Goal: Task Accomplishment & Management: Use online tool/utility

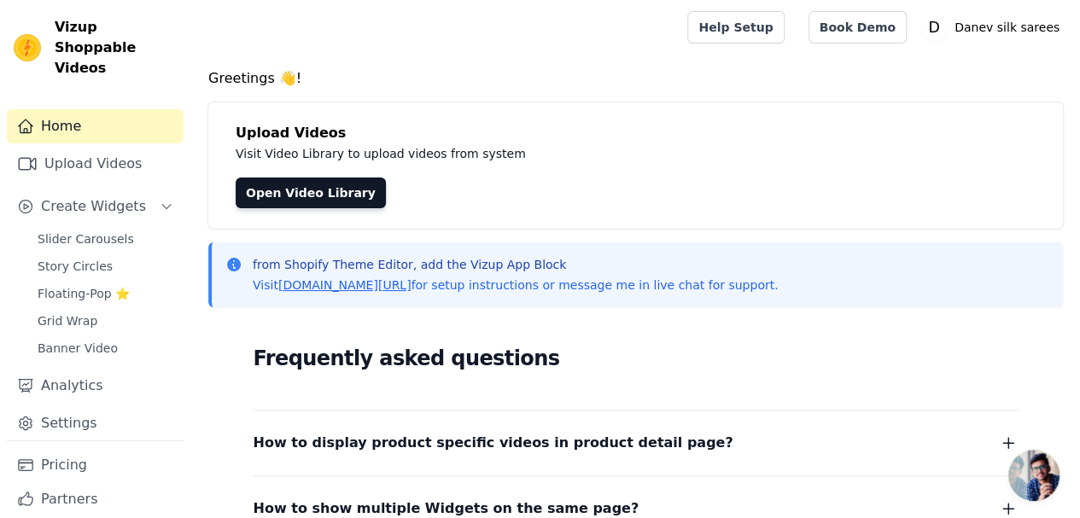
click at [81, 285] on span "Floating-Pop ⭐" at bounding box center [84, 293] width 92 height 17
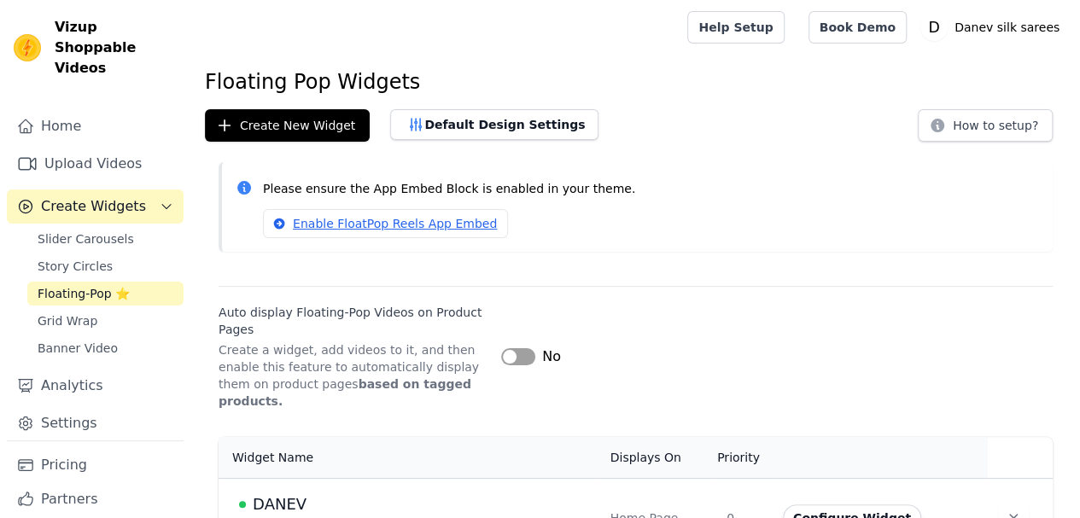
click at [522, 348] on button "Label" at bounding box center [518, 356] width 34 height 17
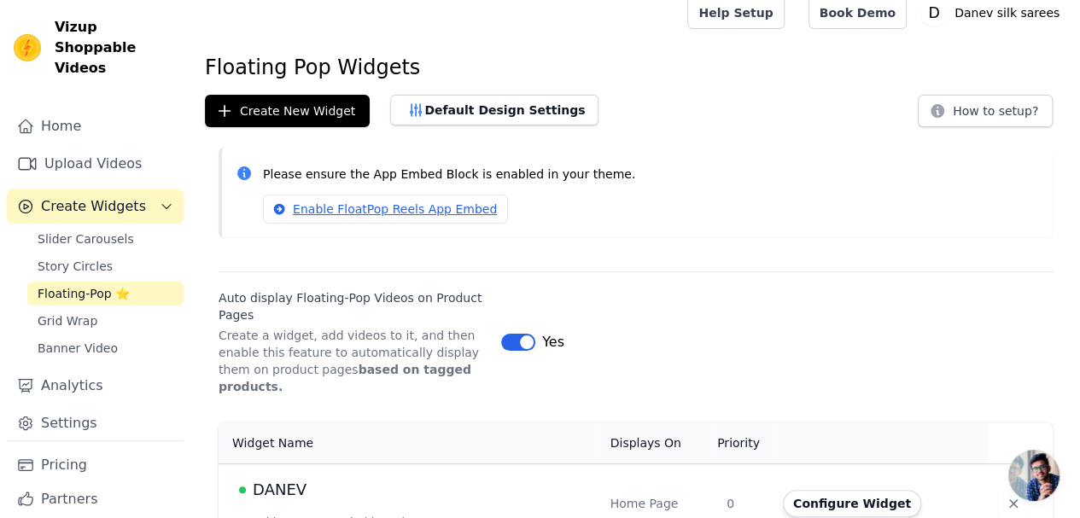
scroll to position [26, 0]
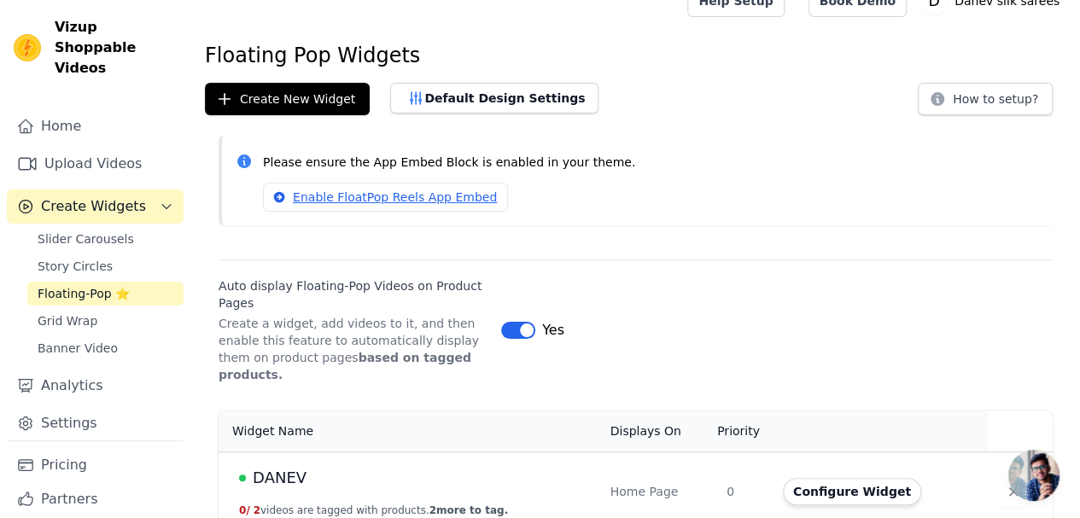
click at [791, 478] on button "Configure Widget" at bounding box center [852, 491] width 138 height 27
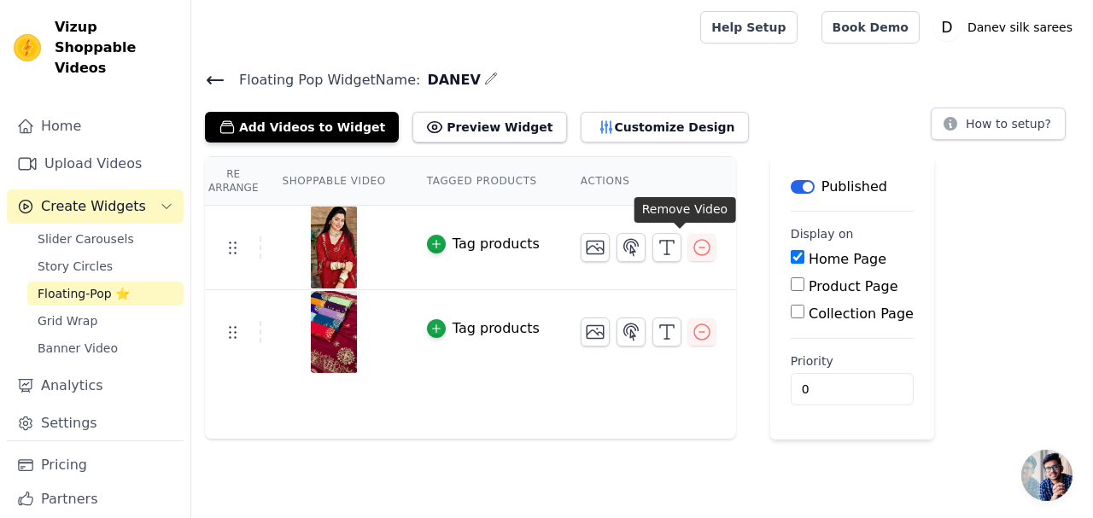
click at [692, 249] on icon "button" at bounding box center [702, 247] width 20 height 20
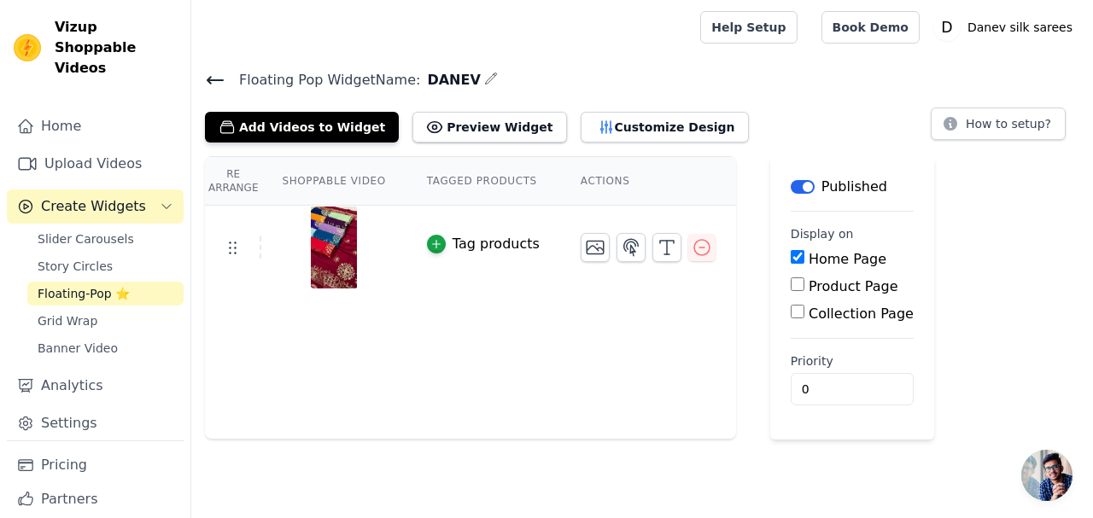
click at [219, 79] on icon at bounding box center [215, 80] width 15 height 7
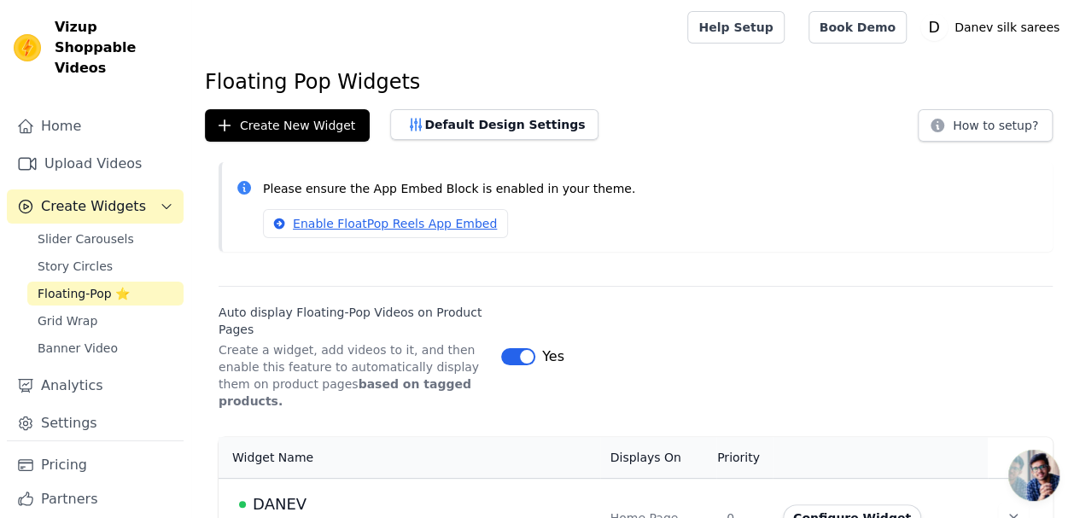
scroll to position [26, 0]
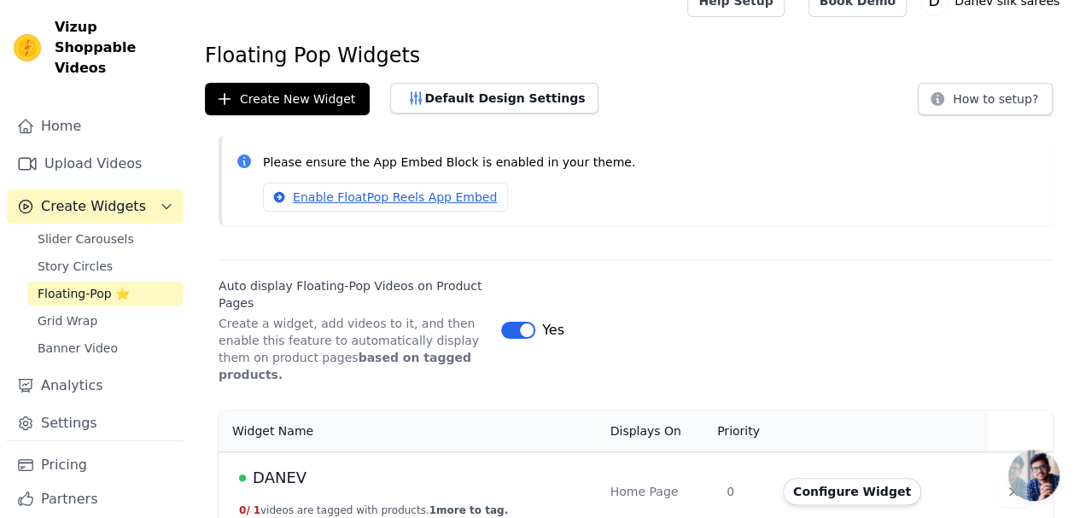
click at [820, 478] on button "Configure Widget" at bounding box center [852, 491] width 138 height 27
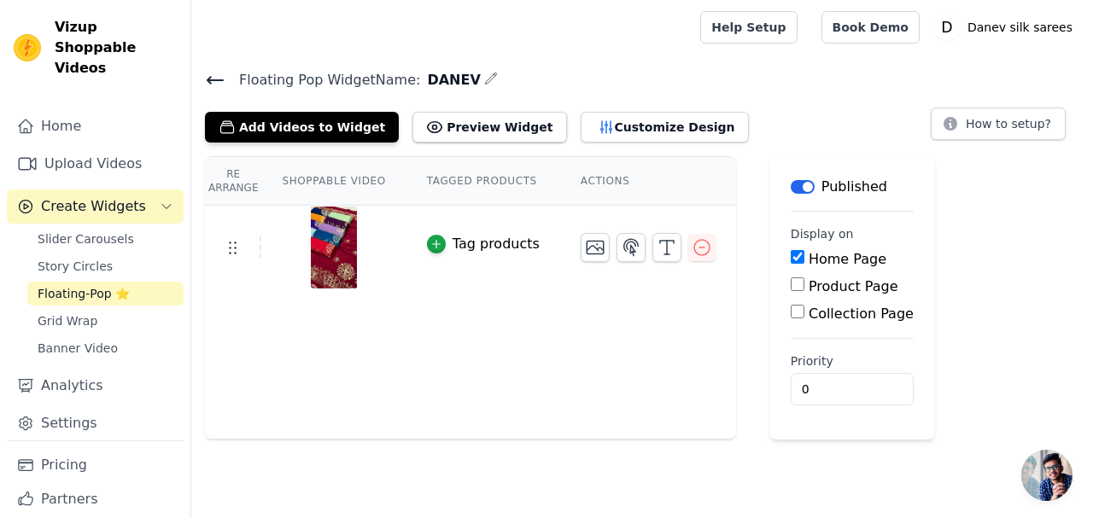
click at [453, 240] on div "Tag products" at bounding box center [496, 244] width 87 height 20
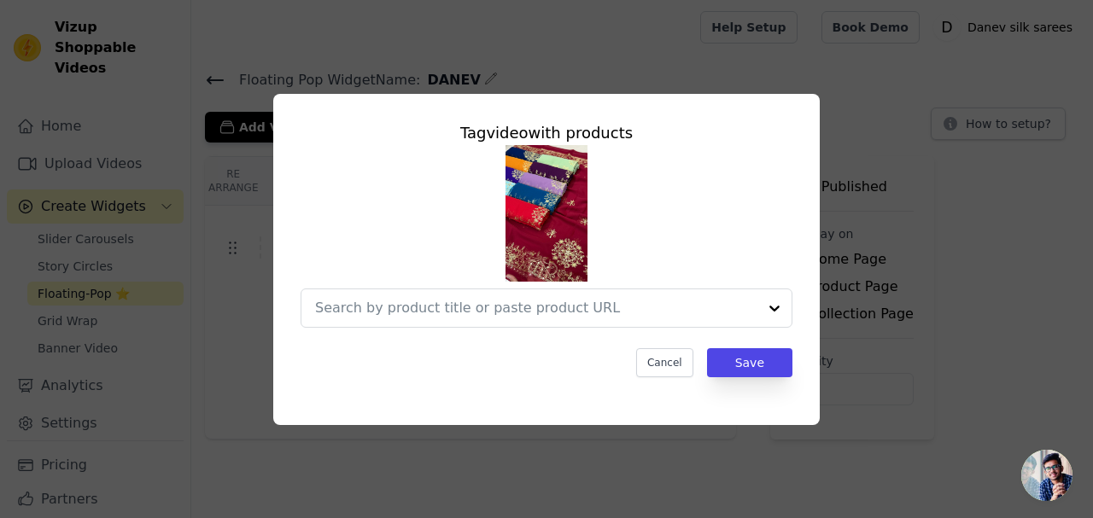
click at [552, 315] on input "text" at bounding box center [536, 308] width 442 height 20
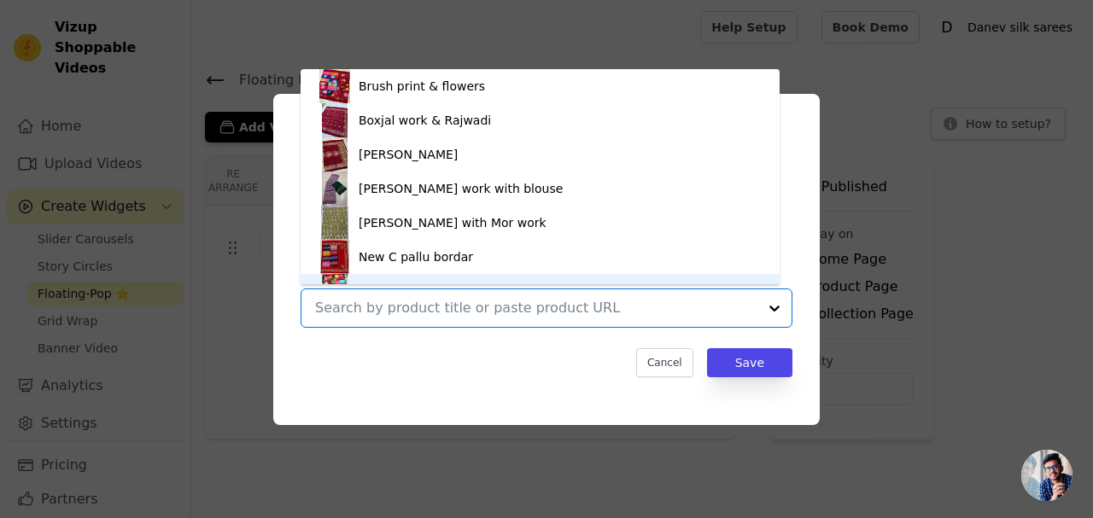
scroll to position [24, 0]
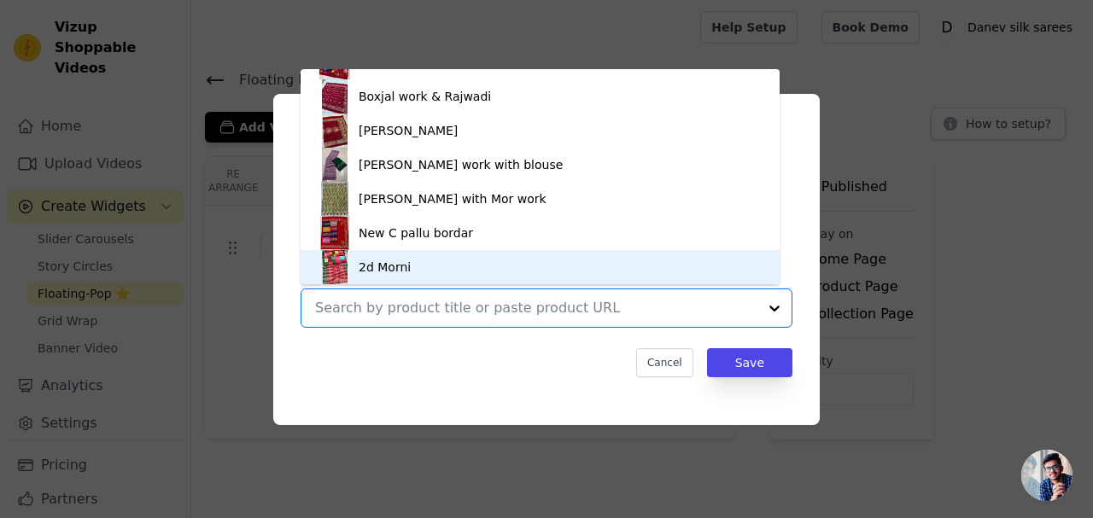
click at [431, 320] on div at bounding box center [536, 309] width 442 height 38
click at [667, 365] on button "Cancel" at bounding box center [664, 362] width 57 height 29
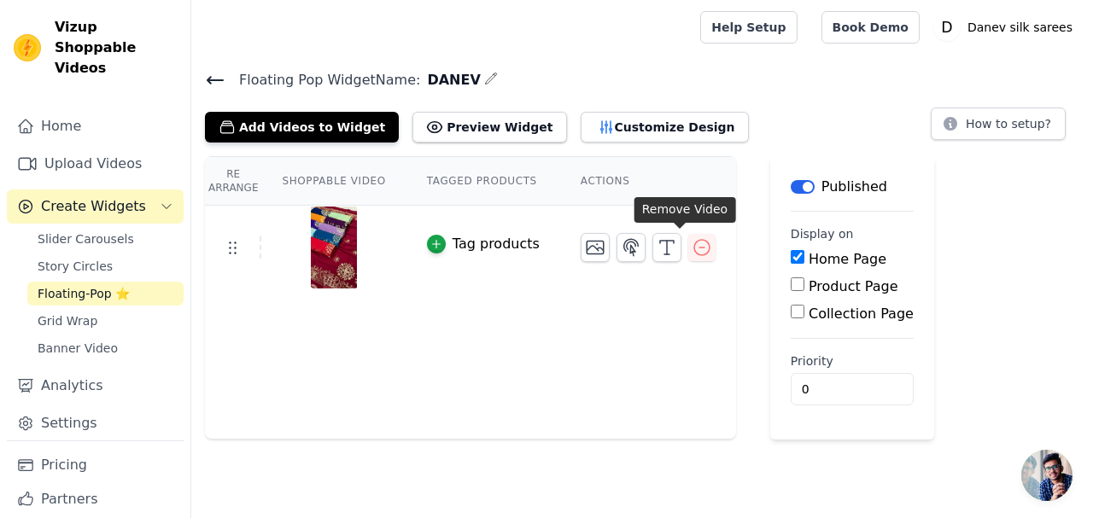
click at [692, 254] on icon "button" at bounding box center [702, 247] width 20 height 20
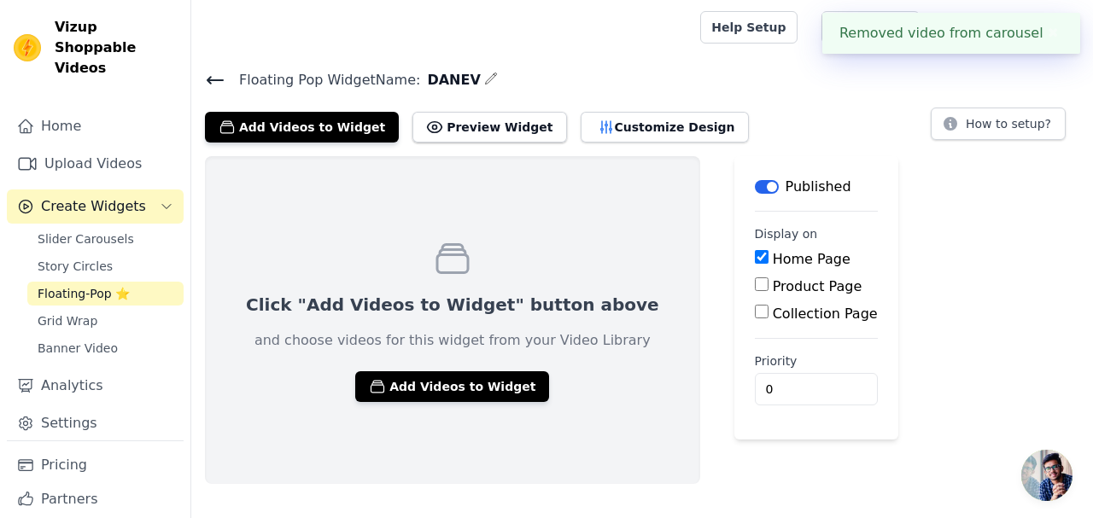
click at [430, 392] on button "Add Videos to Widget" at bounding box center [452, 387] width 194 height 31
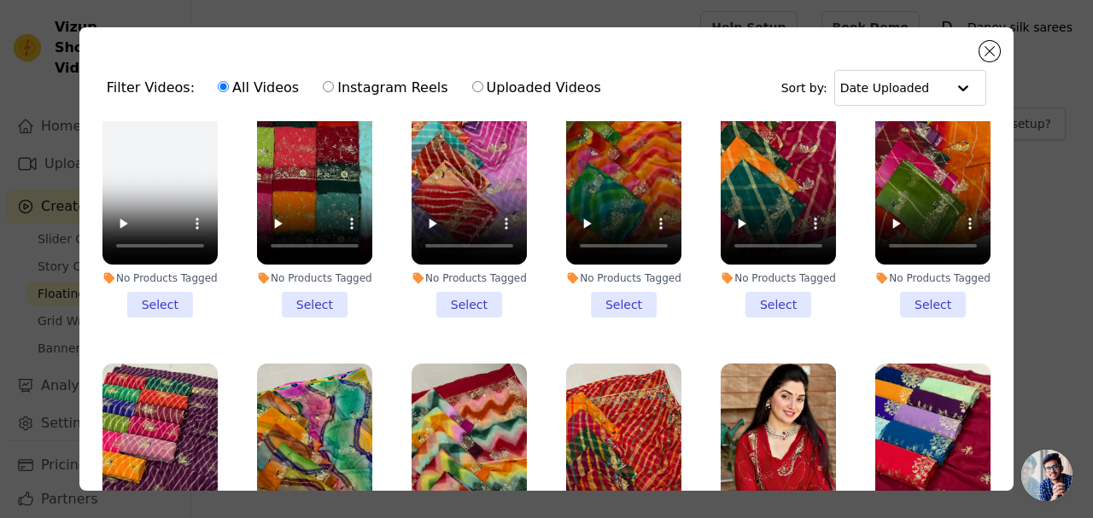
scroll to position [171, 0]
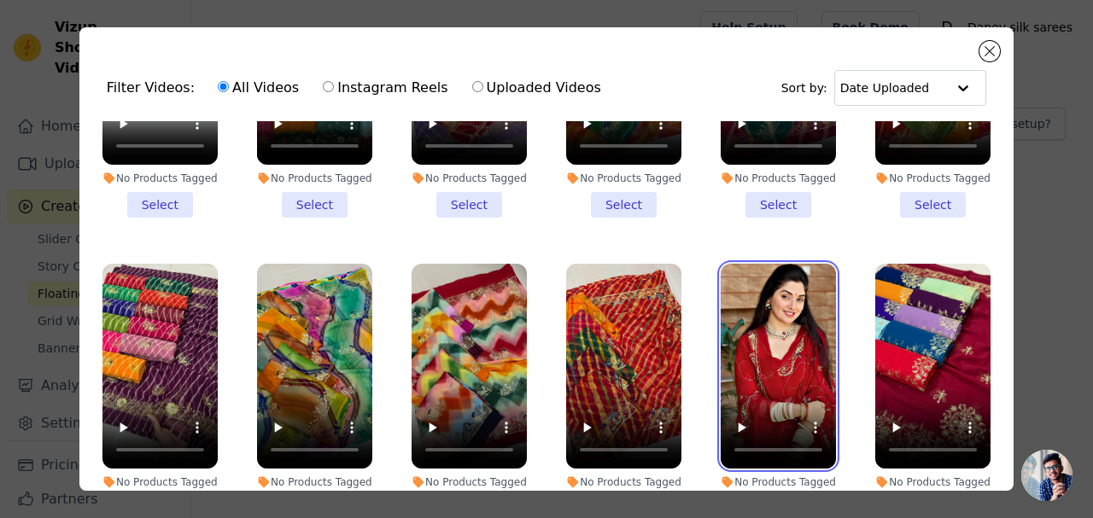
click at [762, 320] on video at bounding box center [778, 366] width 115 height 205
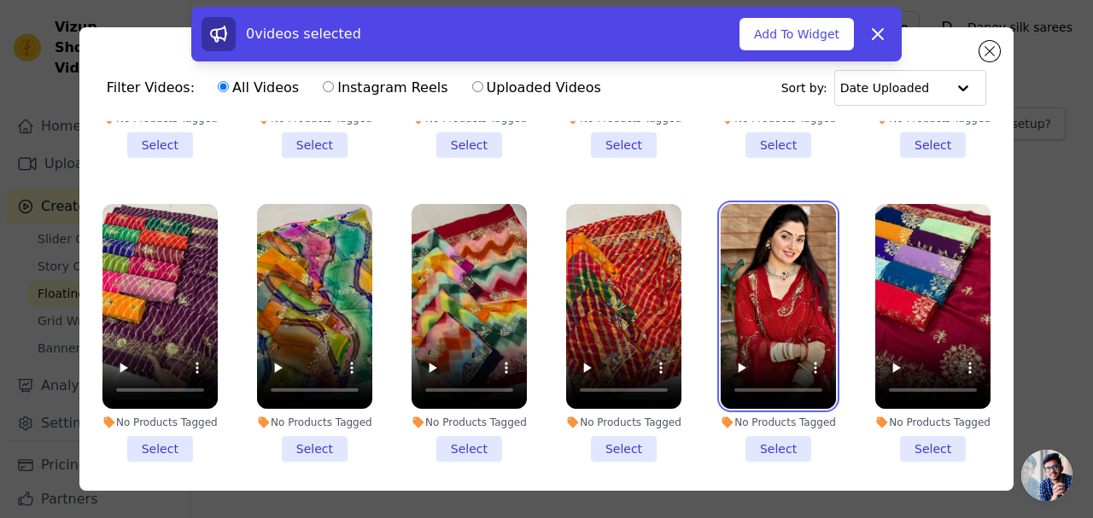
scroll to position [256, 0]
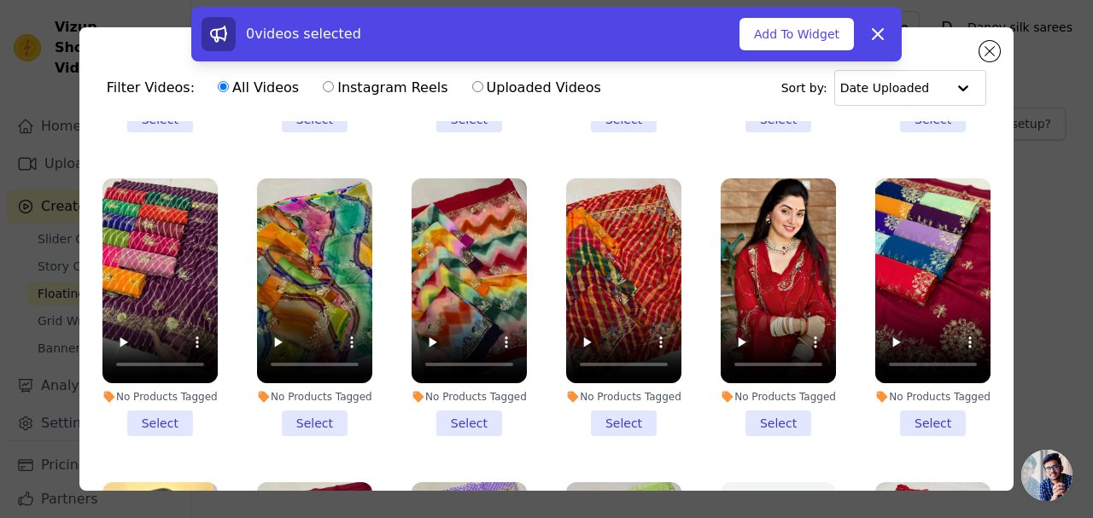
click at [761, 405] on li "No Products Tagged Select" at bounding box center [778, 308] width 115 height 258
click at [0, 0] on input "No Products Tagged Select" at bounding box center [0, 0] width 0 height 0
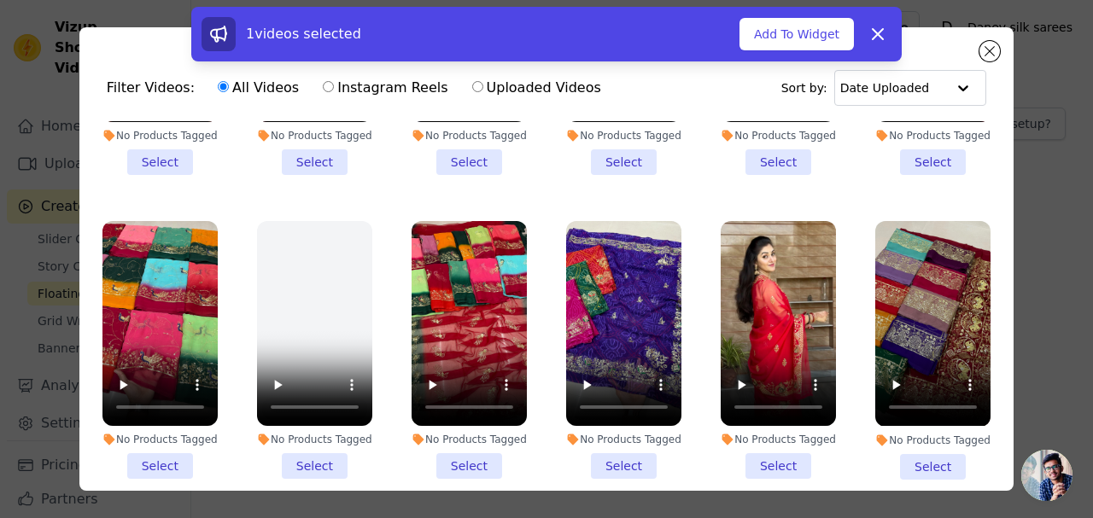
scroll to position [854, 0]
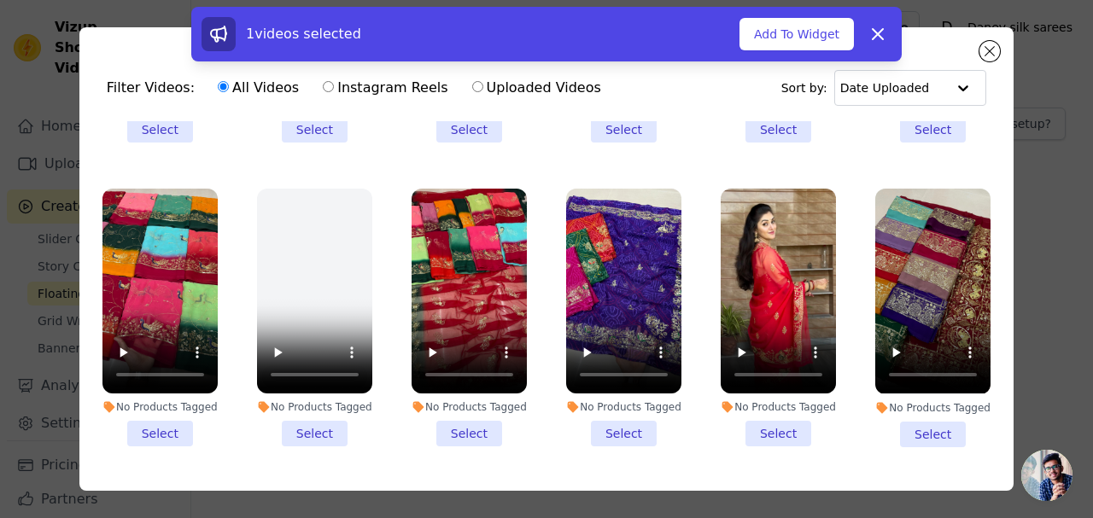
click at [472, 408] on li "No Products Tagged Select" at bounding box center [469, 318] width 115 height 258
click at [0, 0] on input "No Products Tagged Select" at bounding box center [0, 0] width 0 height 0
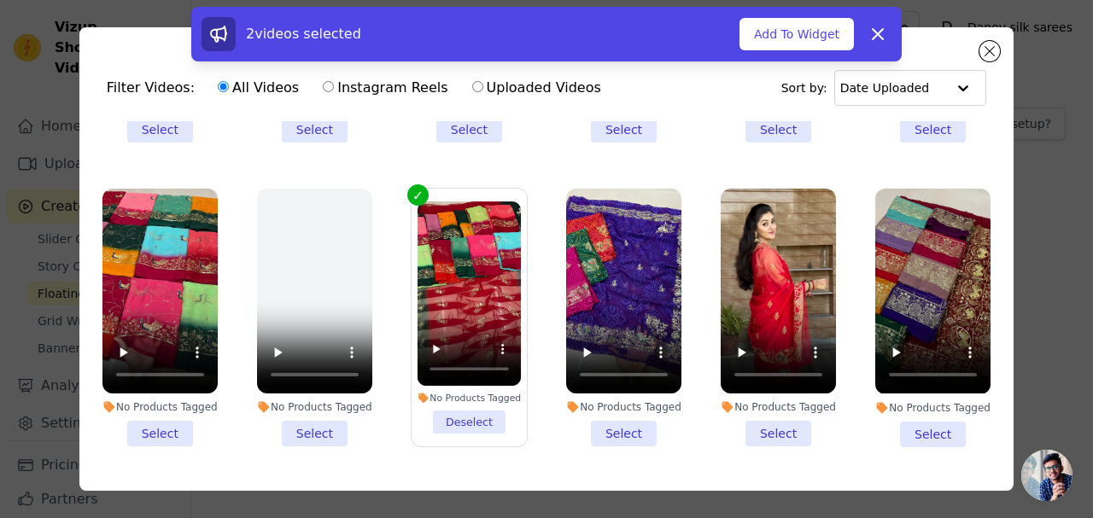
scroll to position [940, 0]
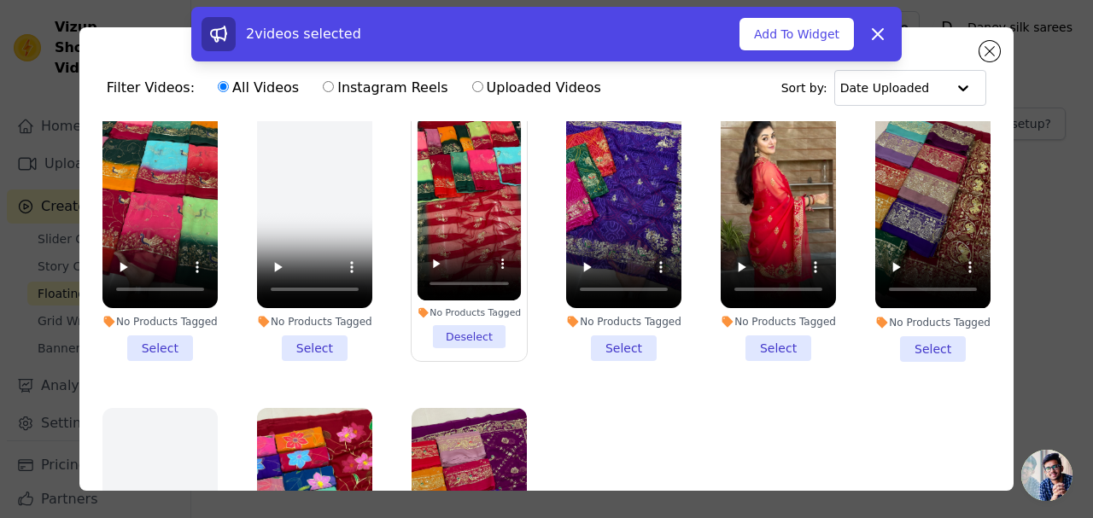
click at [905, 323] on li "No Products Tagged Select" at bounding box center [932, 232] width 115 height 258
click at [0, 0] on input "No Products Tagged Select" at bounding box center [0, 0] width 0 height 0
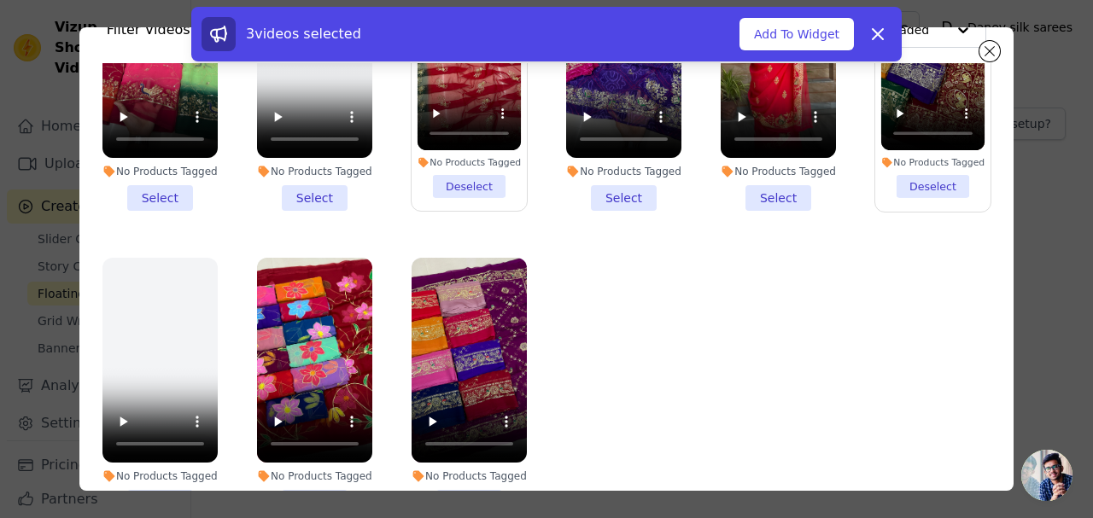
scroll to position [85, 0]
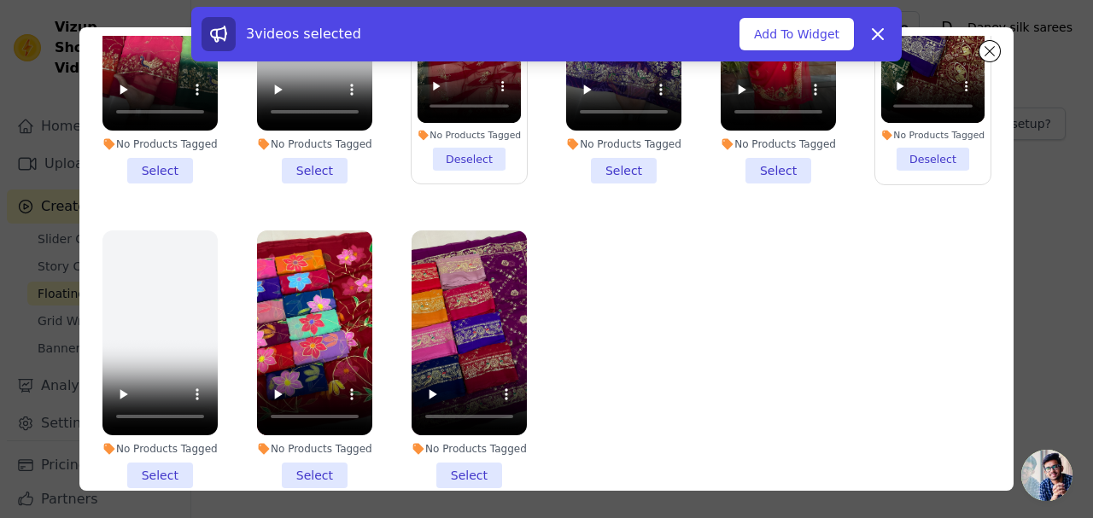
click at [454, 436] on li "No Products Tagged Select" at bounding box center [469, 360] width 115 height 258
click at [0, 0] on input "No Products Tagged Select" at bounding box center [0, 0] width 0 height 0
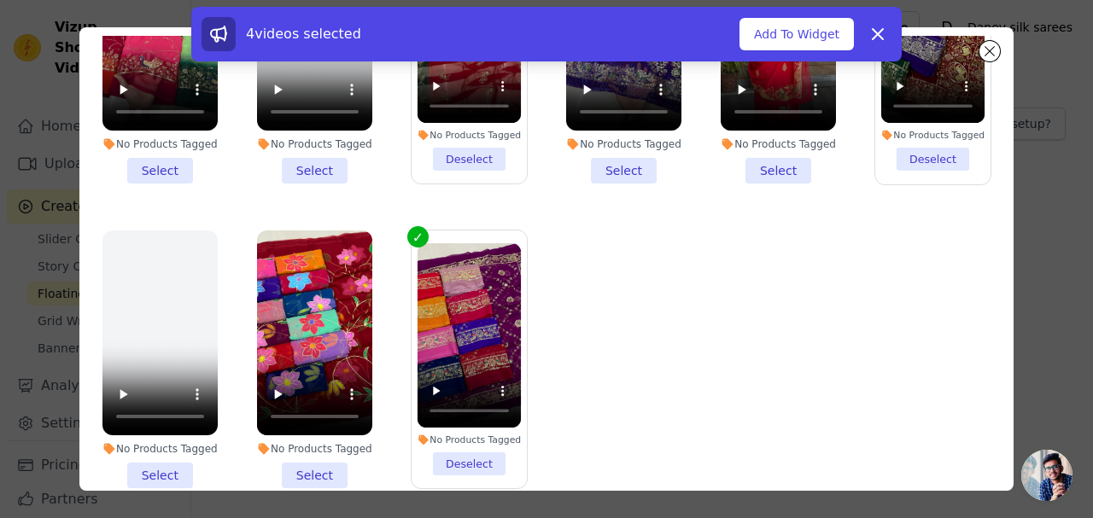
drag, startPoint x: 314, startPoint y: 440, endPoint x: 279, endPoint y: 437, distance: 35.1
click at [314, 440] on li "No Products Tagged Select" at bounding box center [314, 360] width 115 height 258
click at [0, 0] on input "No Products Tagged Select" at bounding box center [0, 0] width 0 height 0
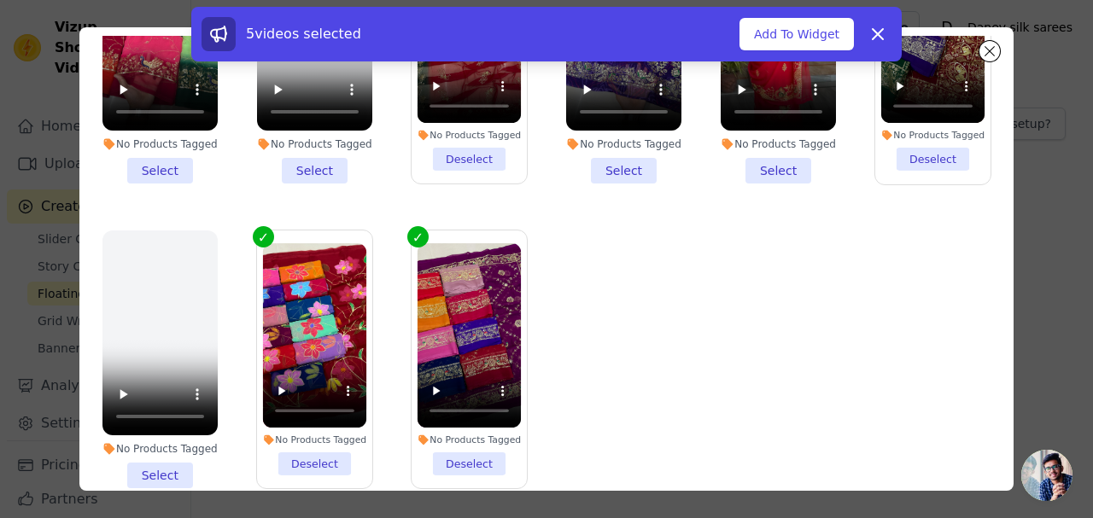
click at [179, 444] on li "No Products Tagged Select" at bounding box center [159, 360] width 115 height 258
click at [0, 0] on input "No Products Tagged Select" at bounding box center [0, 0] width 0 height 0
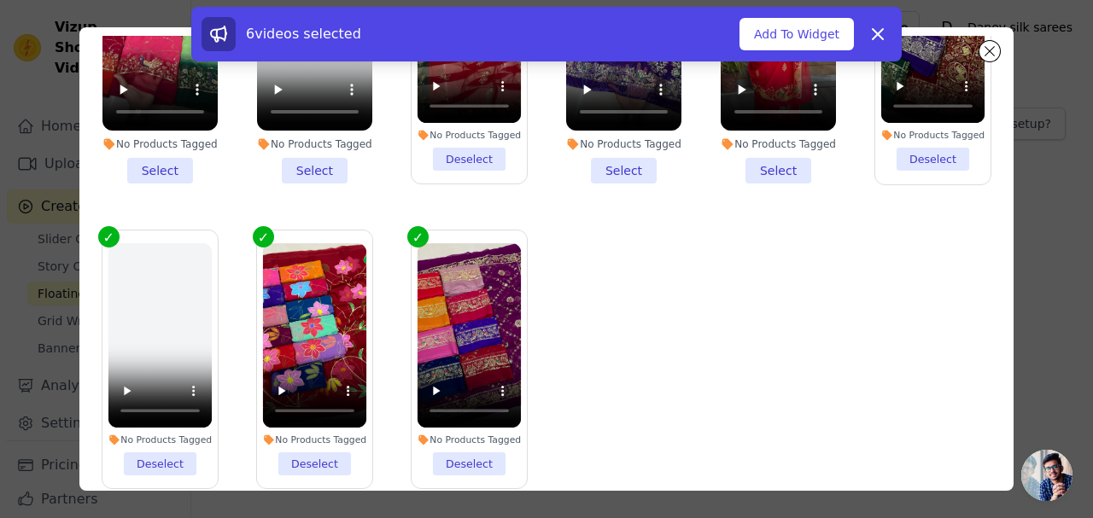
click at [178, 438] on li "No Products Tagged Deselect" at bounding box center [160, 359] width 104 height 232
click at [0, 0] on input "No Products Tagged Deselect" at bounding box center [0, 0] width 0 height 0
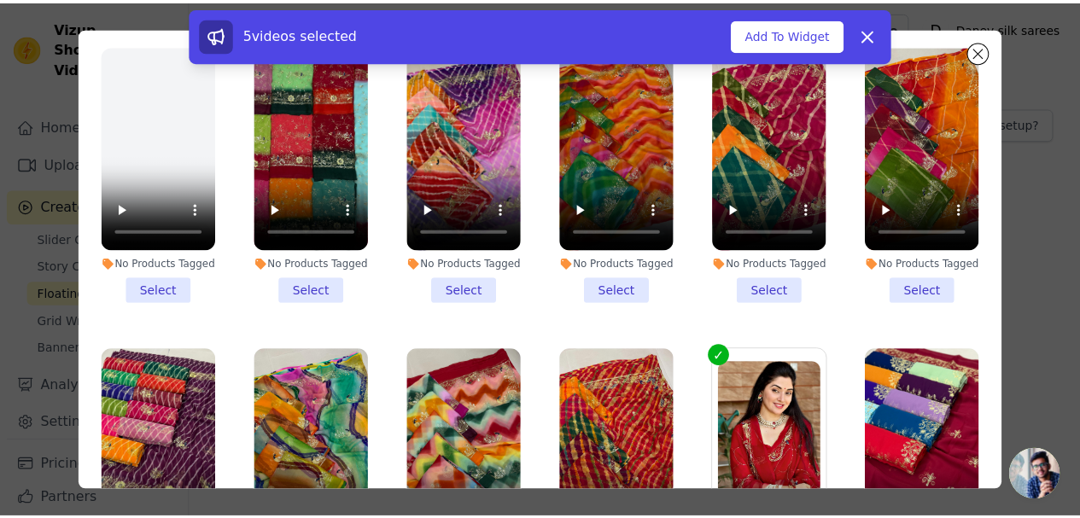
scroll to position [0, 0]
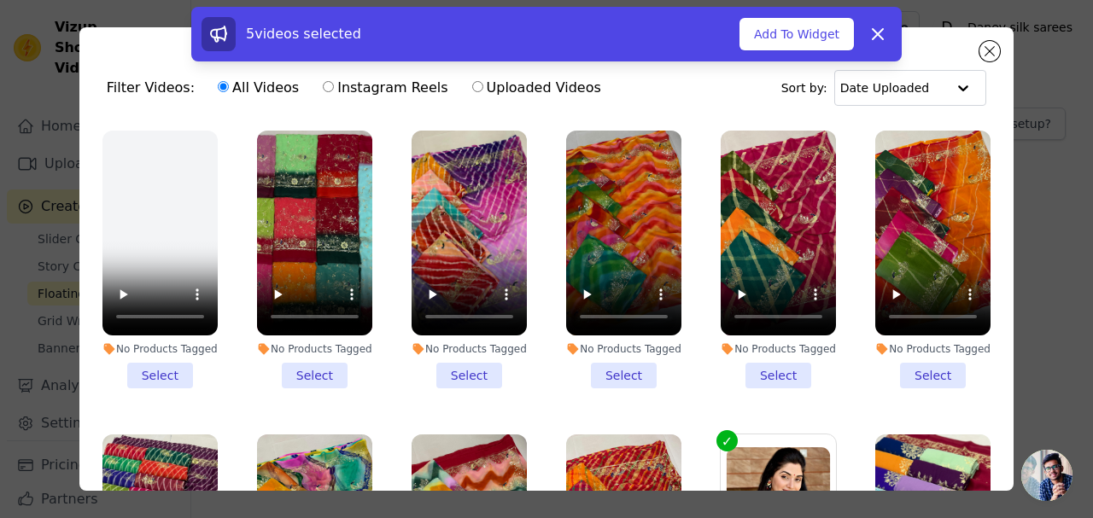
click at [812, 26] on button "Add To Widget" at bounding box center [797, 34] width 114 height 32
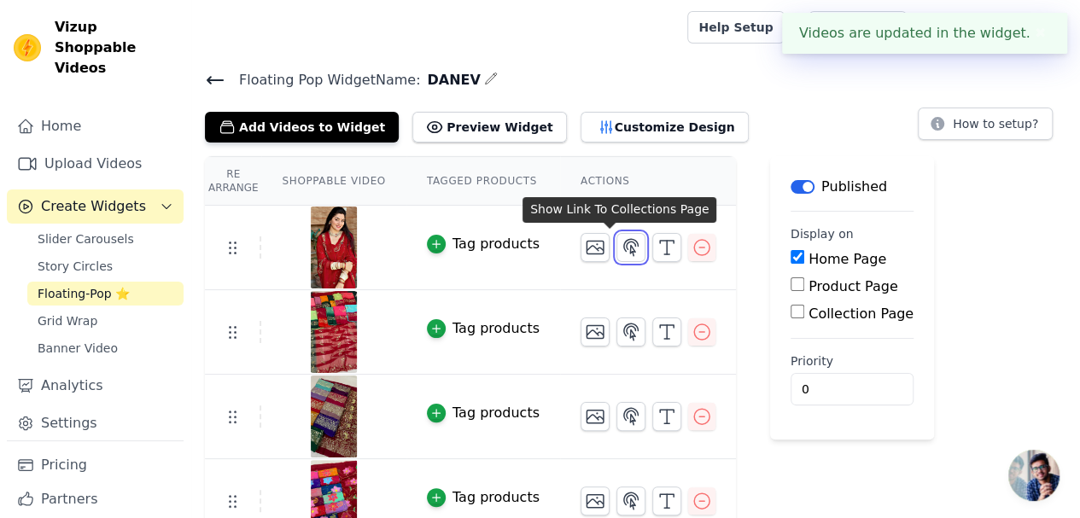
click at [621, 252] on icon "button" at bounding box center [631, 247] width 20 height 20
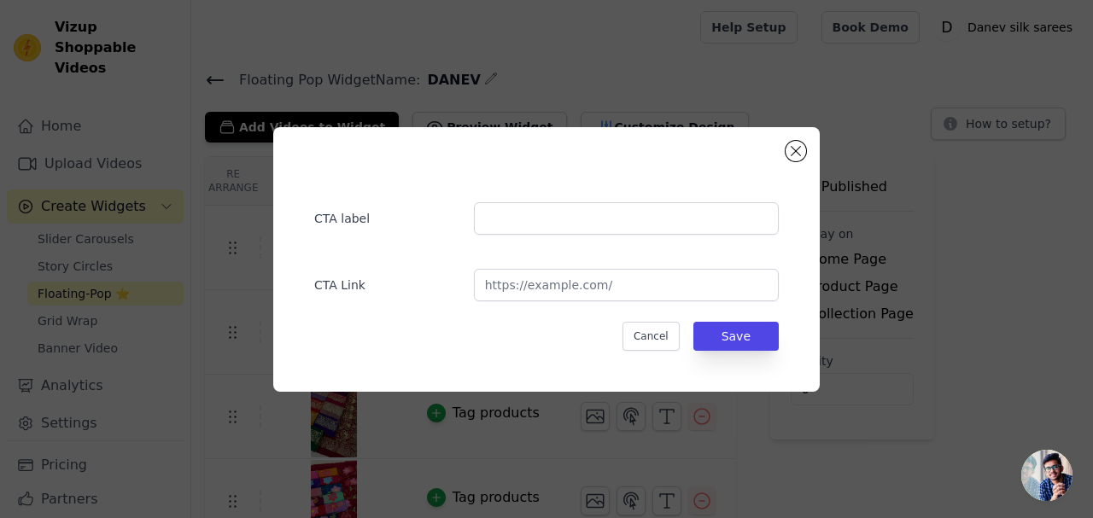
click at [798, 167] on div "CTA label CTA Link Cancel Save" at bounding box center [546, 259] width 547 height 265
click at [781, 151] on div "CTA label CTA Link Cancel Save" at bounding box center [546, 259] width 547 height 265
click at [784, 153] on div "CTA label CTA Link Cancel Save" at bounding box center [546, 259] width 547 height 265
click at [789, 151] on button "Close modal" at bounding box center [796, 151] width 20 height 20
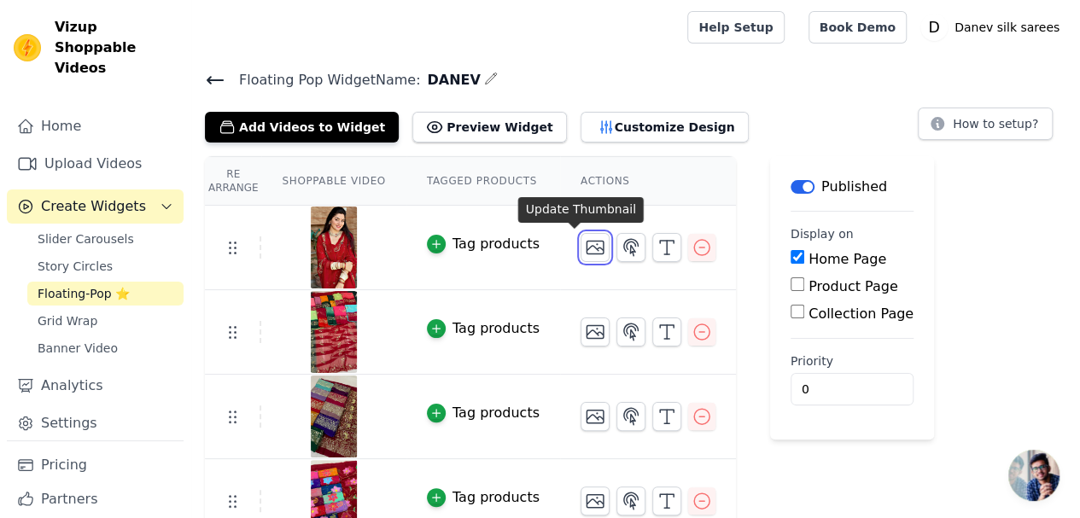
click at [585, 249] on icon "button" at bounding box center [595, 247] width 20 height 20
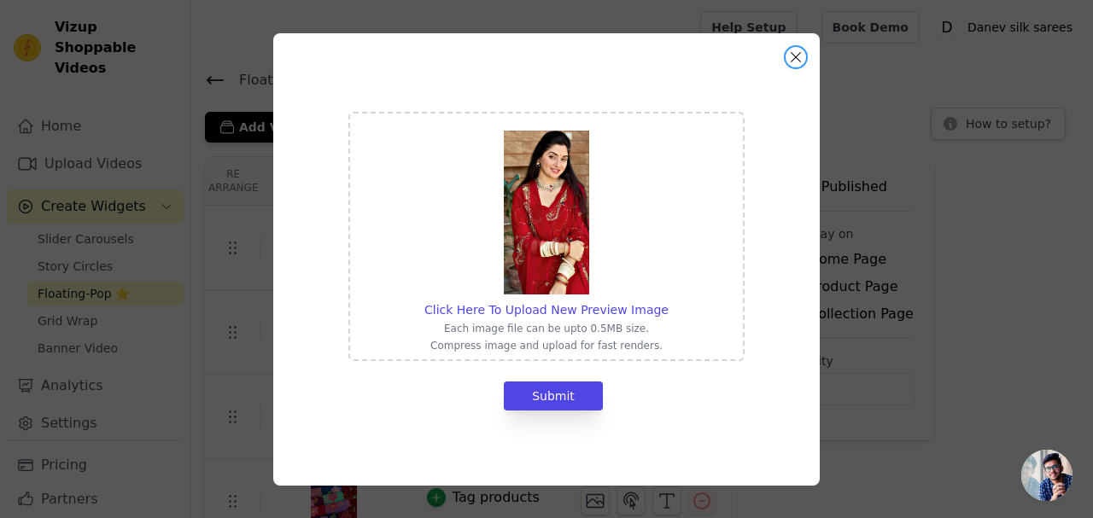
click at [799, 57] on button "Close modal" at bounding box center [796, 57] width 20 height 20
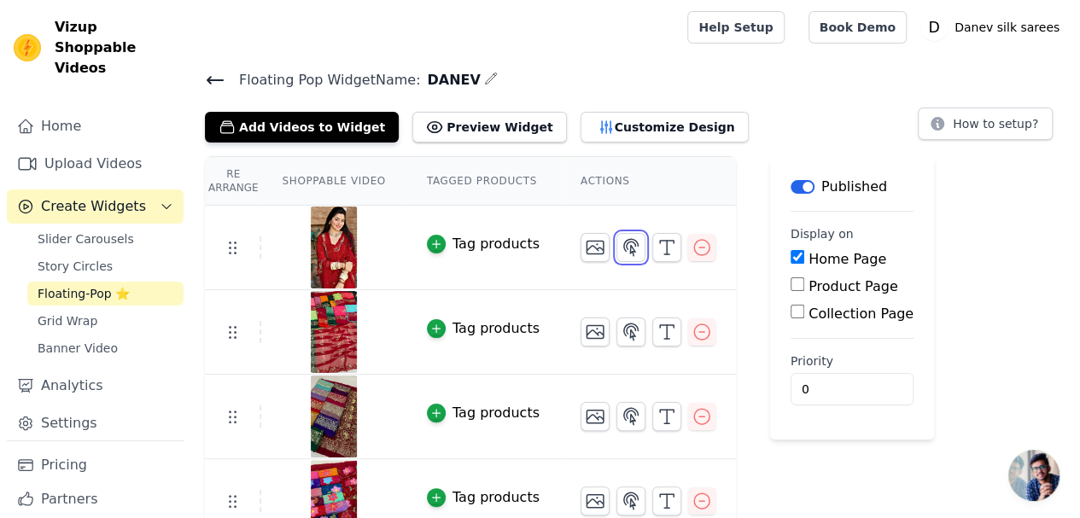
click at [621, 247] on icon "button" at bounding box center [631, 247] width 20 height 20
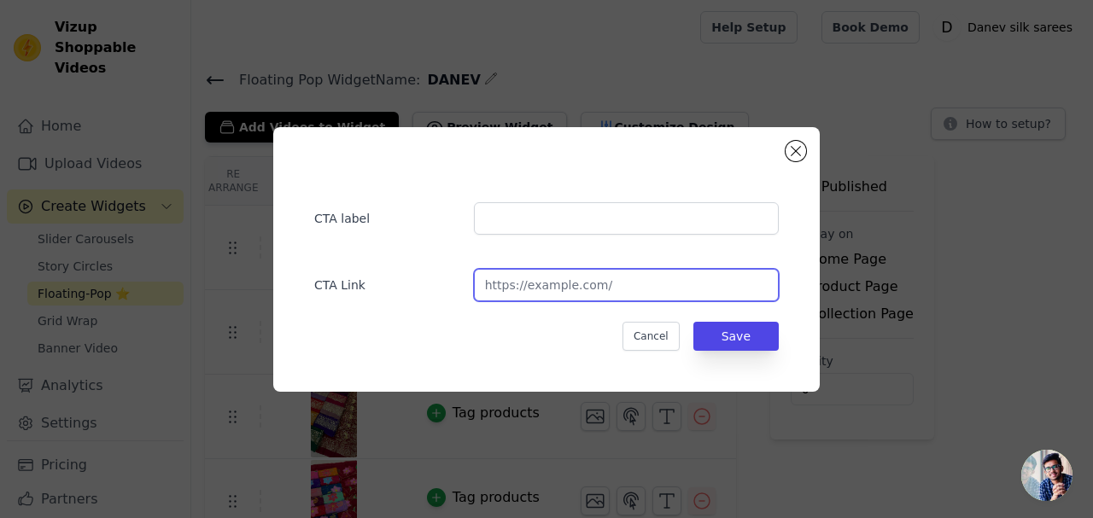
click at [572, 291] on input "url" at bounding box center [626, 285] width 305 height 32
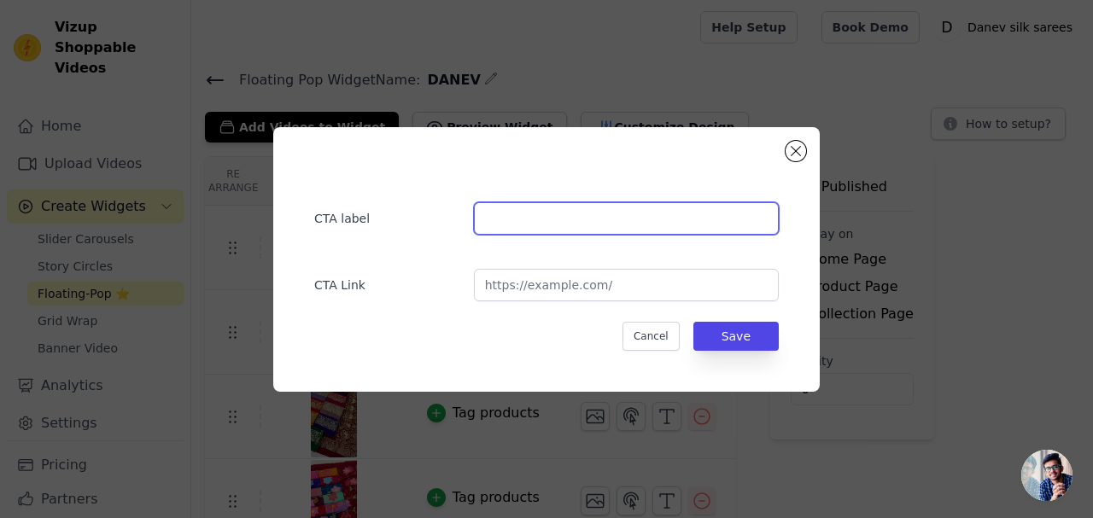
click at [547, 220] on input "text" at bounding box center [626, 218] width 305 height 32
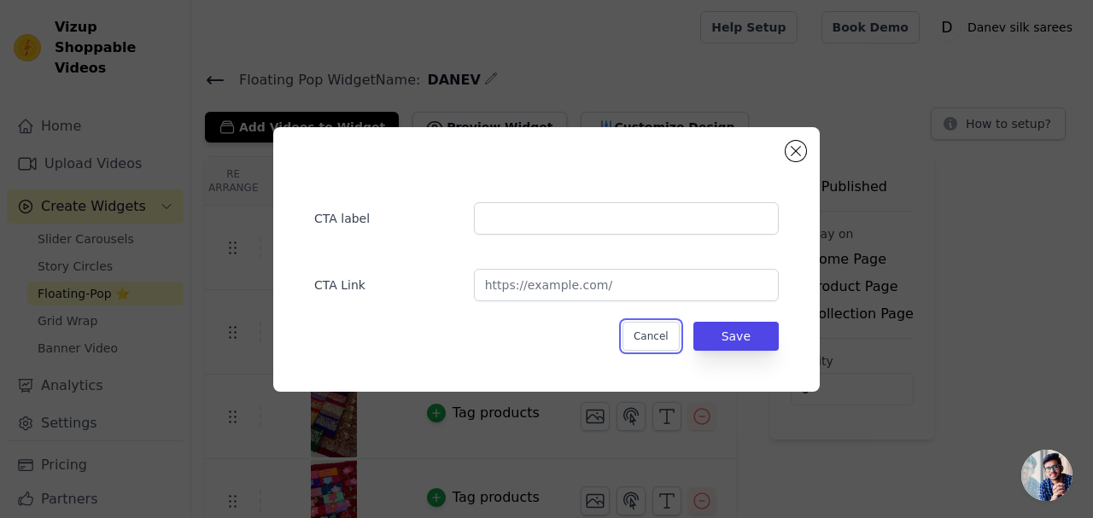
click at [665, 331] on button "Cancel" at bounding box center [651, 336] width 57 height 29
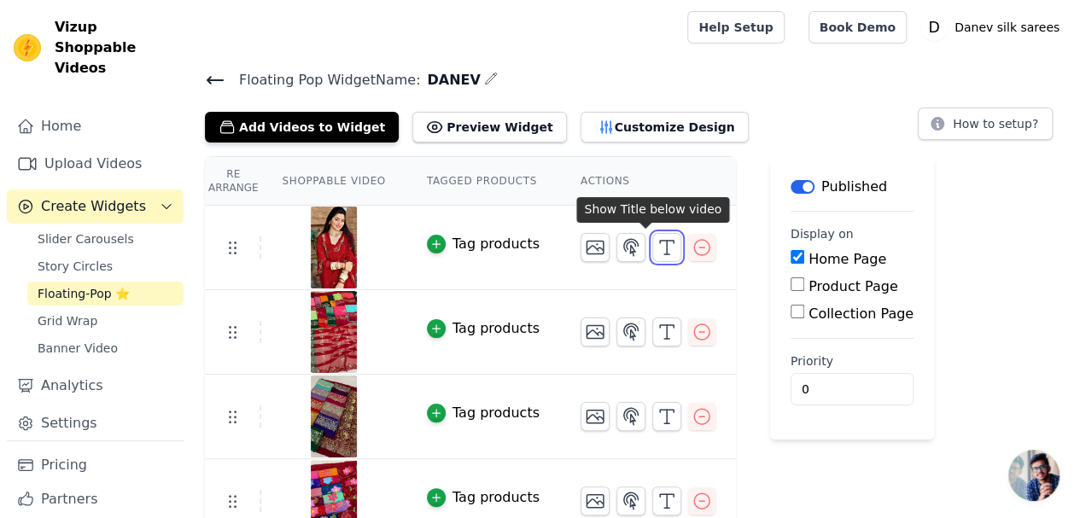
click at [657, 245] on icon "button" at bounding box center [667, 247] width 20 height 20
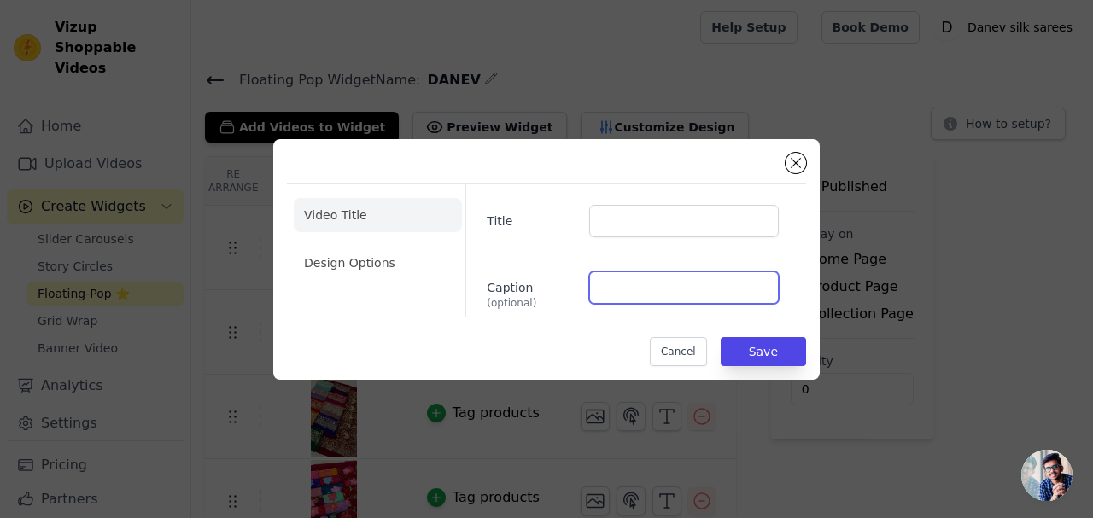
click at [617, 287] on input "Caption (optional)" at bounding box center [684, 288] width 190 height 32
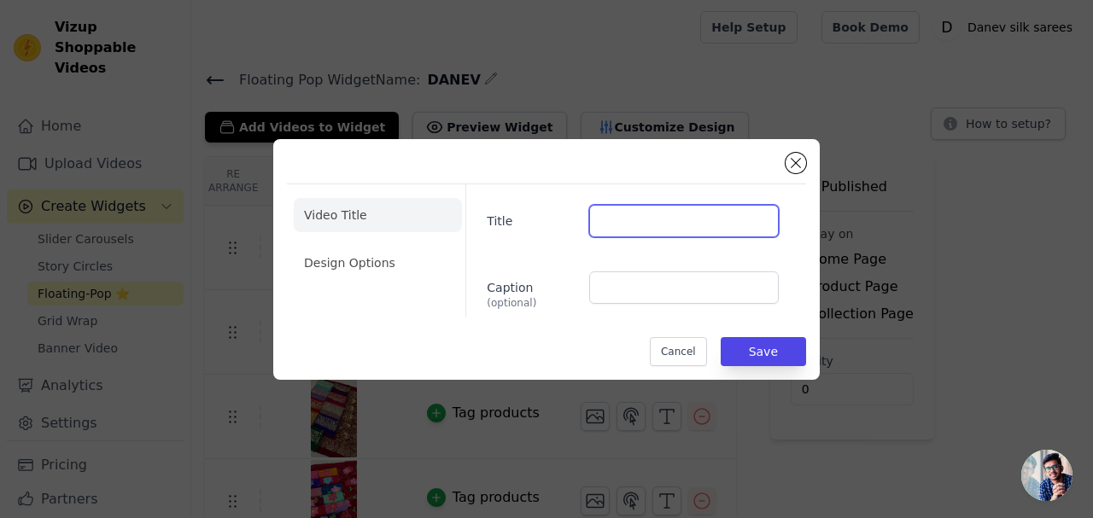
click at [650, 215] on input "Title" at bounding box center [684, 221] width 190 height 32
click at [803, 163] on button "Close modal" at bounding box center [796, 163] width 20 height 20
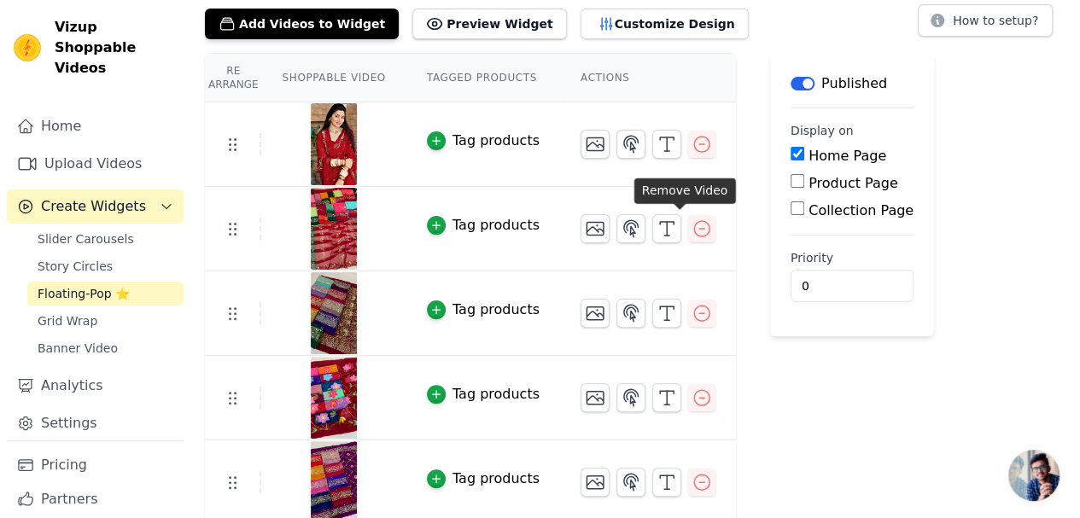
scroll to position [106, 0]
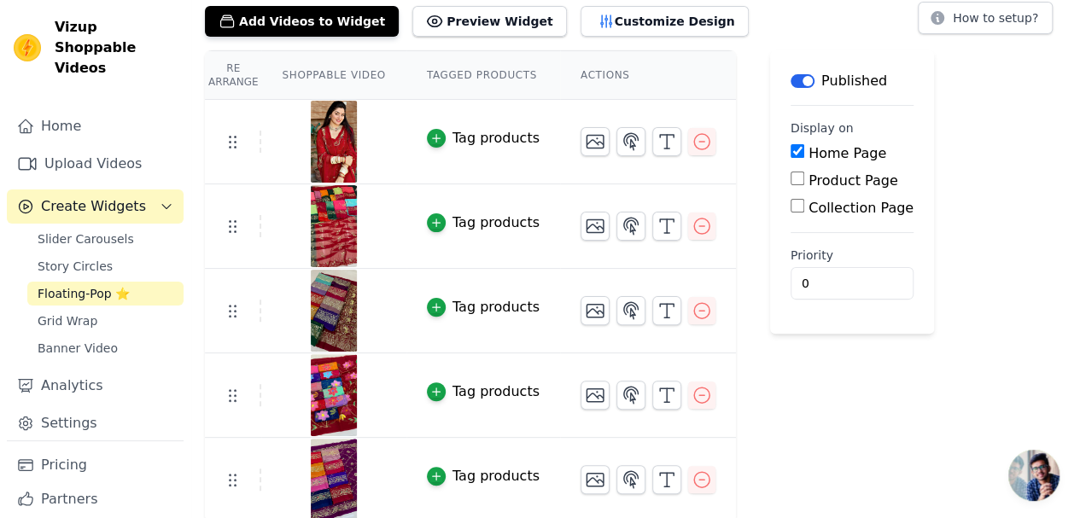
click at [477, 130] on div "Tag products" at bounding box center [496, 138] width 87 height 20
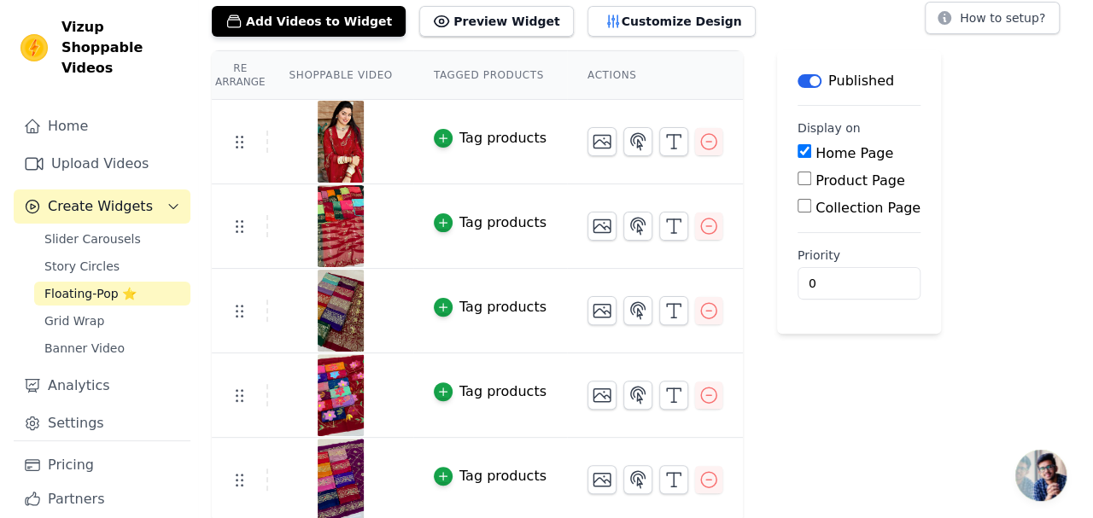
scroll to position [0, 0]
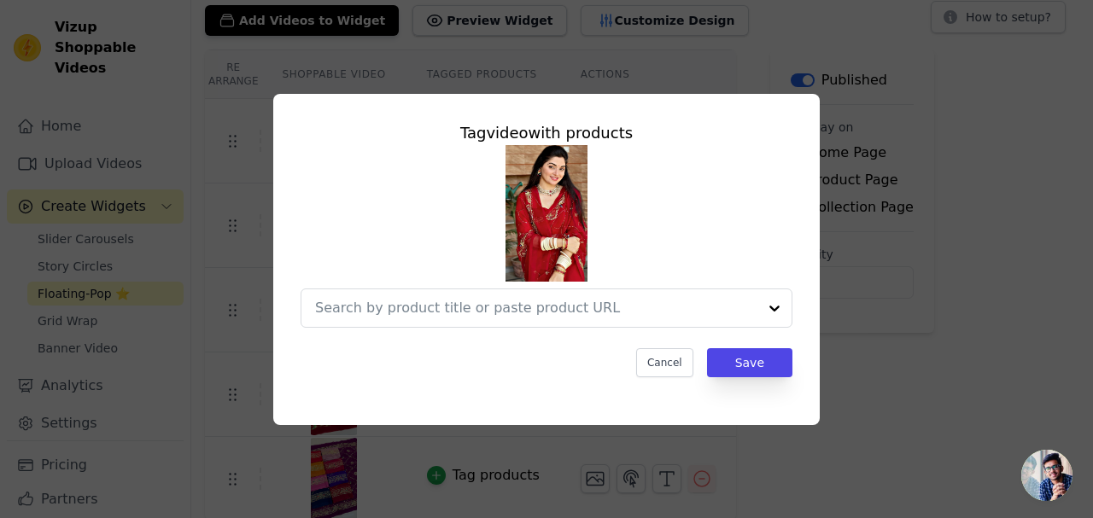
click at [516, 303] on input "text" at bounding box center [536, 308] width 442 height 20
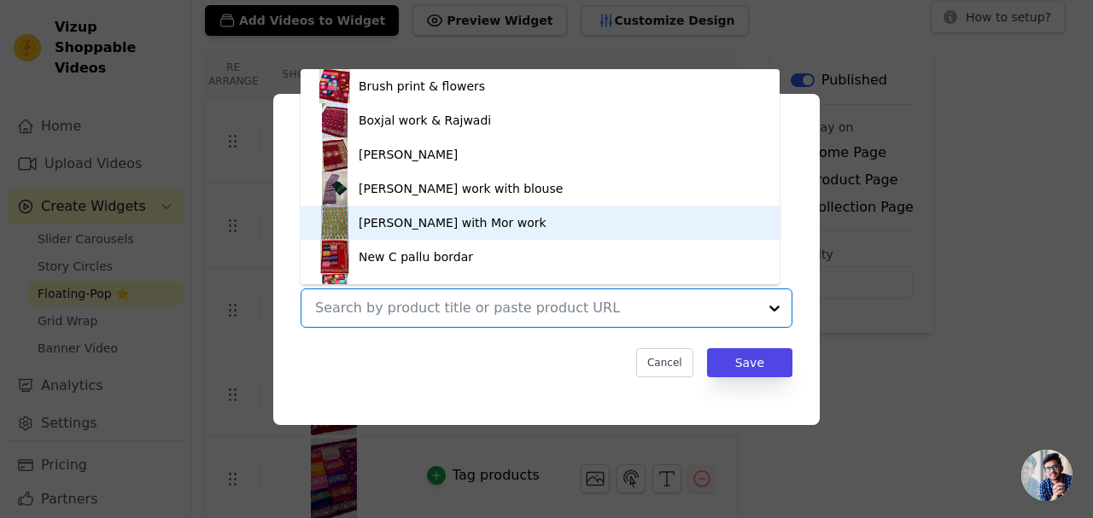
scroll to position [131, 0]
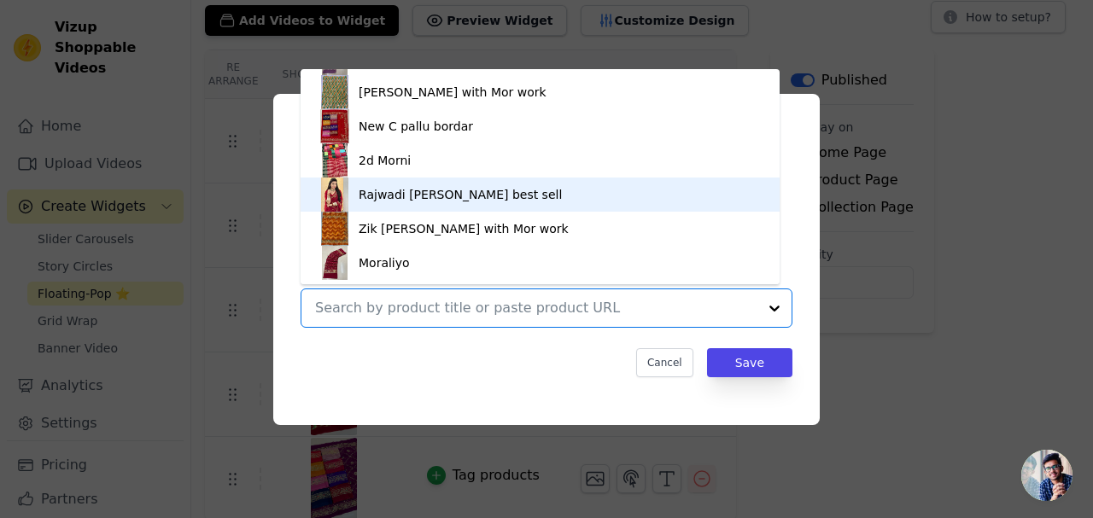
click at [366, 194] on div "Rajwadi [PERSON_NAME] best sell" at bounding box center [460, 194] width 203 height 17
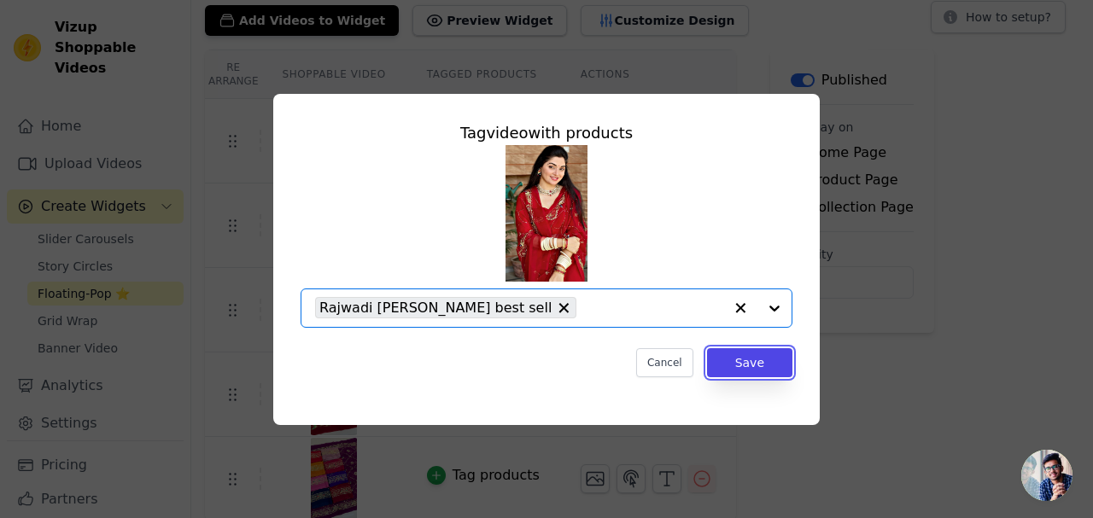
click at [743, 371] on button "Save" at bounding box center [749, 362] width 85 height 29
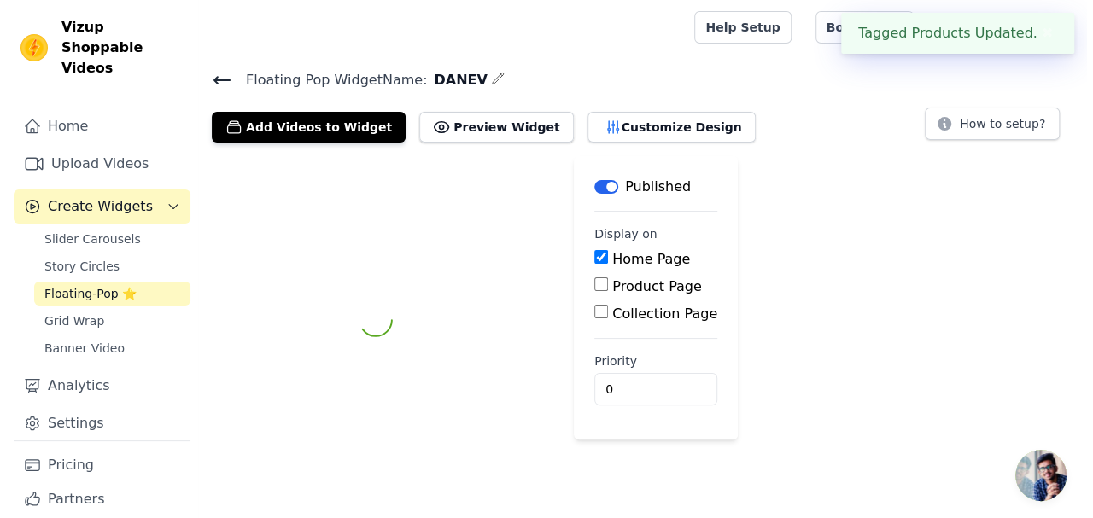
scroll to position [0, 0]
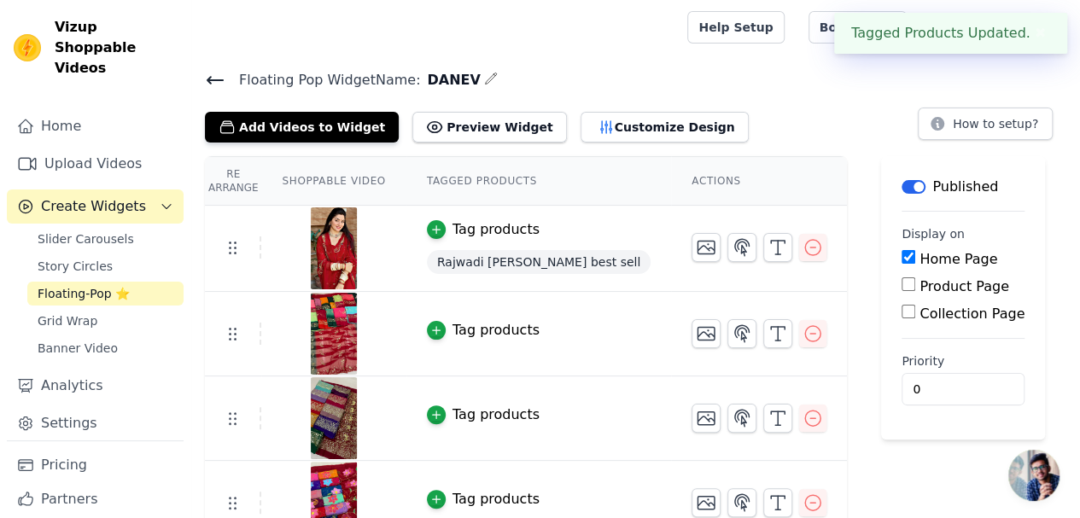
click at [441, 327] on button "Tag products" at bounding box center [483, 330] width 113 height 20
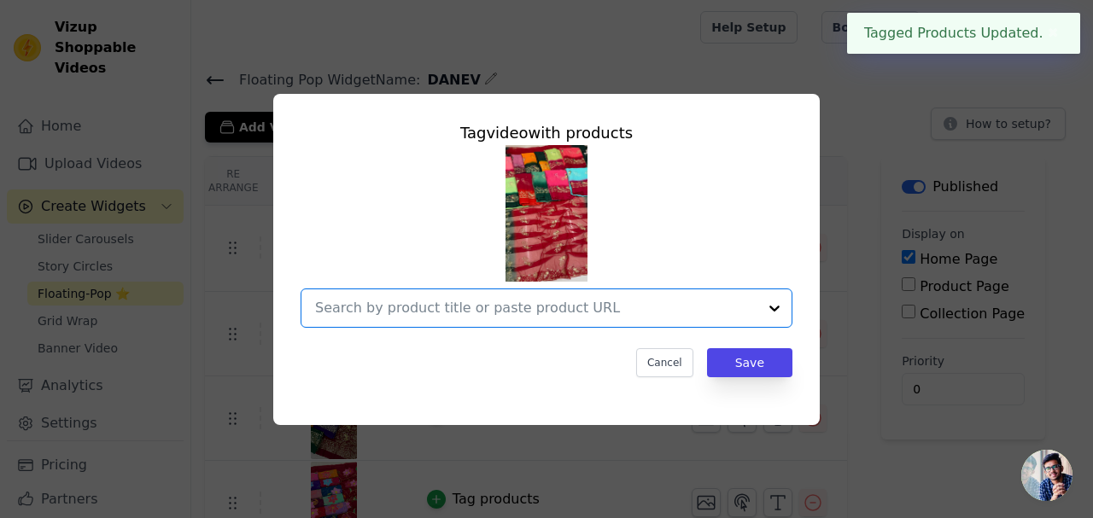
click at [453, 313] on input "text" at bounding box center [536, 308] width 442 height 20
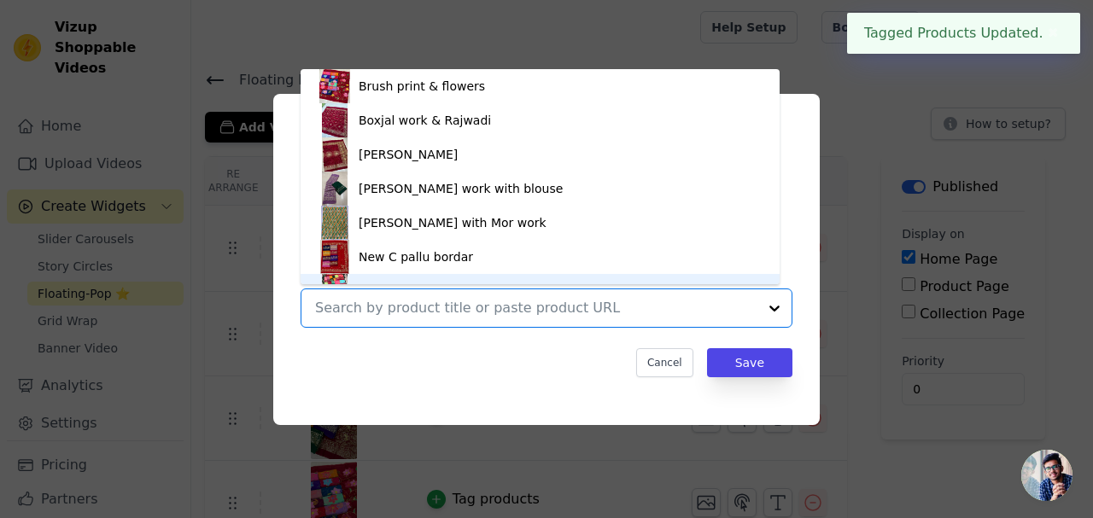
scroll to position [24, 0]
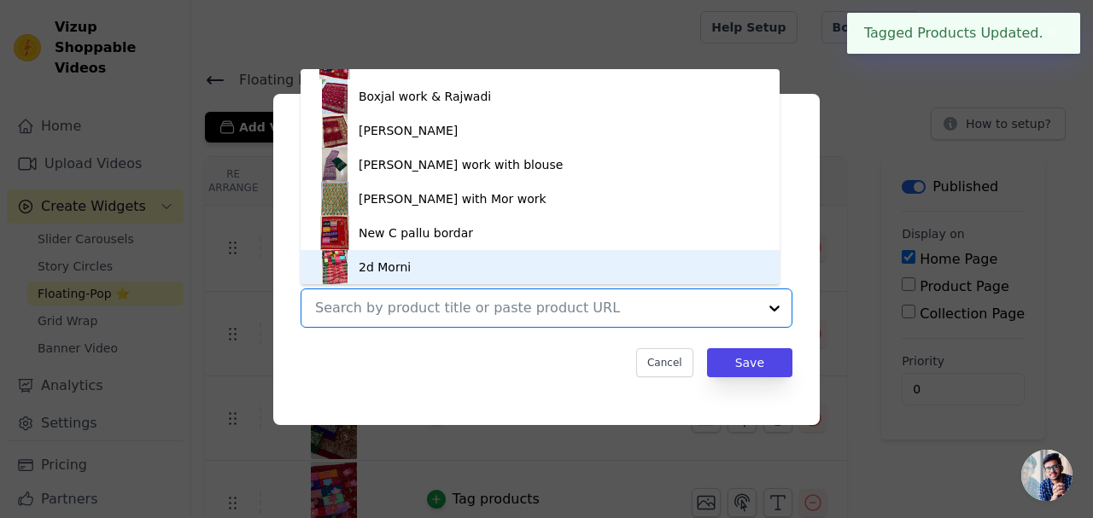
click at [380, 261] on div "2d Morni" at bounding box center [385, 267] width 52 height 17
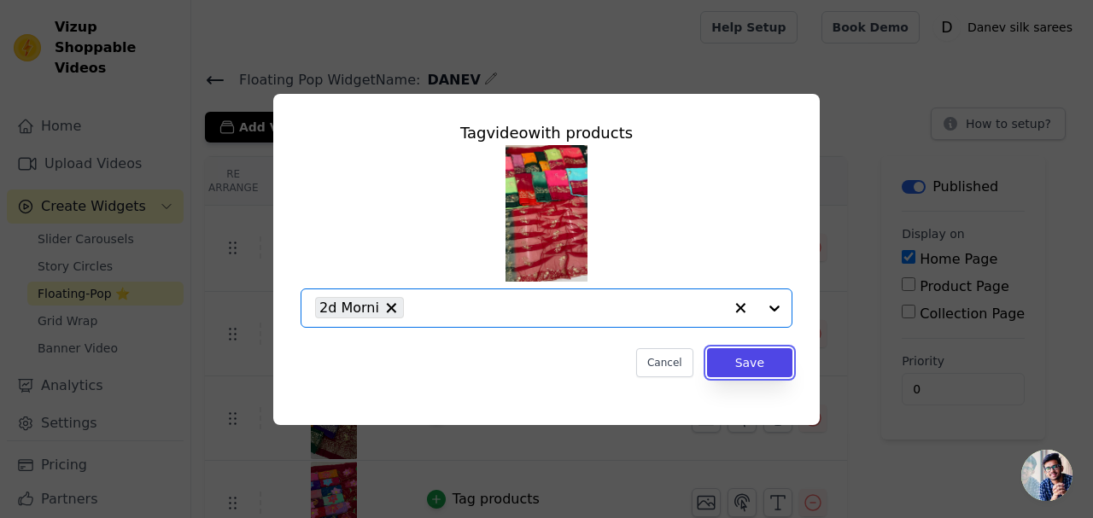
click at [731, 354] on button "Save" at bounding box center [749, 362] width 85 height 29
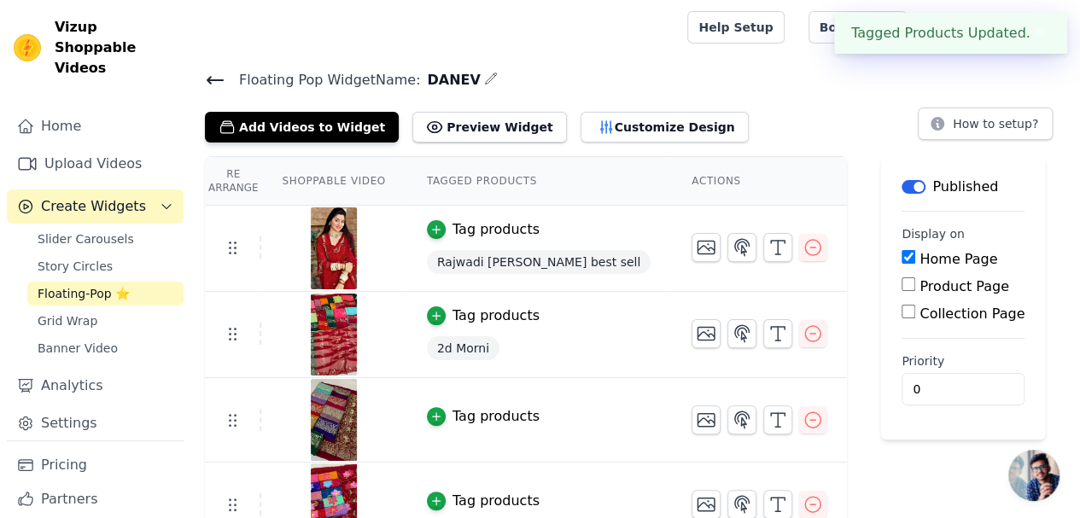
click at [430, 411] on icon "button" at bounding box center [436, 417] width 12 height 12
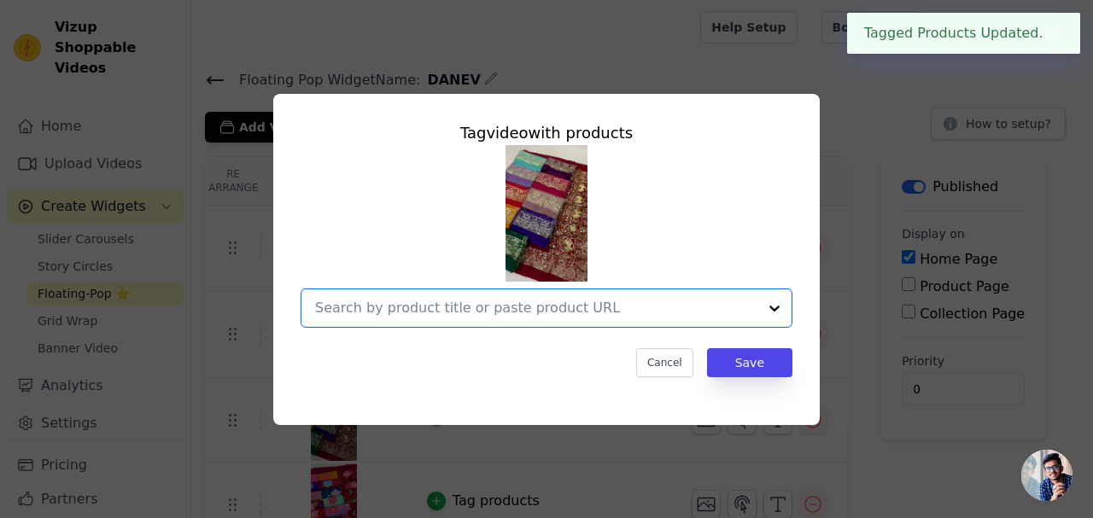
click at [463, 308] on input "text" at bounding box center [536, 308] width 442 height 20
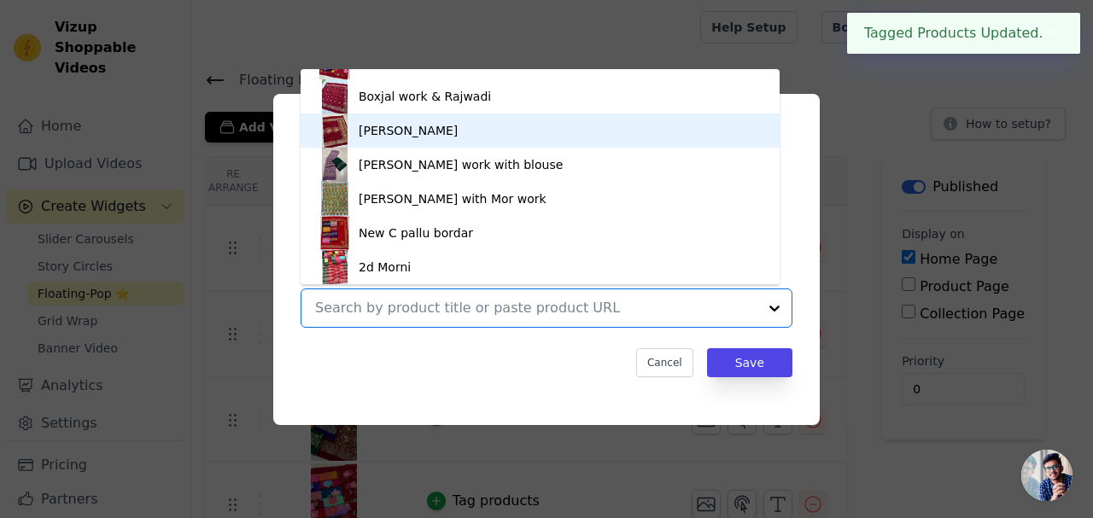
click at [446, 131] on div "[PERSON_NAME]" at bounding box center [540, 131] width 445 height 34
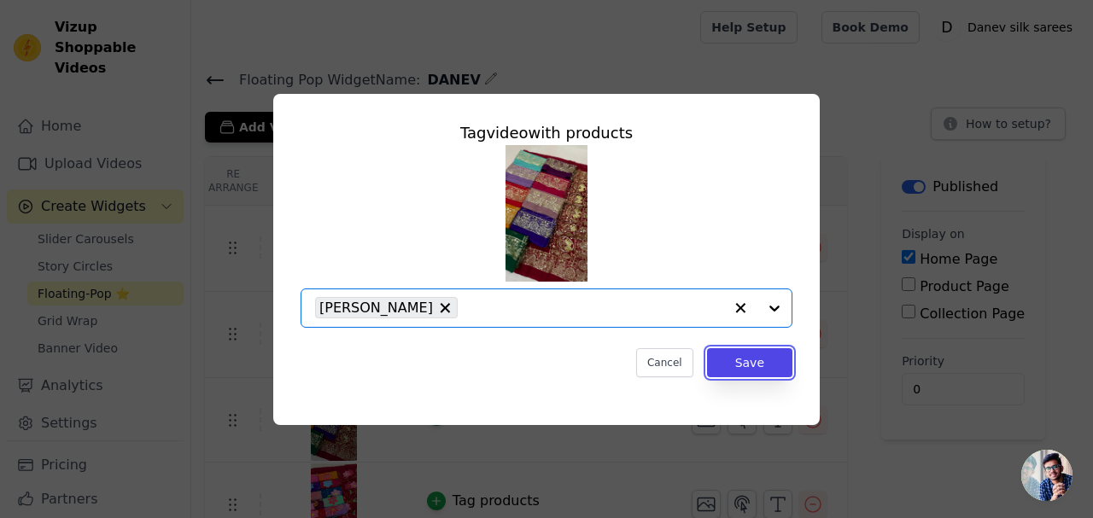
click at [727, 360] on button "Save" at bounding box center [749, 362] width 85 height 29
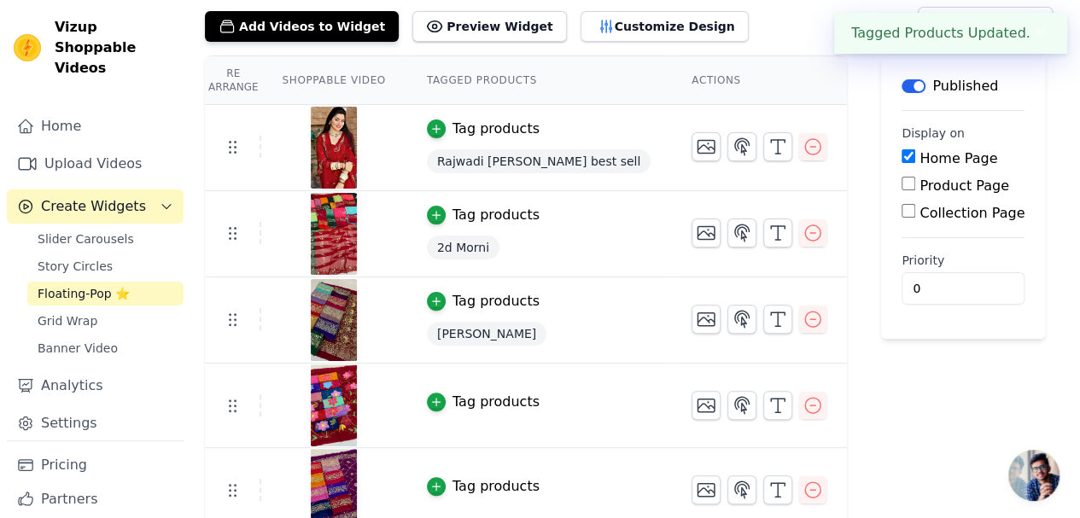
scroll to position [111, 0]
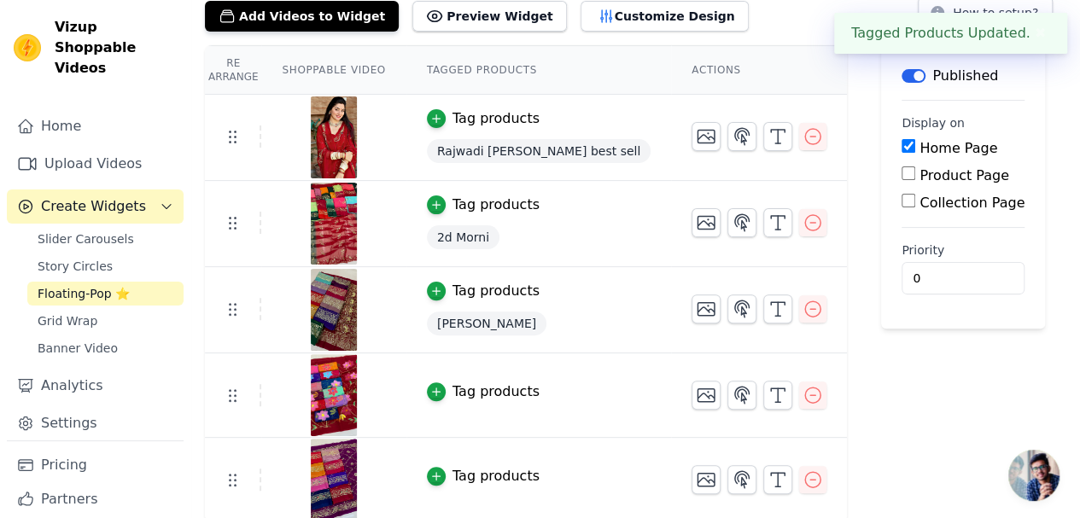
click at [432, 389] on icon "button" at bounding box center [436, 393] width 8 height 8
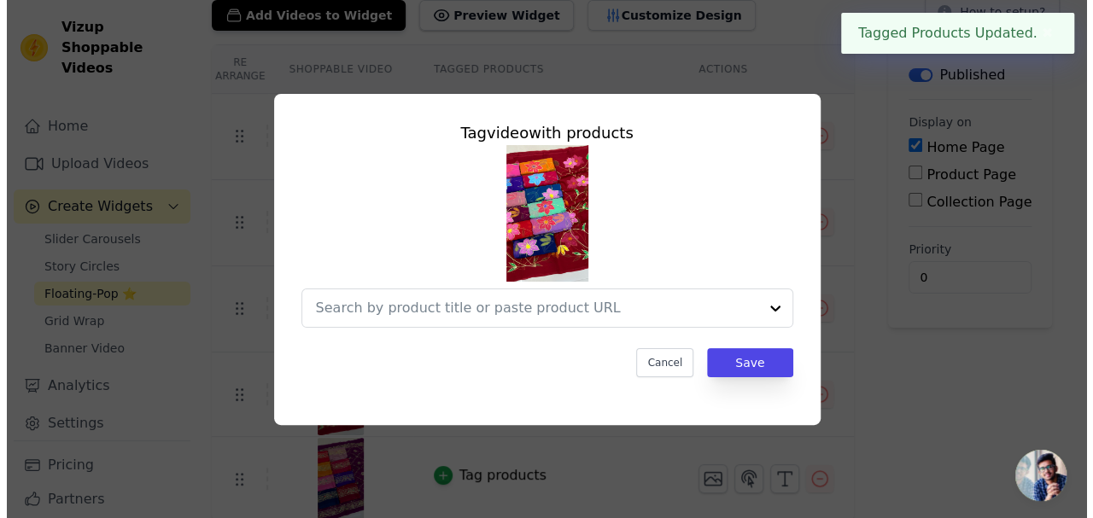
scroll to position [0, 0]
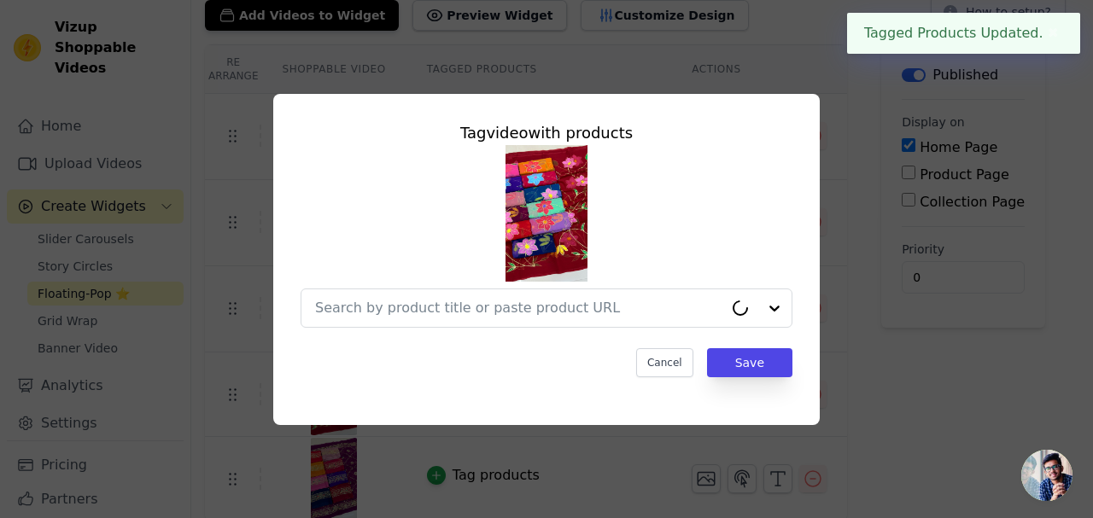
click at [506, 313] on input "text" at bounding box center [519, 308] width 408 height 20
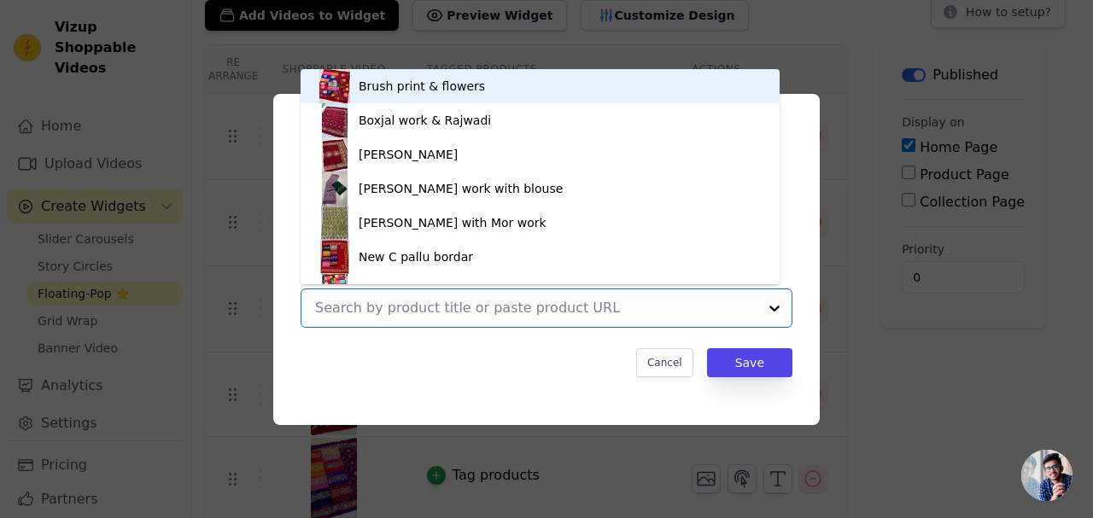
click at [398, 78] on div "Brush print & flowers ￼" at bounding box center [424, 86] width 131 height 17
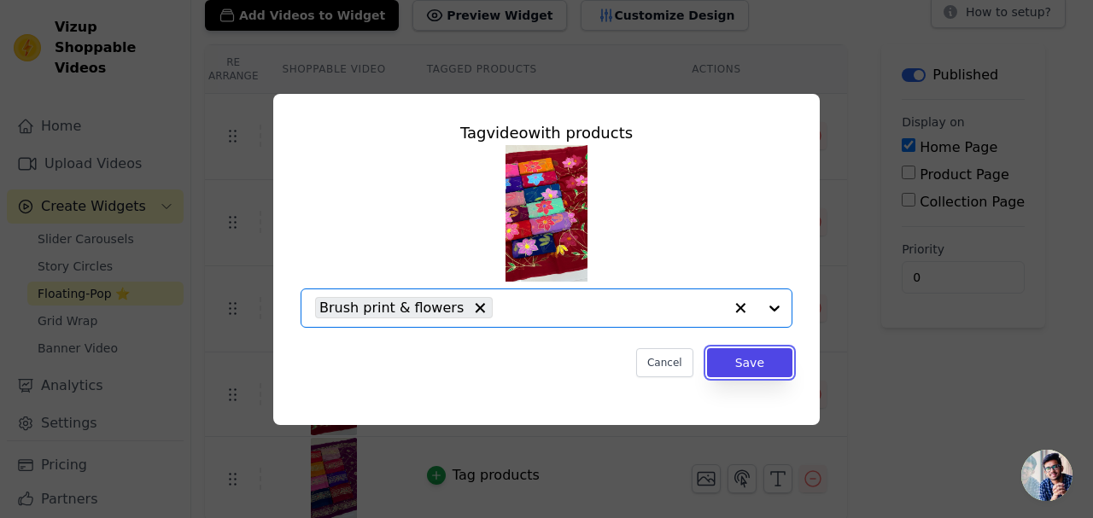
click at [744, 366] on button "Save" at bounding box center [749, 362] width 85 height 29
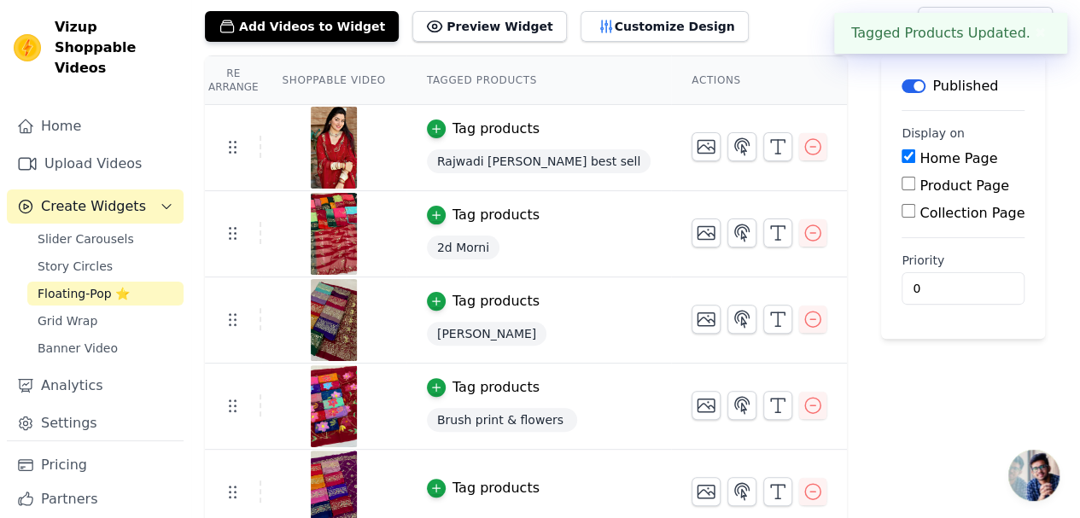
scroll to position [113, 0]
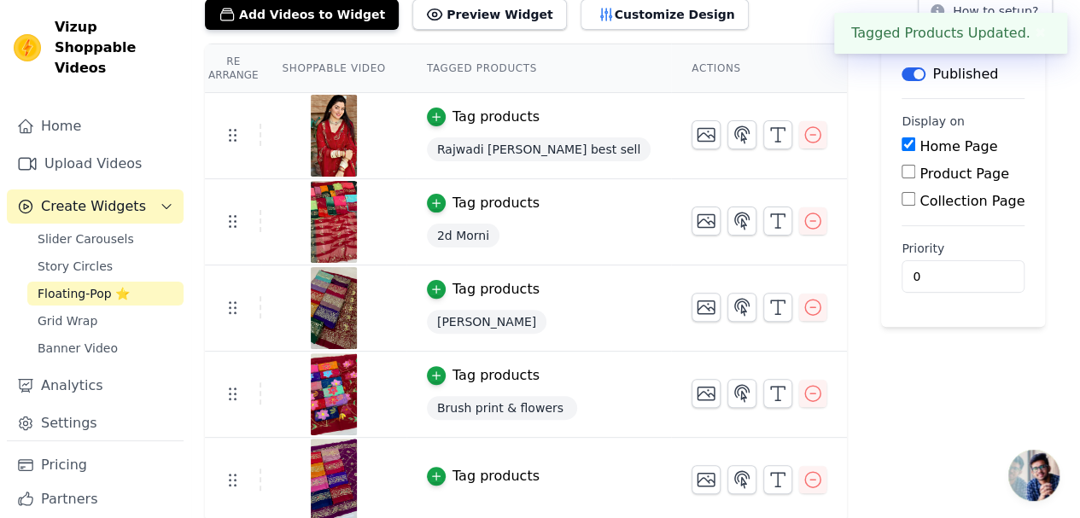
click at [430, 471] on icon "button" at bounding box center [436, 477] width 12 height 12
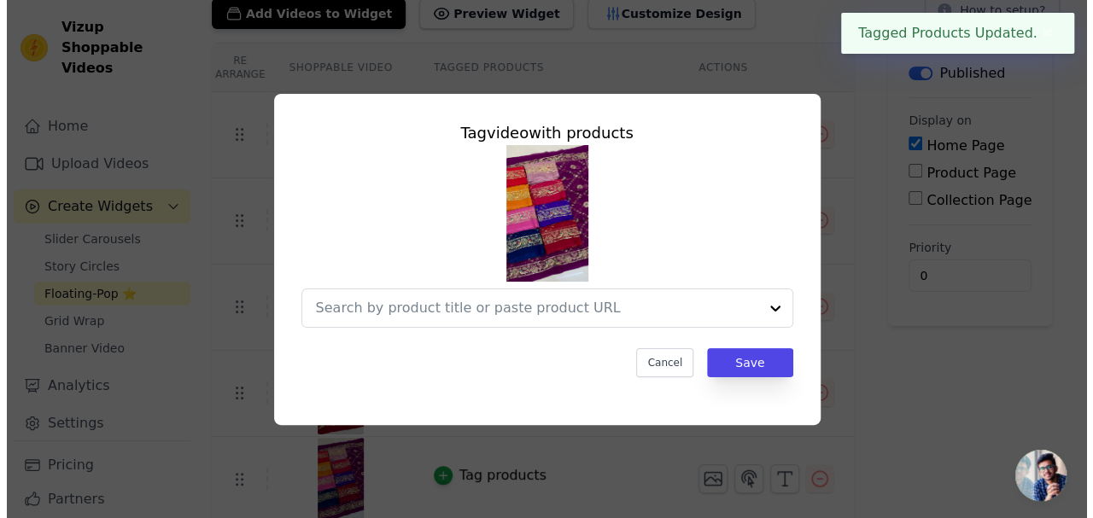
scroll to position [0, 0]
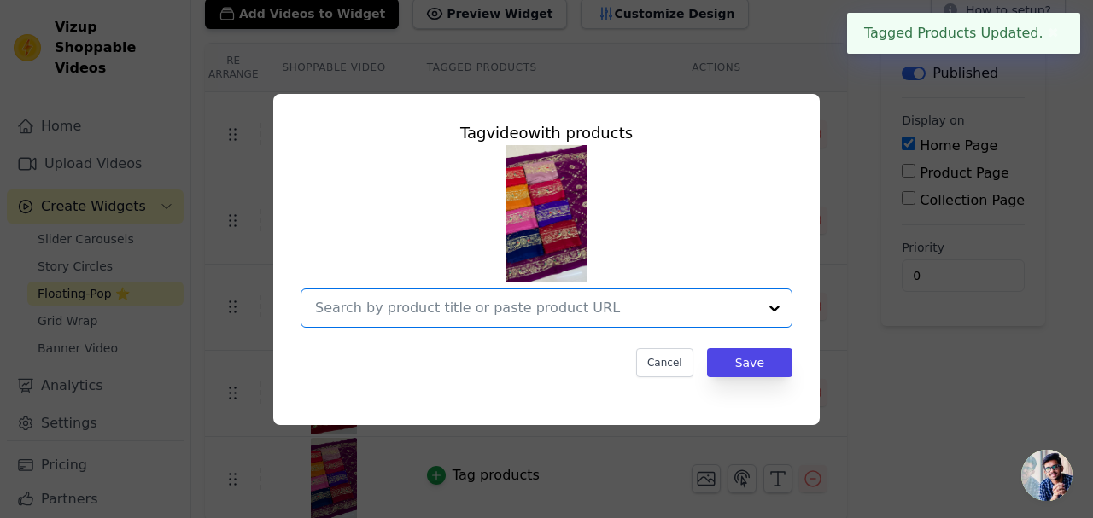
click at [453, 311] on input "text" at bounding box center [536, 308] width 442 height 20
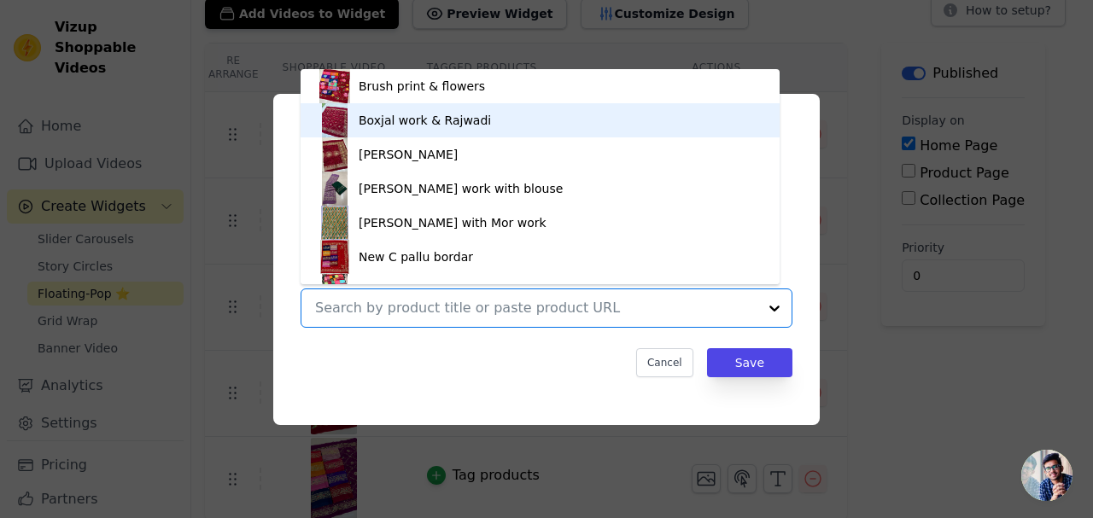
click at [421, 120] on div "Boxjal work & Rajwadi" at bounding box center [425, 120] width 132 height 17
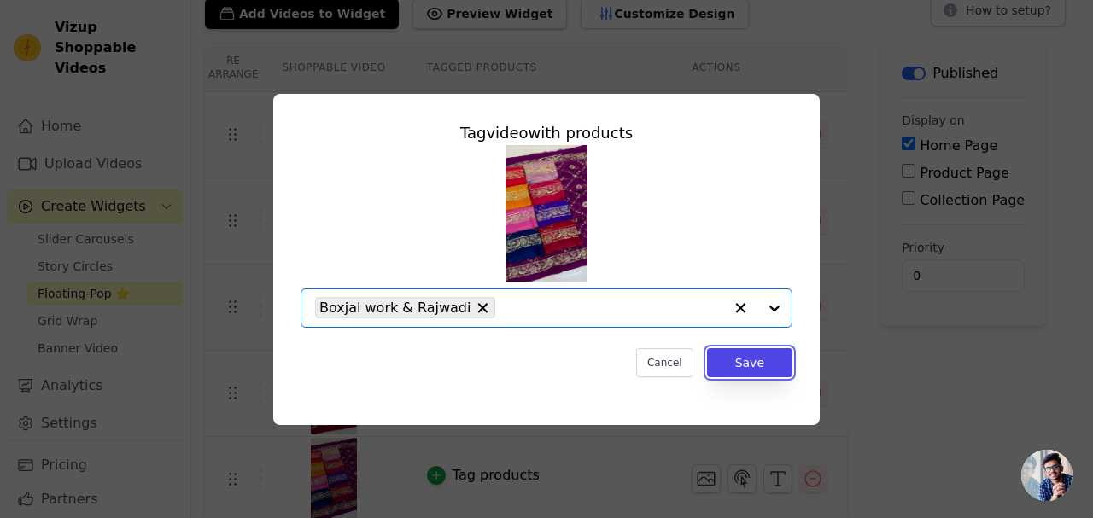
click at [724, 358] on button "Save" at bounding box center [749, 362] width 85 height 29
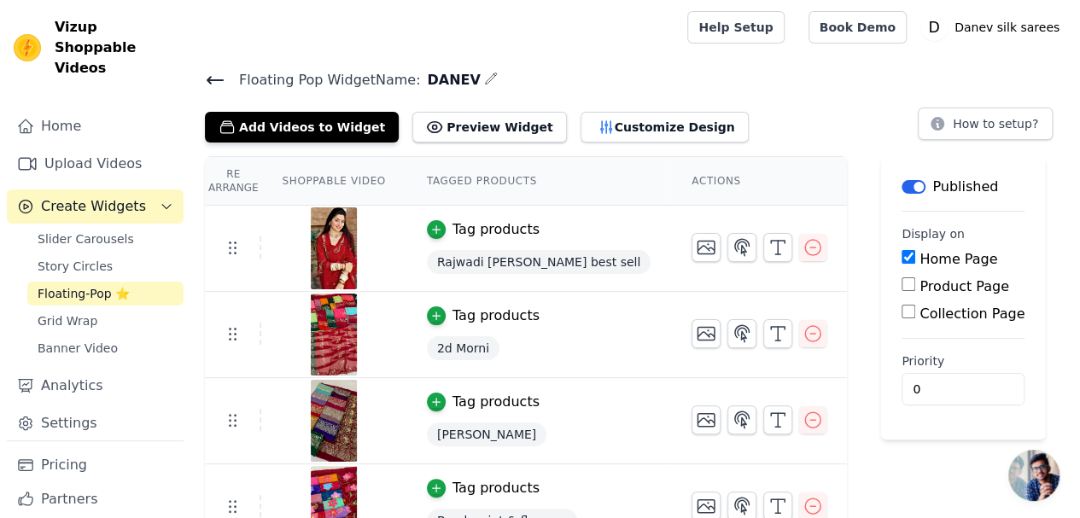
click at [212, 76] on icon at bounding box center [215, 80] width 20 height 20
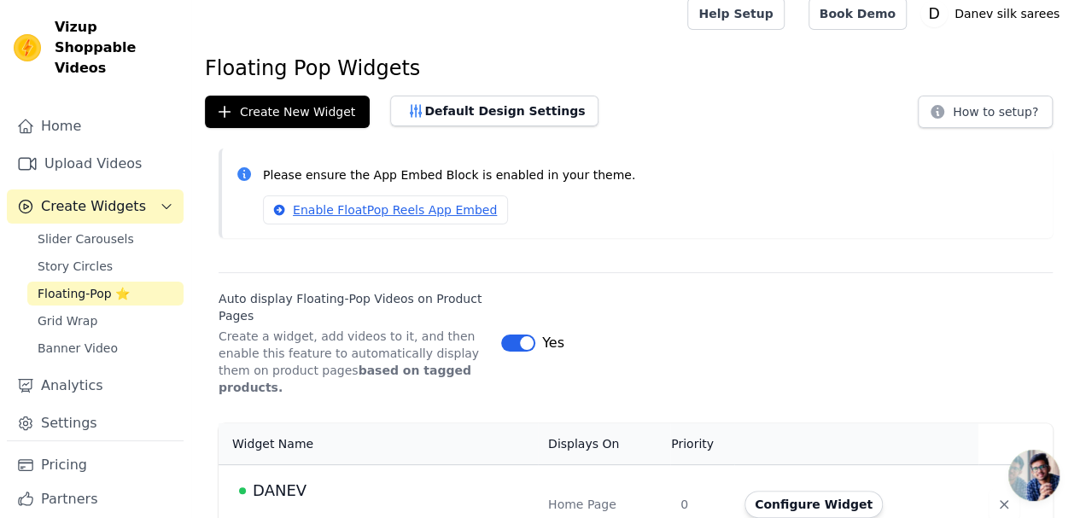
scroll to position [26, 0]
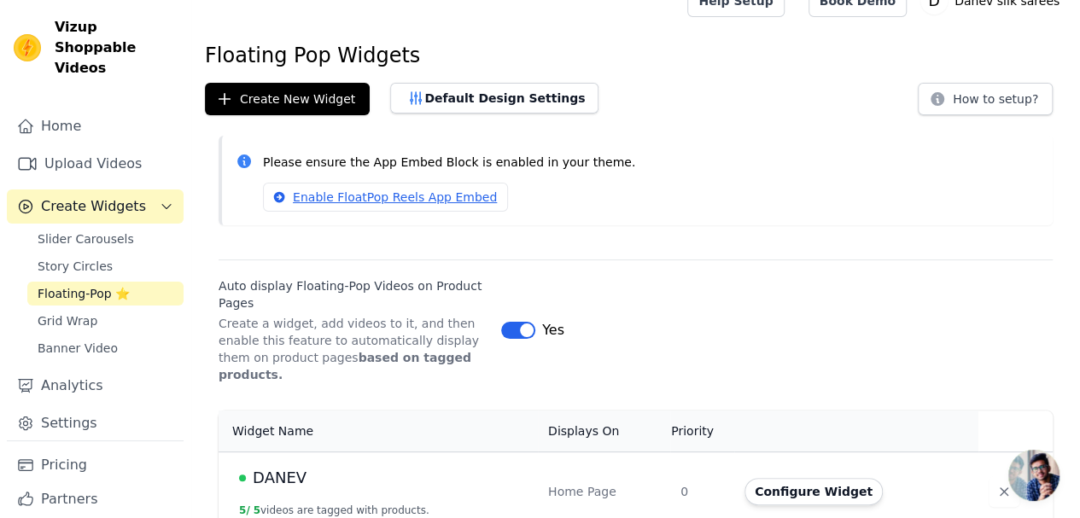
click at [817, 478] on button "Configure Widget" at bounding box center [814, 491] width 138 height 27
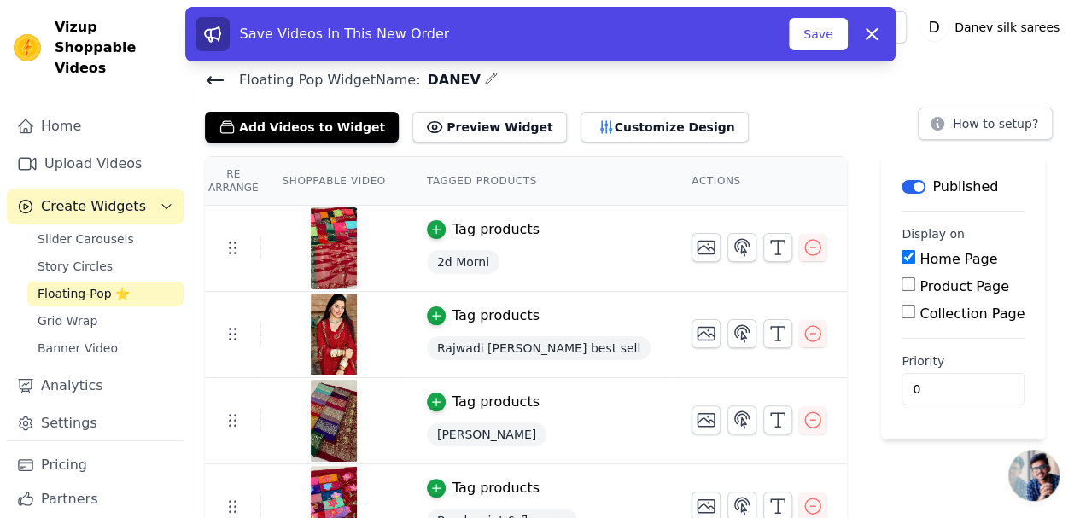
click at [647, 119] on button "Customize Design" at bounding box center [665, 127] width 168 height 31
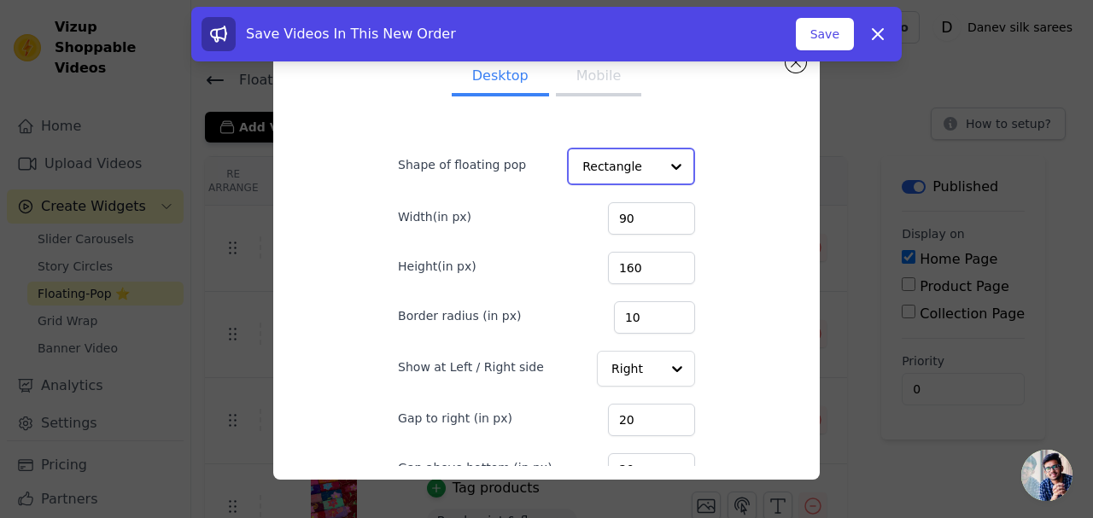
click at [618, 161] on input "Shape of floating pop" at bounding box center [621, 166] width 77 height 34
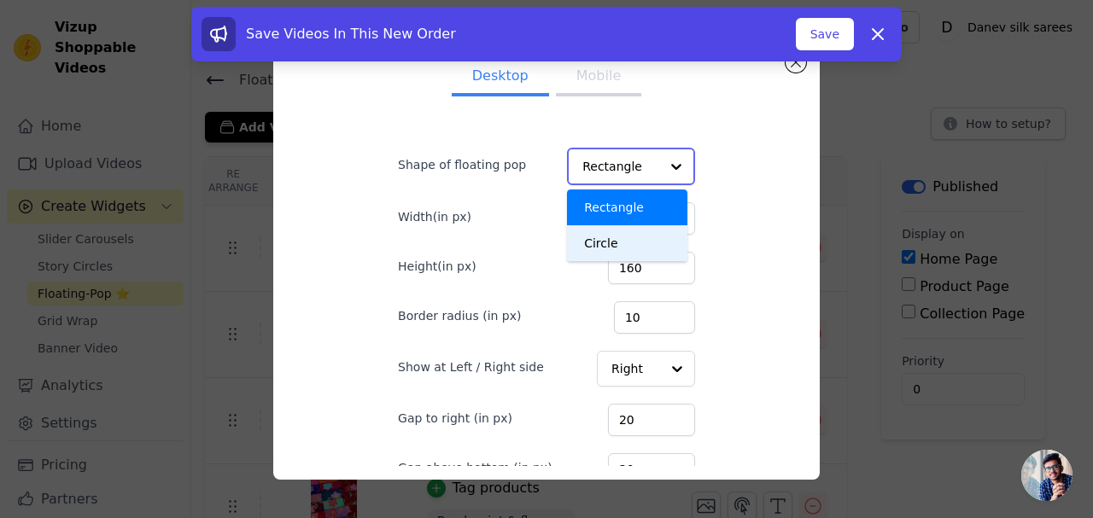
click at [605, 236] on div "Circle" at bounding box center [627, 243] width 120 height 36
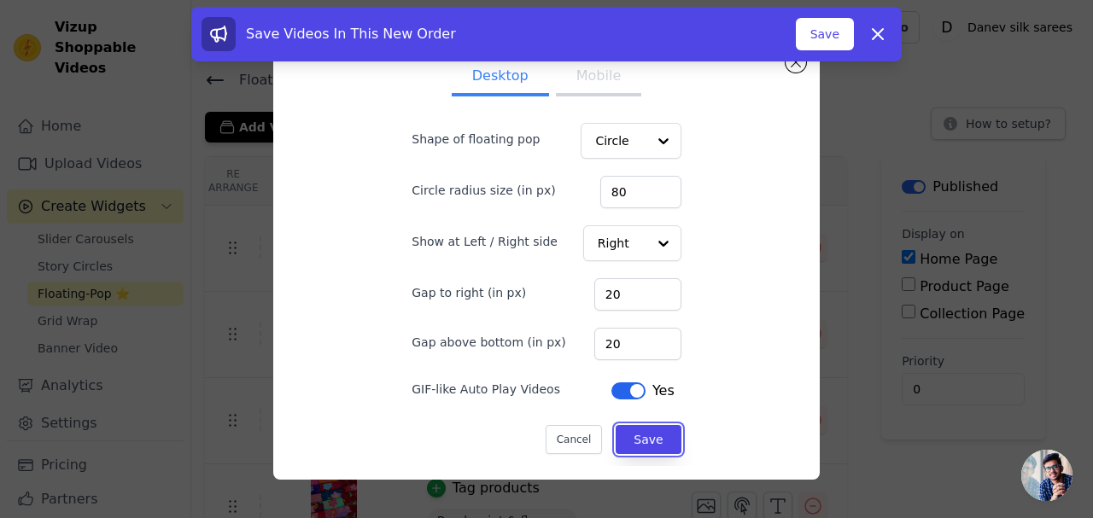
scroll to position [23, 0]
click at [637, 440] on button "Save" at bounding box center [648, 441] width 65 height 29
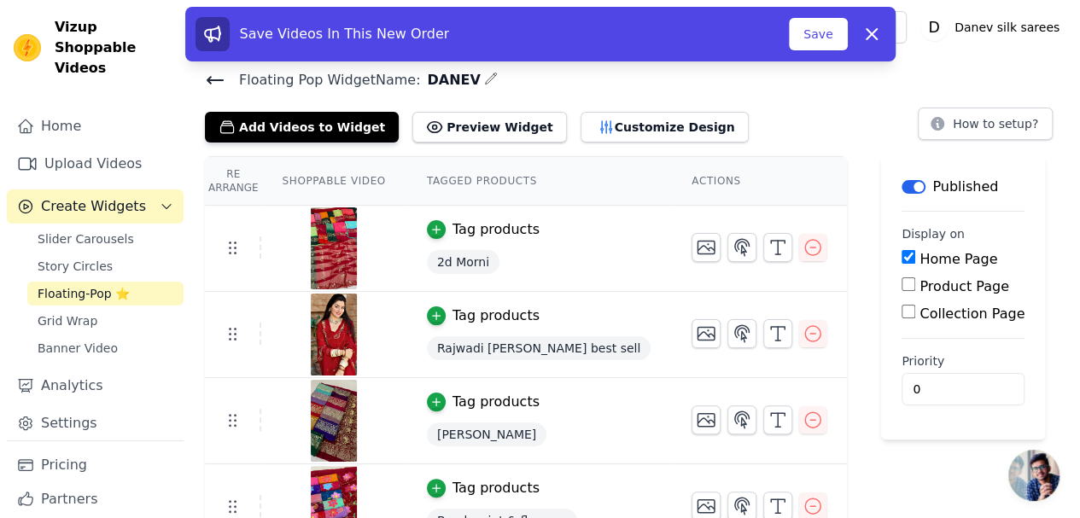
click at [613, 120] on button "Customize Design" at bounding box center [665, 127] width 168 height 31
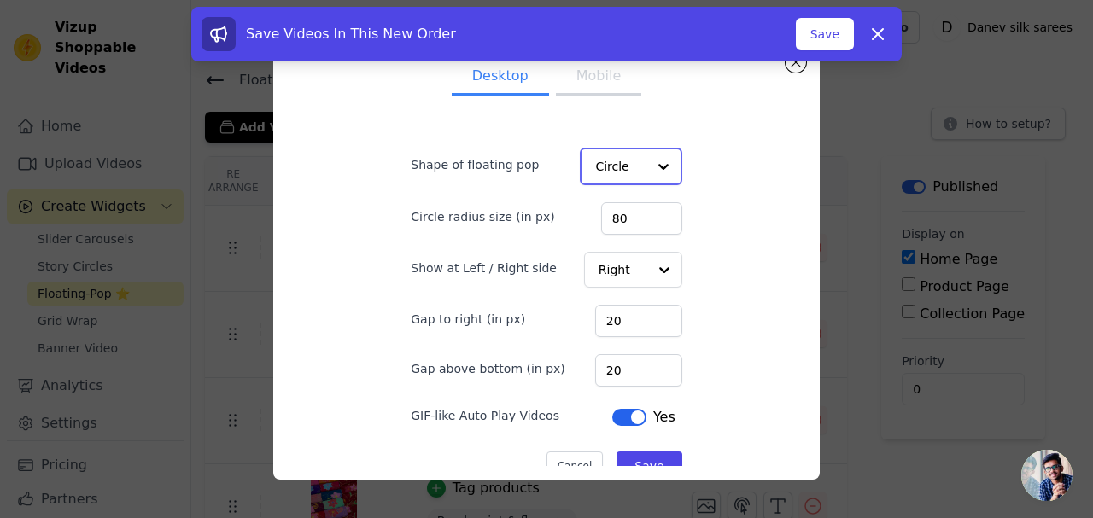
click at [613, 173] on input "Shape of floating pop" at bounding box center [620, 166] width 50 height 34
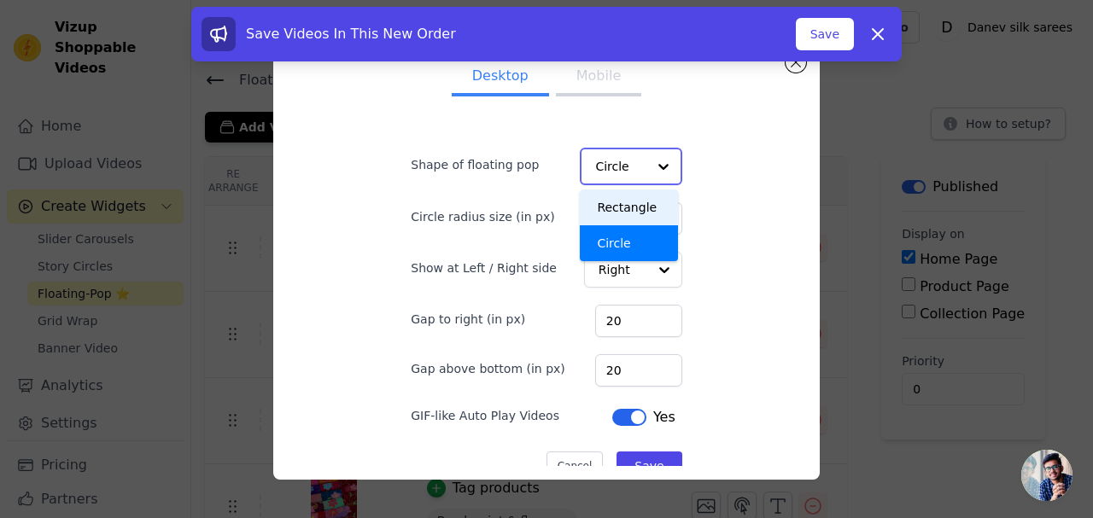
click at [603, 214] on div "Rectangle" at bounding box center [628, 208] width 97 height 36
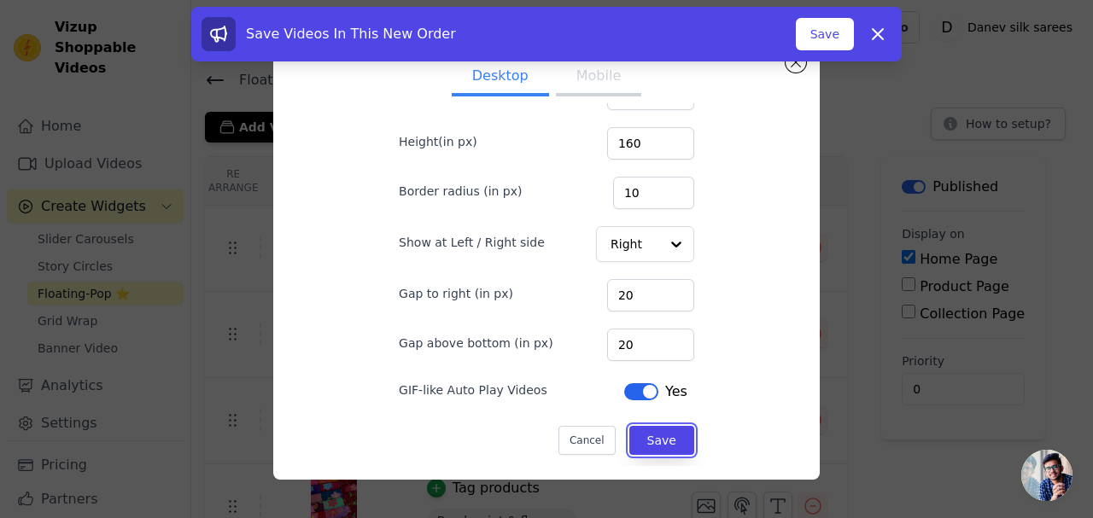
scroll to position [121, 0]
click at [637, 435] on button "Save" at bounding box center [661, 442] width 65 height 29
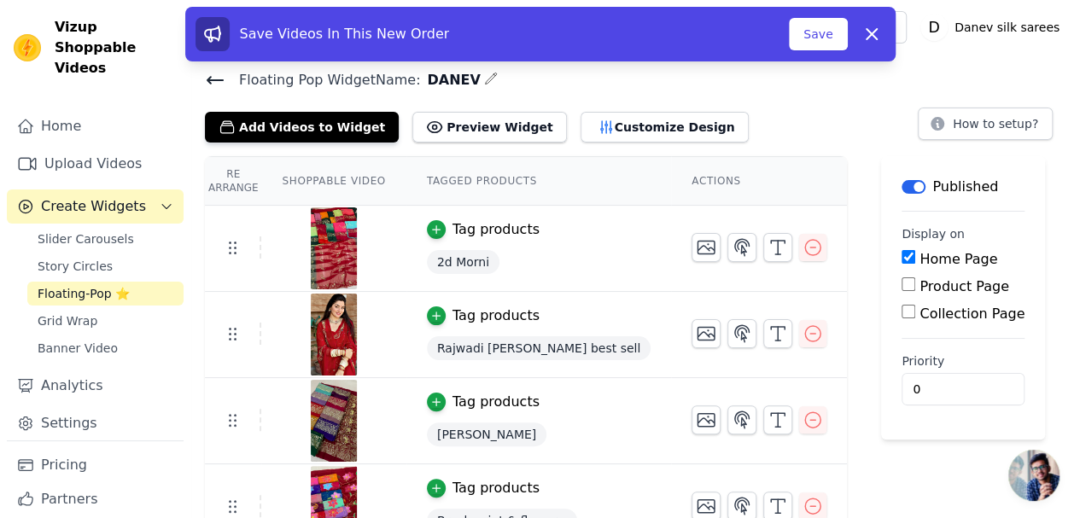
click at [601, 125] on button "Customize Design" at bounding box center [665, 127] width 168 height 31
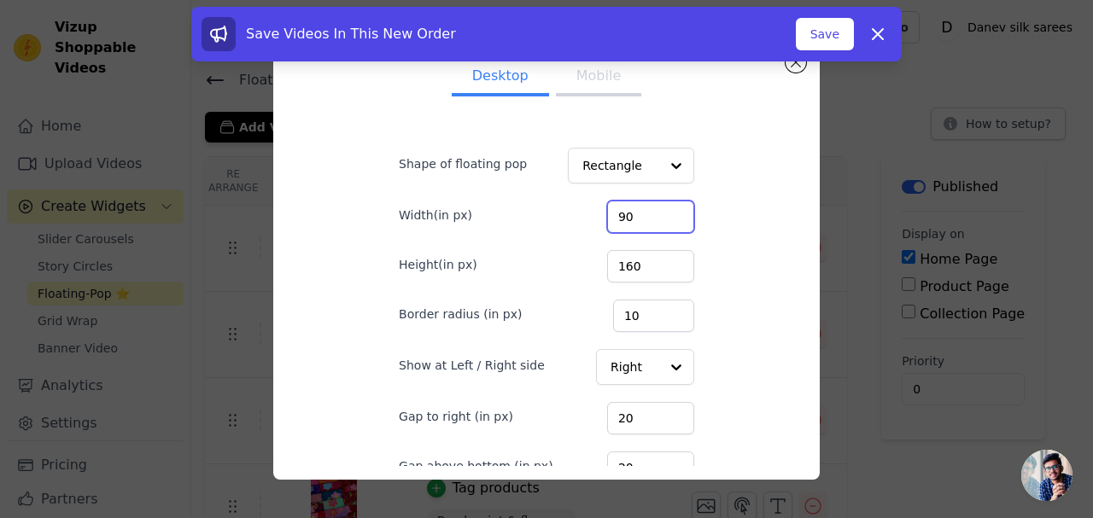
click at [656, 221] on input "90" at bounding box center [650, 217] width 87 height 32
click at [578, 75] on button "Mobile" at bounding box center [598, 78] width 85 height 38
click at [577, 78] on button "Mobile" at bounding box center [598, 78] width 85 height 38
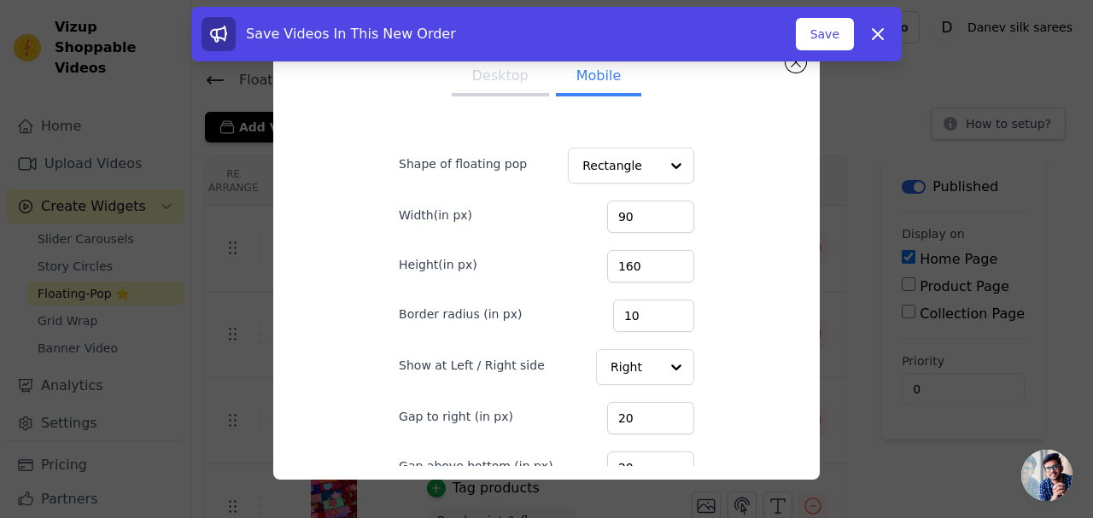
click at [498, 77] on button "Desktop" at bounding box center [500, 78] width 97 height 38
click at [567, 78] on button "Mobile" at bounding box center [598, 78] width 85 height 38
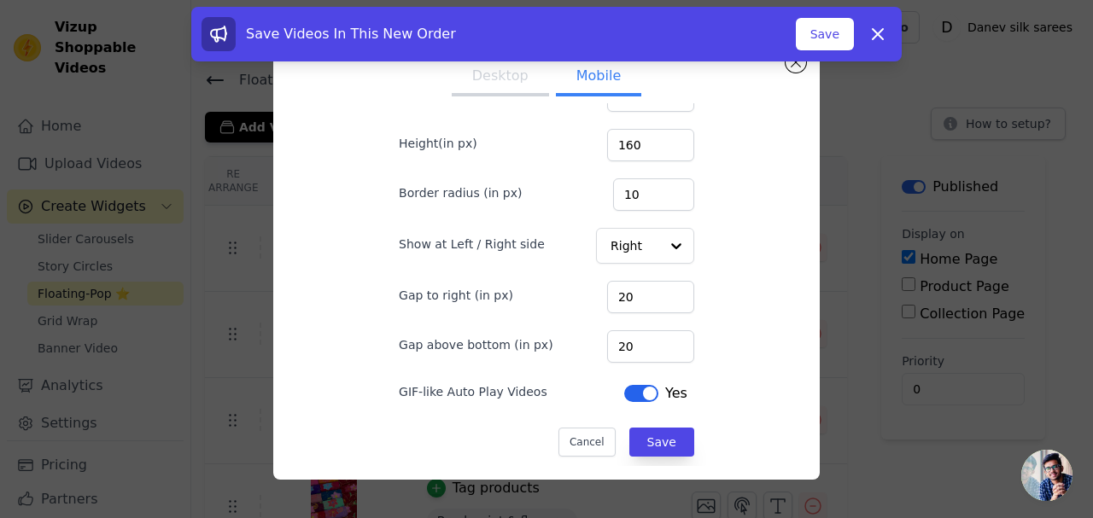
scroll to position [30, 0]
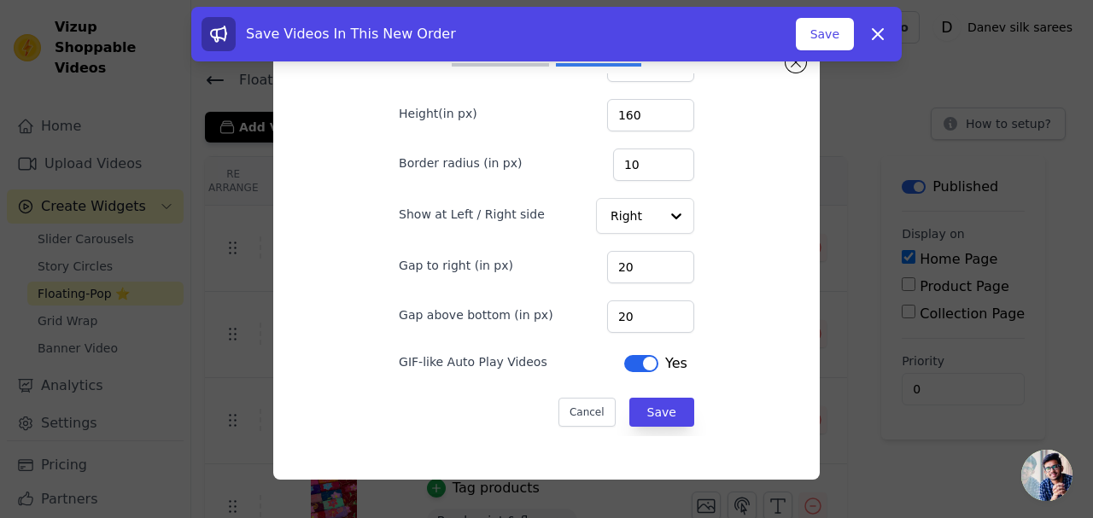
click at [624, 362] on button "Label" at bounding box center [641, 363] width 34 height 17
click at [629, 407] on button "Save" at bounding box center [661, 412] width 65 height 29
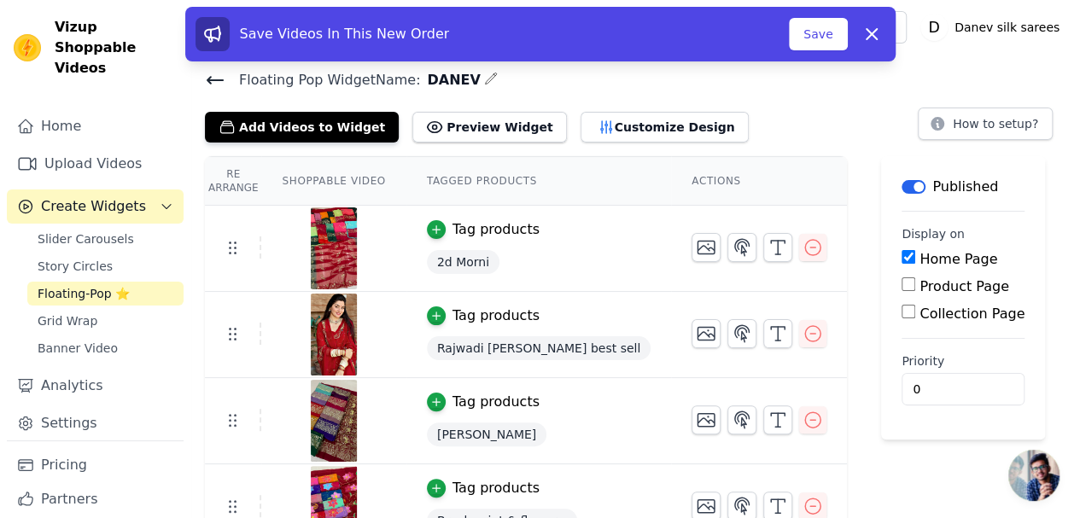
click at [600, 124] on button "Customize Design" at bounding box center [665, 127] width 168 height 31
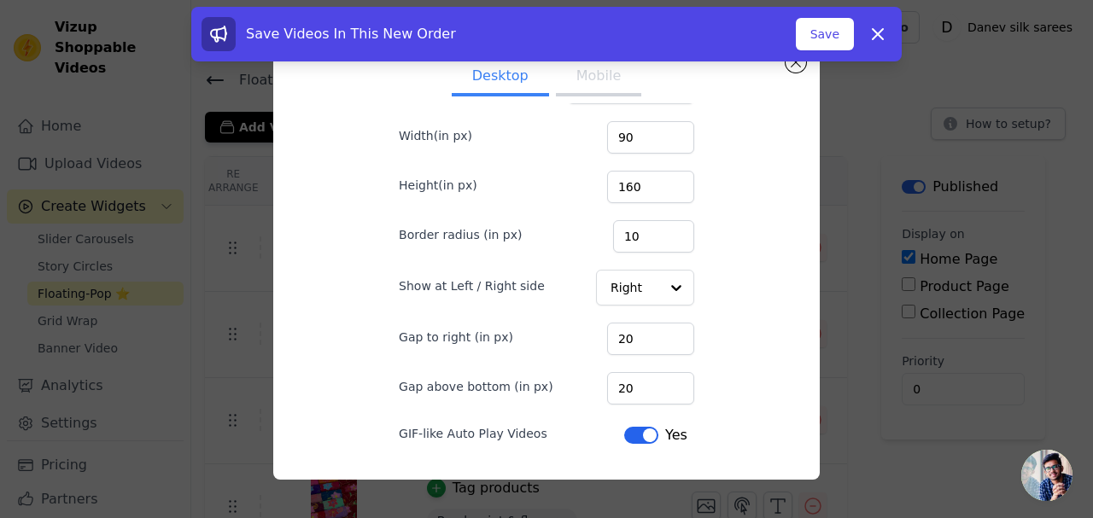
scroll to position [121, 0]
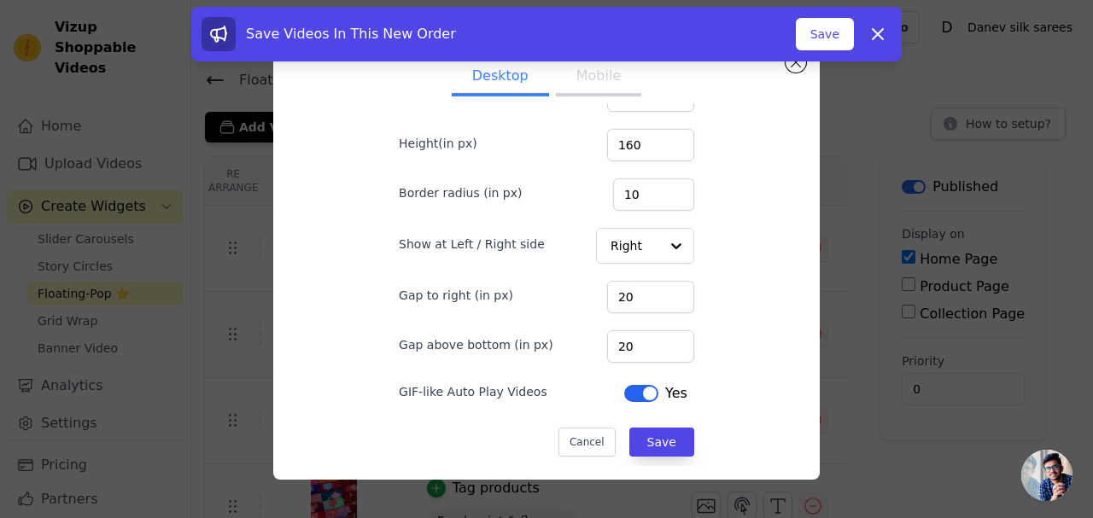
click at [624, 390] on button "Label" at bounding box center [641, 393] width 34 height 17
click at [628, 387] on button "Label" at bounding box center [645, 393] width 34 height 17
click at [646, 436] on button "Save" at bounding box center [661, 442] width 65 height 29
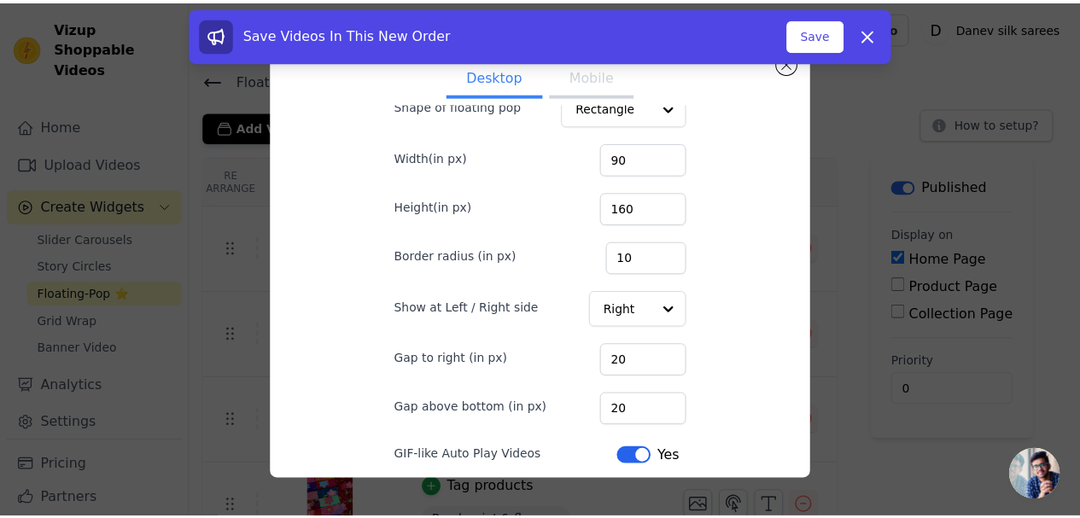
scroll to position [0, 0]
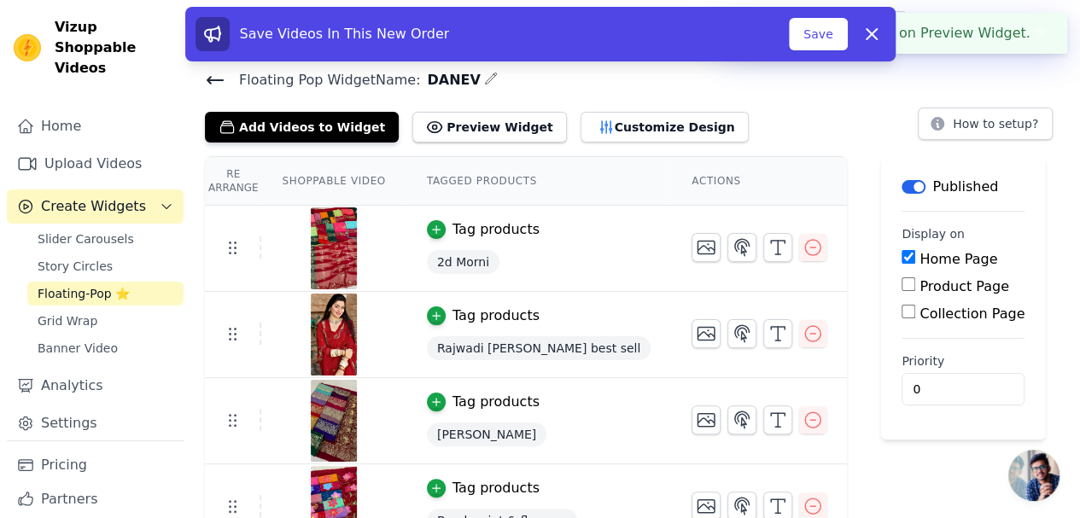
click at [902, 288] on input "Product Page" at bounding box center [909, 285] width 14 height 14
checkbox input "true"
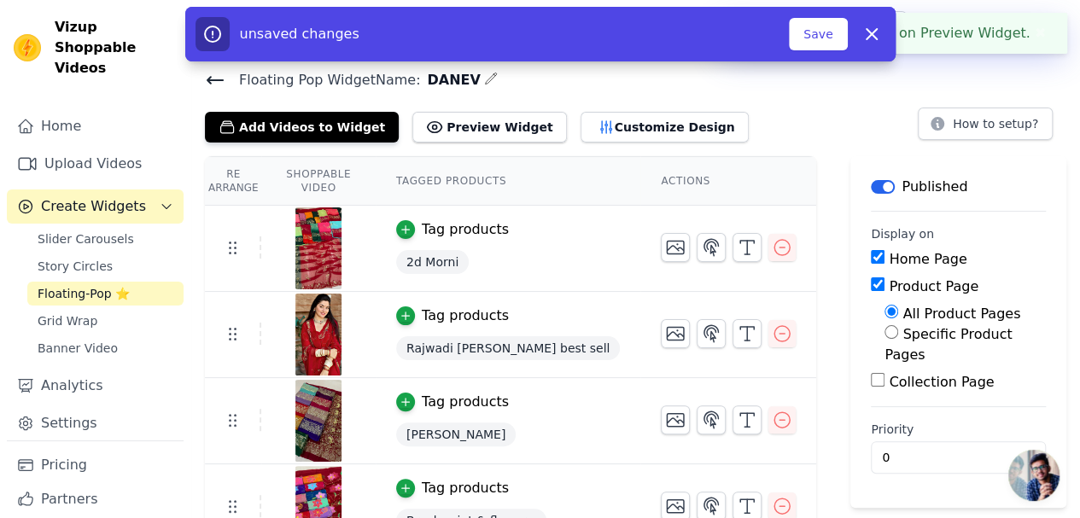
click at [889, 374] on label "Collection Page" at bounding box center [941, 382] width 105 height 16
click at [871, 373] on input "Collection Page" at bounding box center [878, 380] width 14 height 14
checkbox input "true"
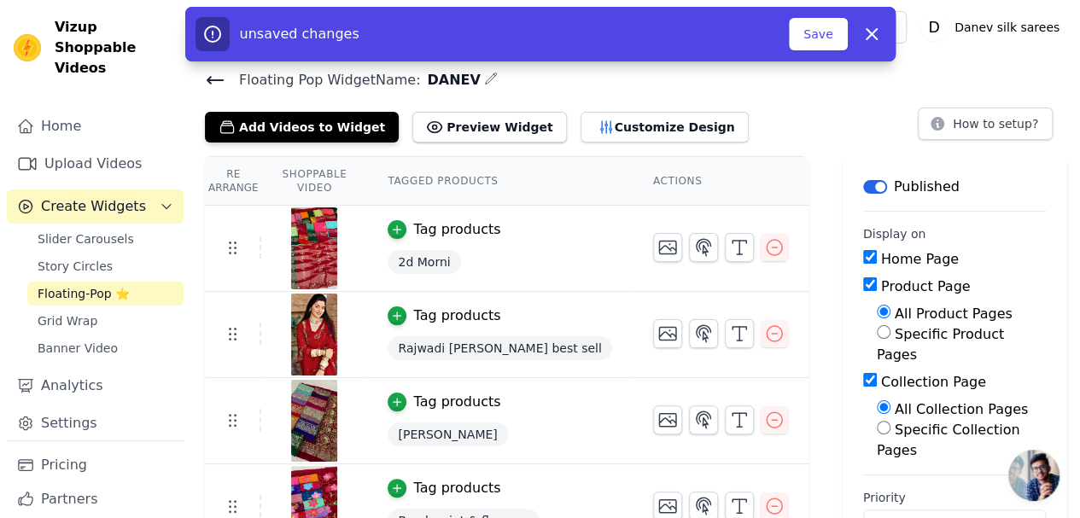
click at [810, 38] on button "Save" at bounding box center [818, 34] width 58 height 32
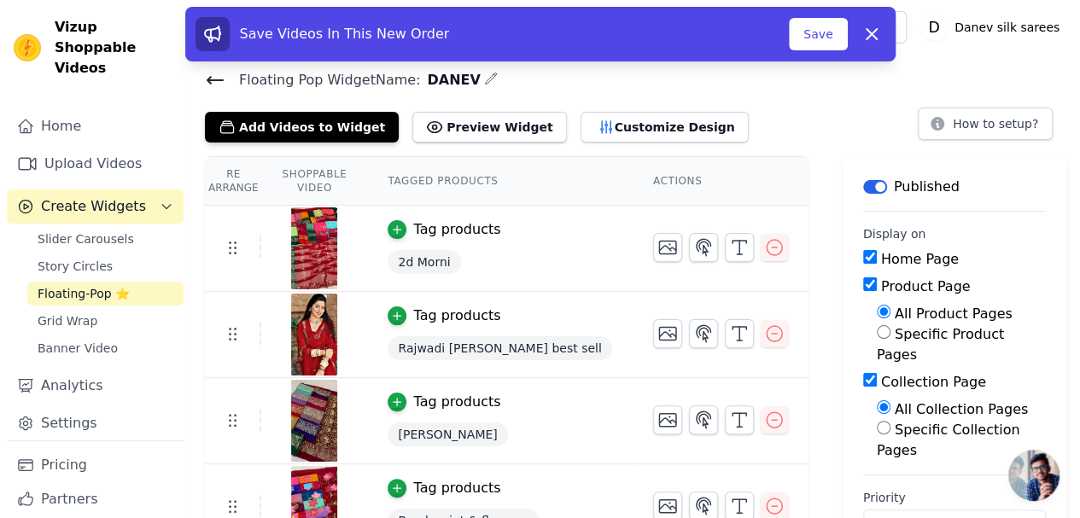
click at [835, 41] on button "Save" at bounding box center [818, 34] width 58 height 32
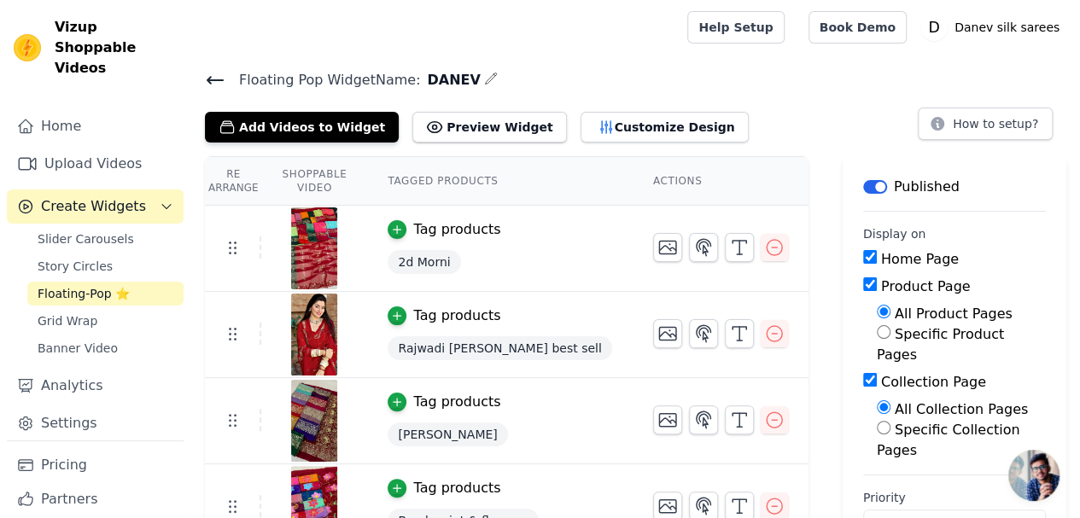
click at [101, 231] on span "Slider Carousels" at bounding box center [86, 239] width 97 height 17
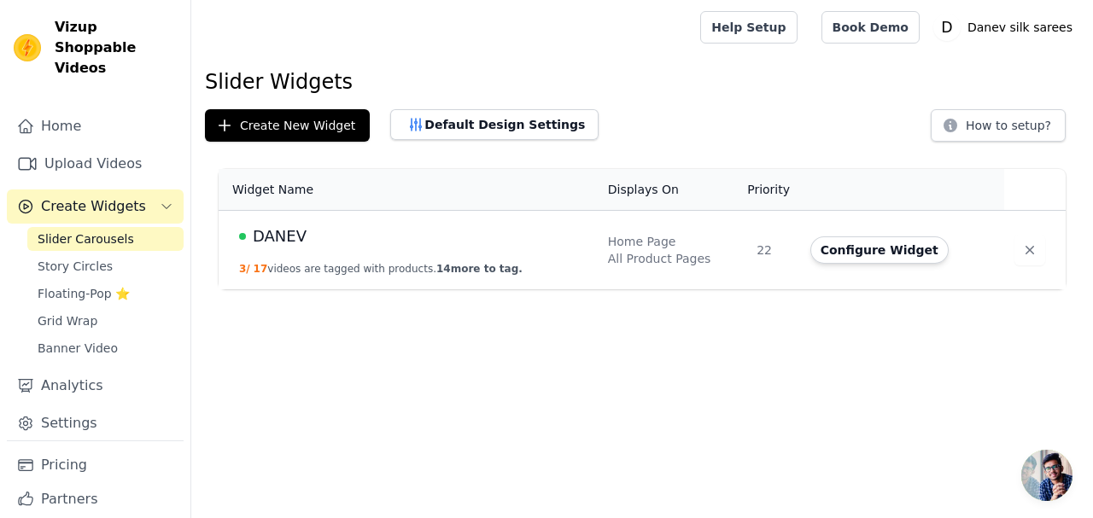
click at [82, 258] on span "Story Circles" at bounding box center [75, 266] width 75 height 17
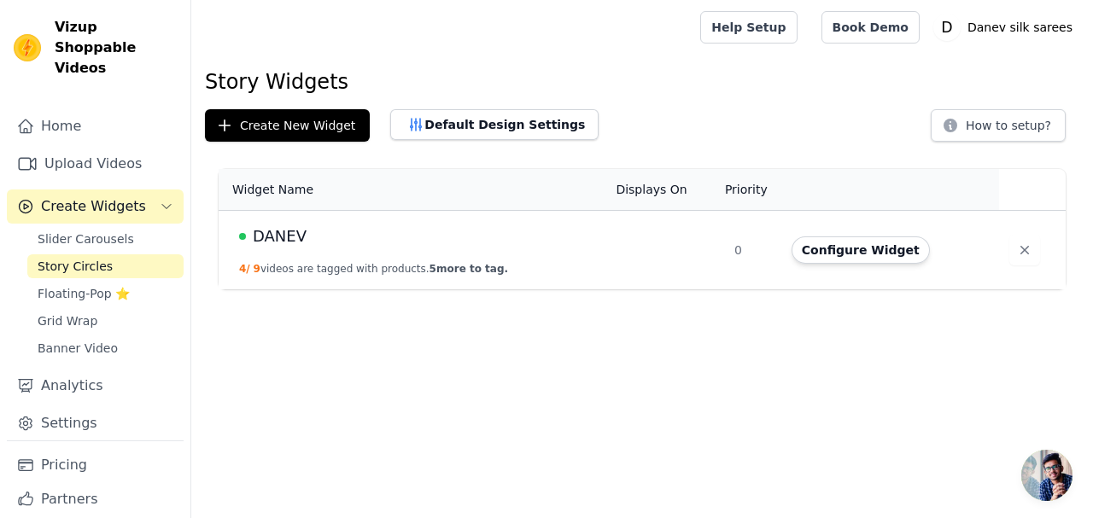
click at [75, 313] on span "Grid Wrap" at bounding box center [68, 321] width 60 height 17
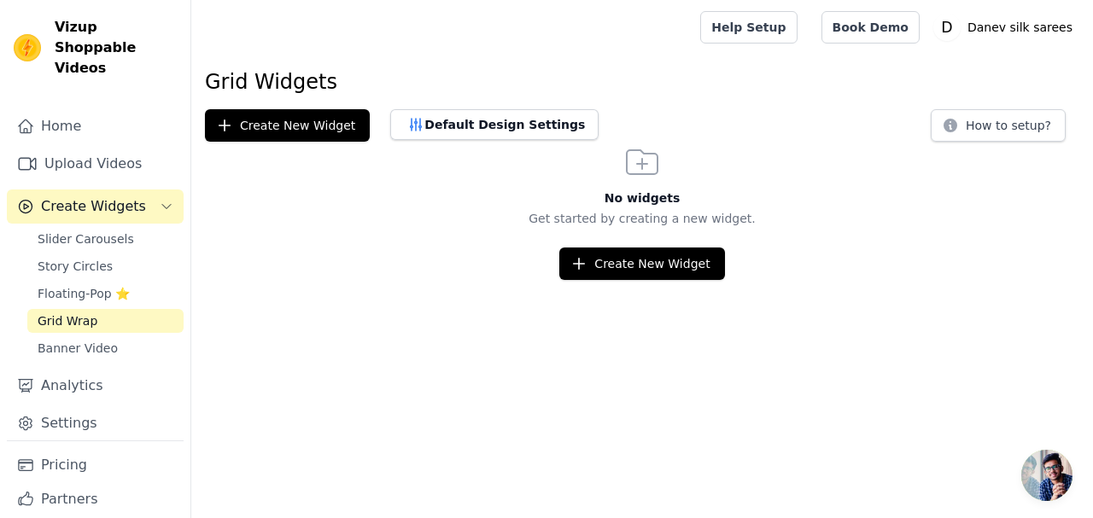
click at [78, 340] on span "Banner Video" at bounding box center [78, 348] width 80 height 17
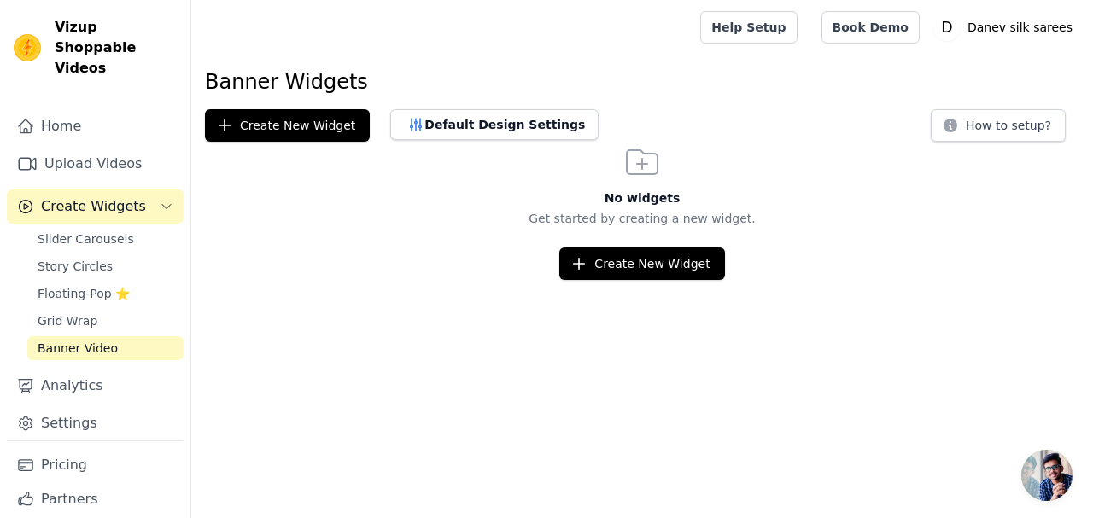
click at [98, 372] on link "Analytics" at bounding box center [95, 386] width 177 height 34
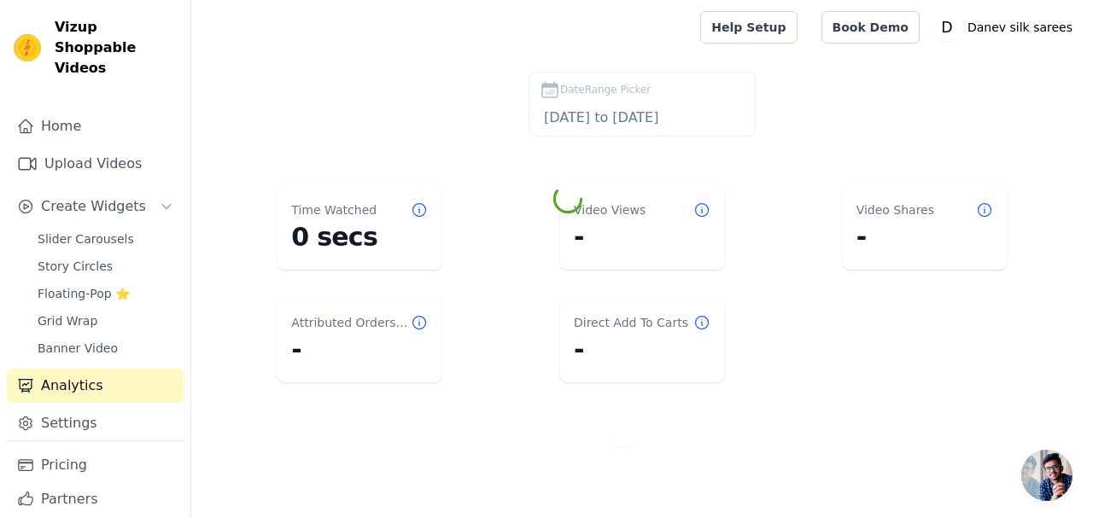
click at [93, 407] on link "Settings" at bounding box center [95, 424] width 177 height 34
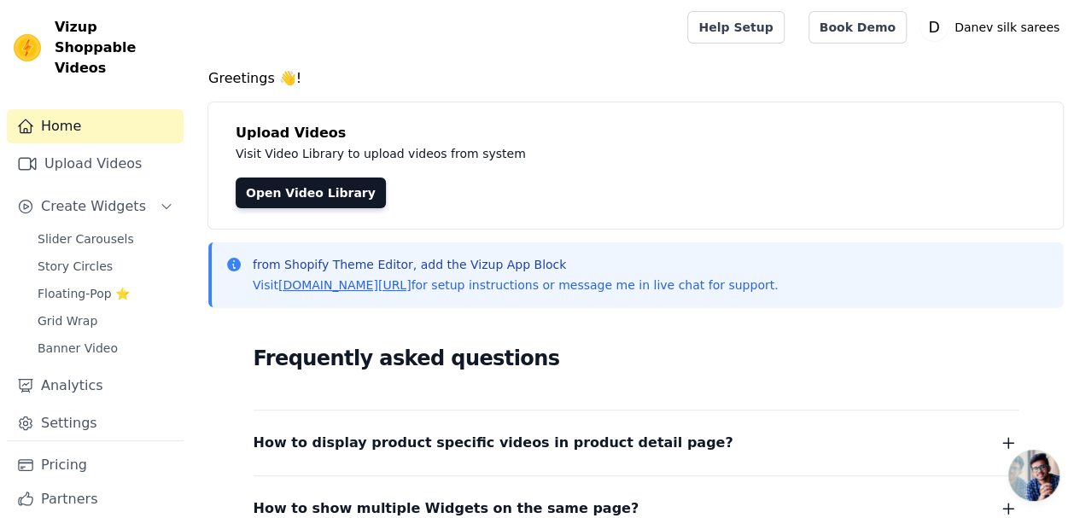
click at [91, 258] on span "Story Circles" at bounding box center [75, 266] width 75 height 17
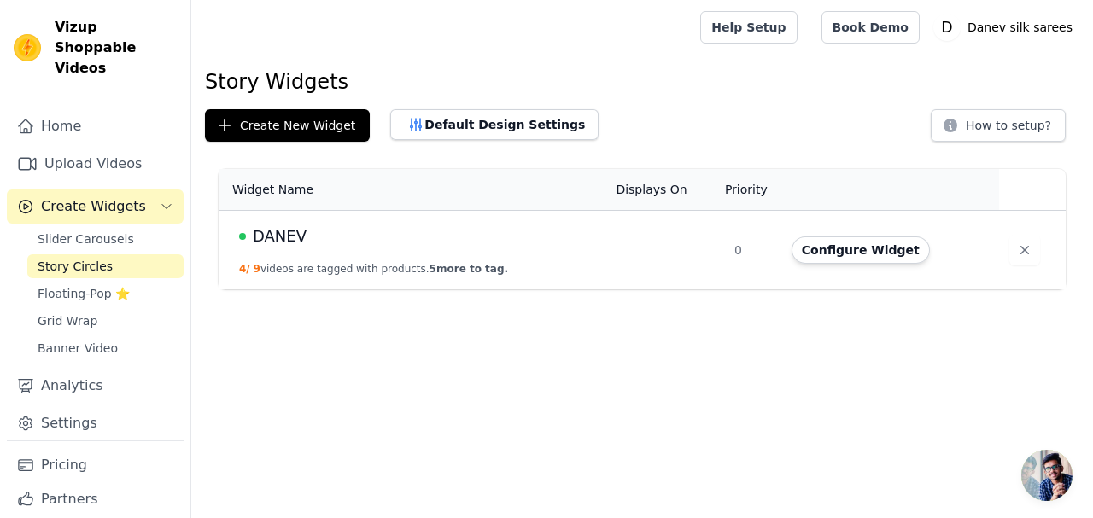
click at [861, 253] on button "Configure Widget" at bounding box center [861, 250] width 138 height 27
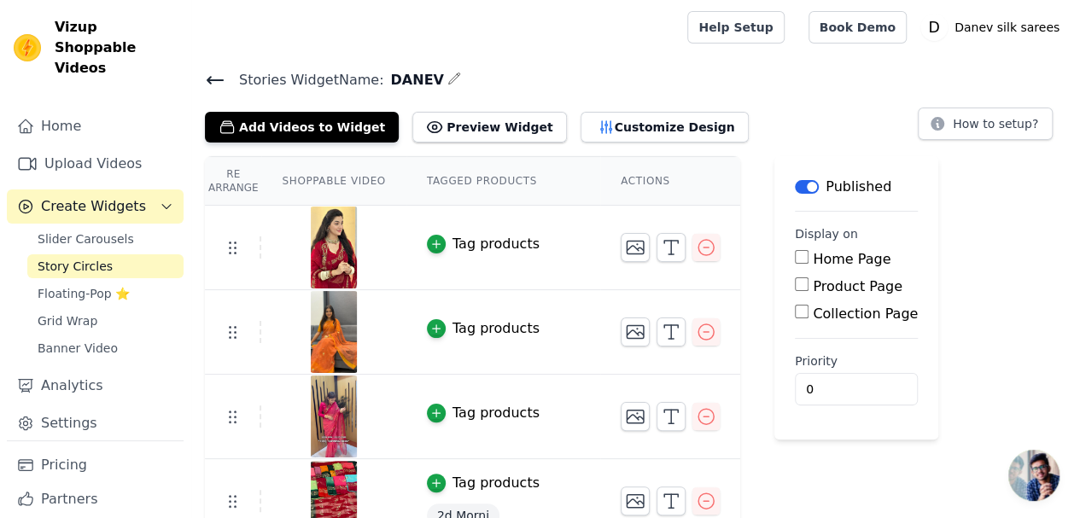
click at [598, 127] on icon "button" at bounding box center [606, 127] width 17 height 17
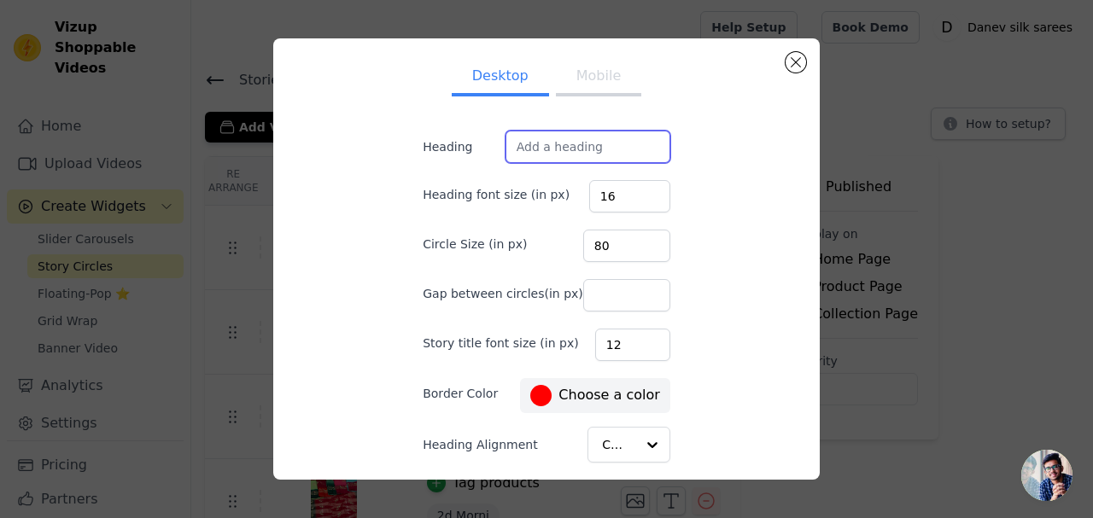
click at [557, 158] on input "Heading" at bounding box center [588, 147] width 165 height 32
click at [600, 190] on input "16" at bounding box center [629, 196] width 81 height 32
click at [612, 244] on input "80" at bounding box center [626, 246] width 87 height 32
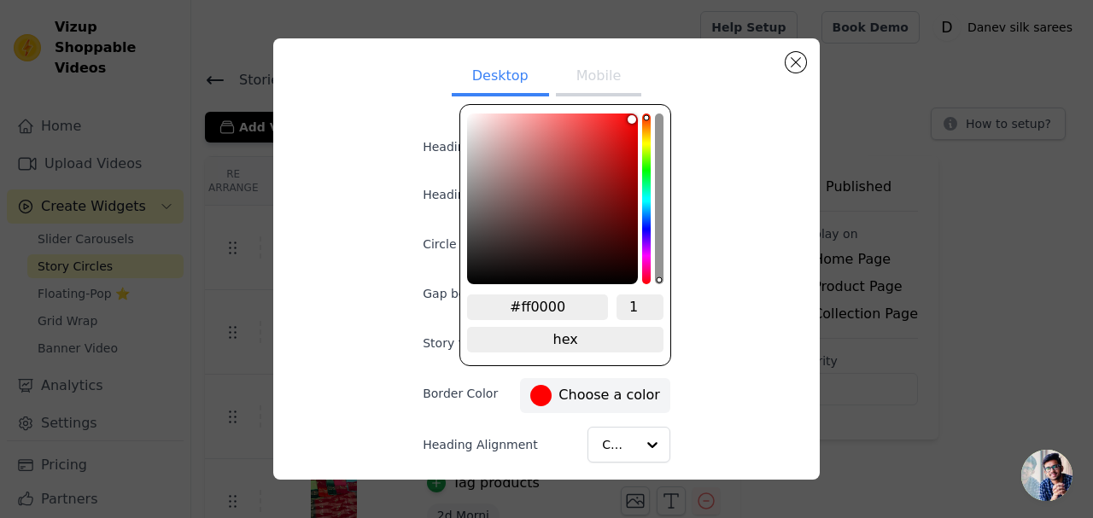
click at [583, 390] on label "#ff0000 Choose a color" at bounding box center [594, 395] width 129 height 21
type input "#9f1414"
click at [616, 178] on div "color picker" at bounding box center [552, 199] width 171 height 171
click at [694, 367] on div "Desktop Mobile Heading Heading font size (in px) 16 Circle Size (in px) 80 Gap …" at bounding box center [546, 259] width 519 height 415
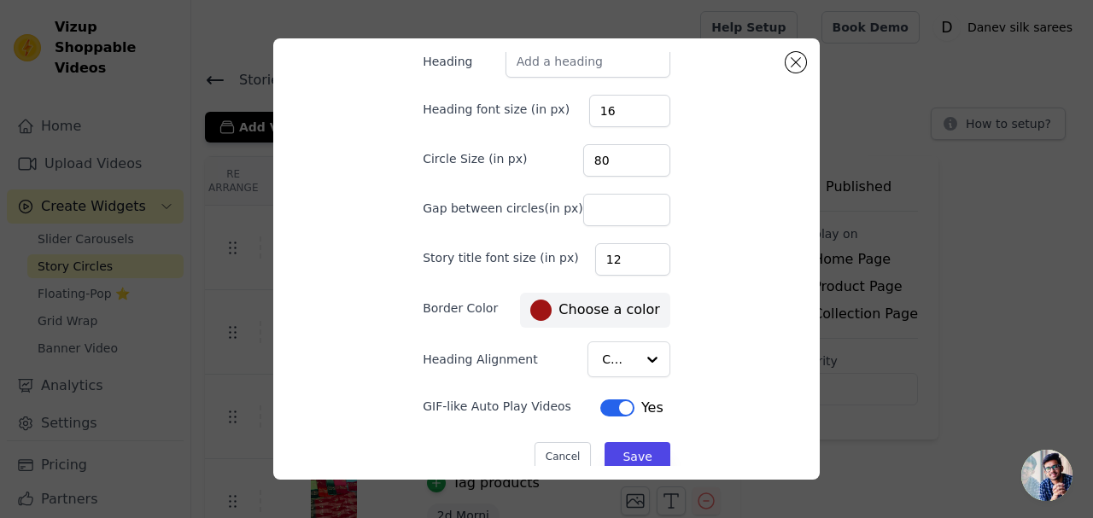
scroll to position [101, 0]
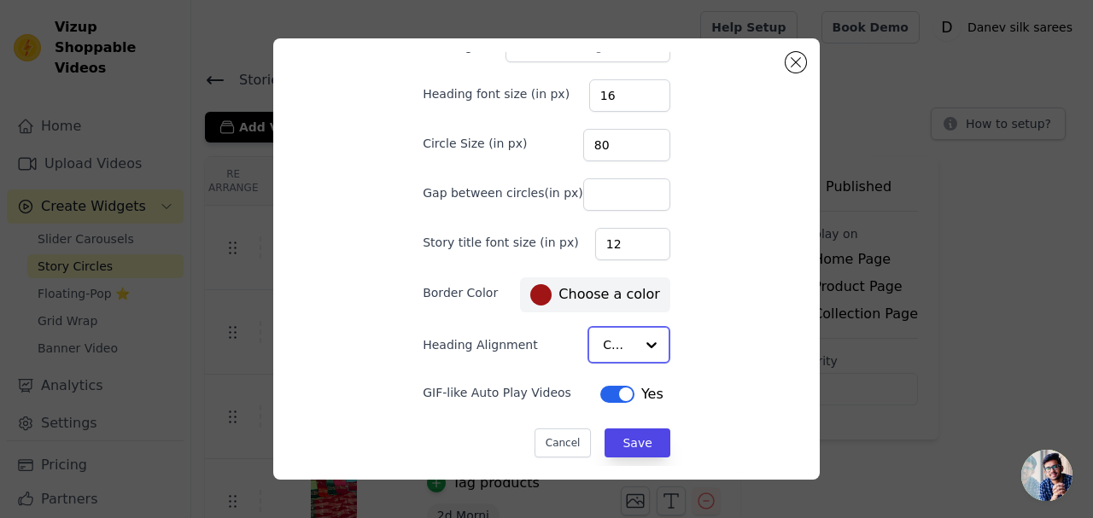
click at [610, 347] on input "Heading Alignment" at bounding box center [619, 345] width 32 height 34
click at [603, 416] on div "Left" at bounding box center [625, 422] width 75 height 36
click at [609, 442] on button "Save" at bounding box center [637, 441] width 65 height 29
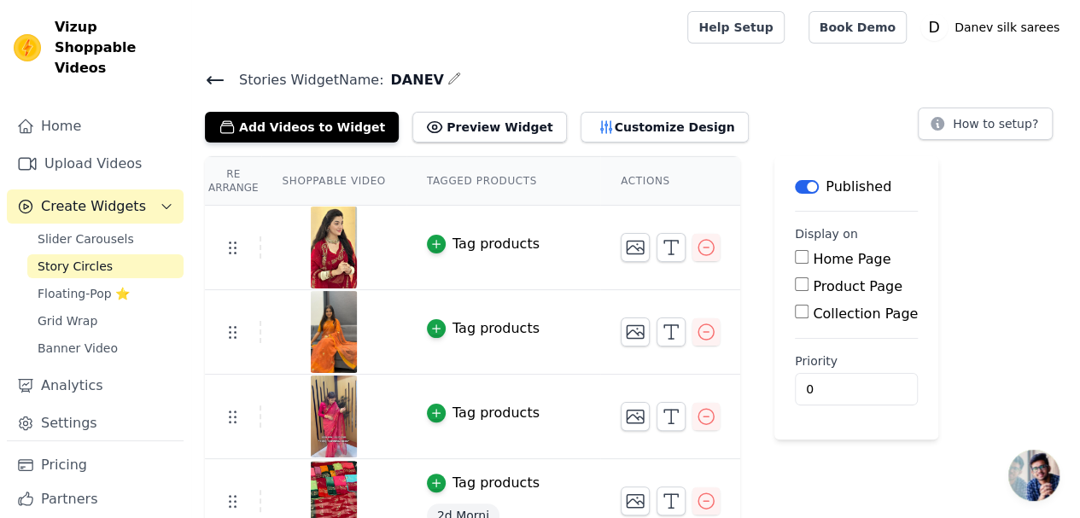
click at [453, 243] on div "Tag products" at bounding box center [496, 244] width 87 height 20
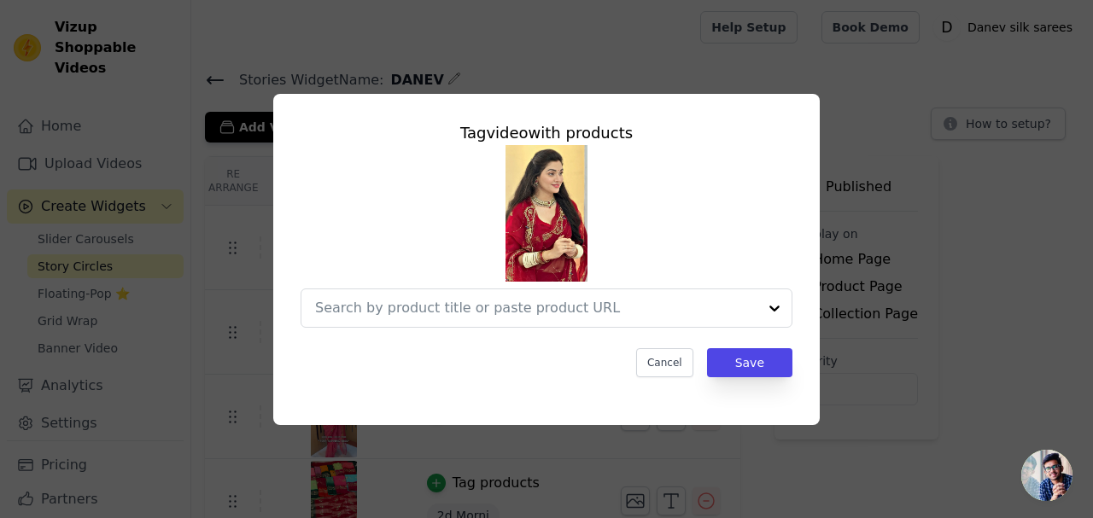
click at [505, 308] on input "text" at bounding box center [536, 308] width 442 height 20
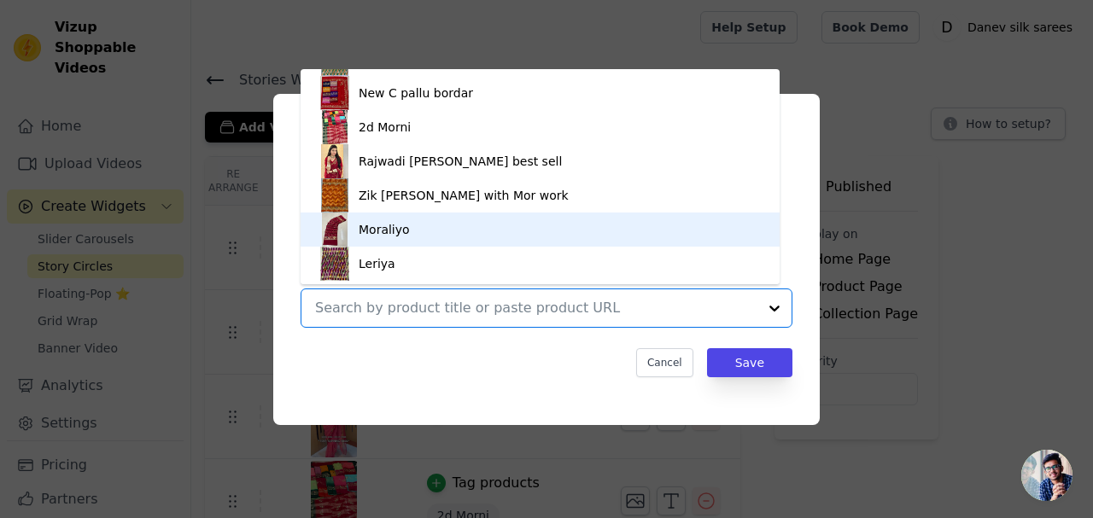
scroll to position [165, 0]
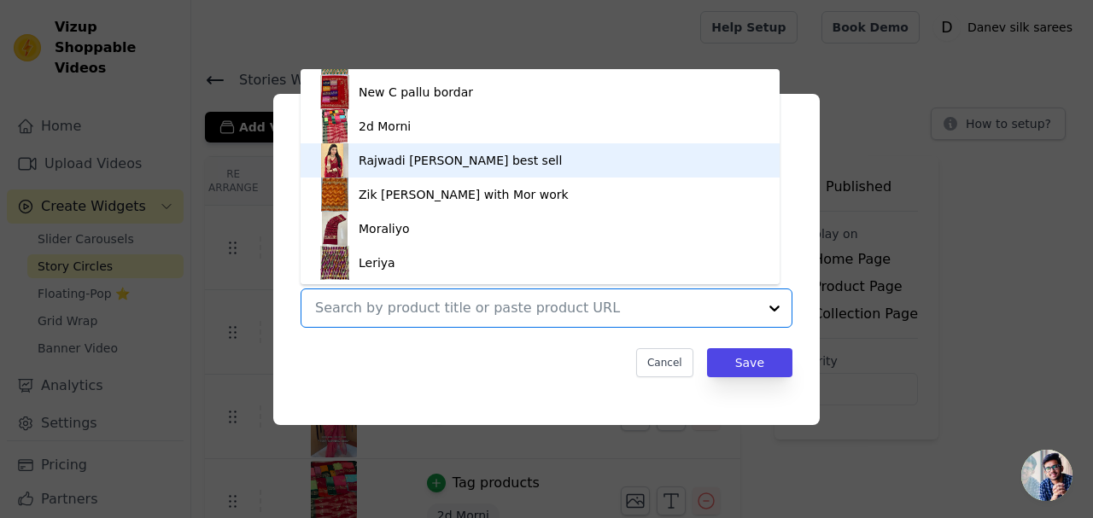
click at [393, 158] on div "Rajwadi [PERSON_NAME] best sell" at bounding box center [460, 160] width 203 height 17
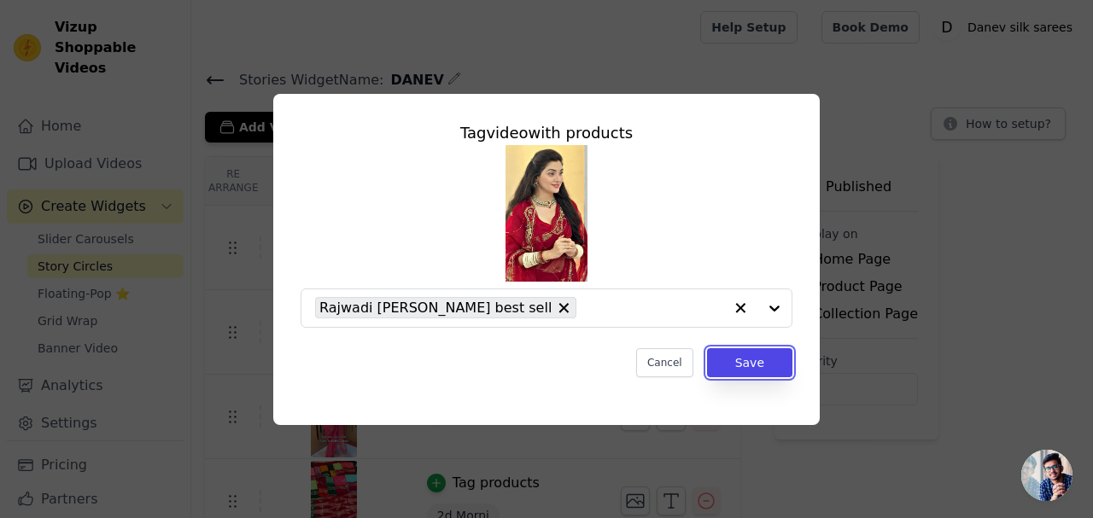
click at [741, 363] on button "Save" at bounding box center [749, 362] width 85 height 29
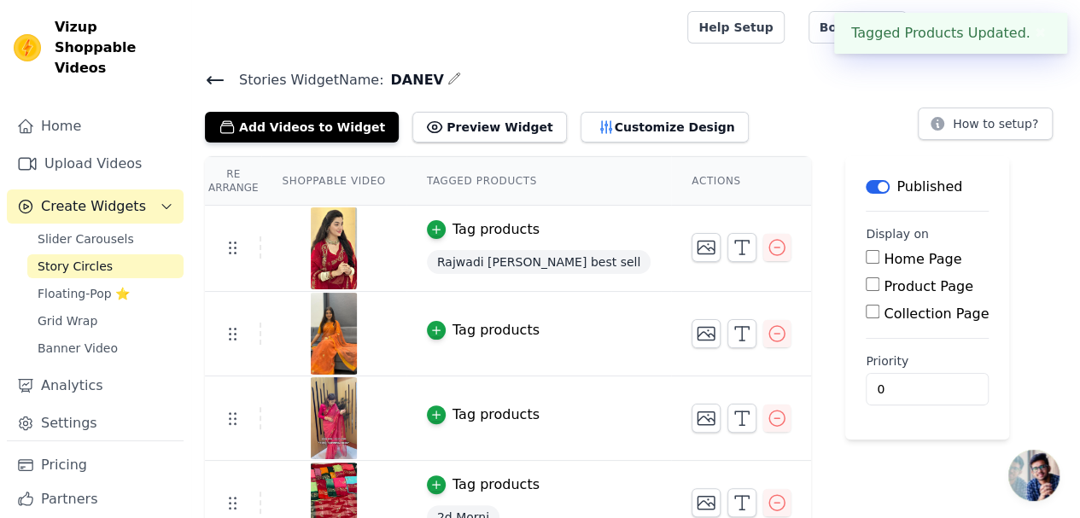
click at [471, 330] on div "Tag products" at bounding box center [496, 330] width 87 height 20
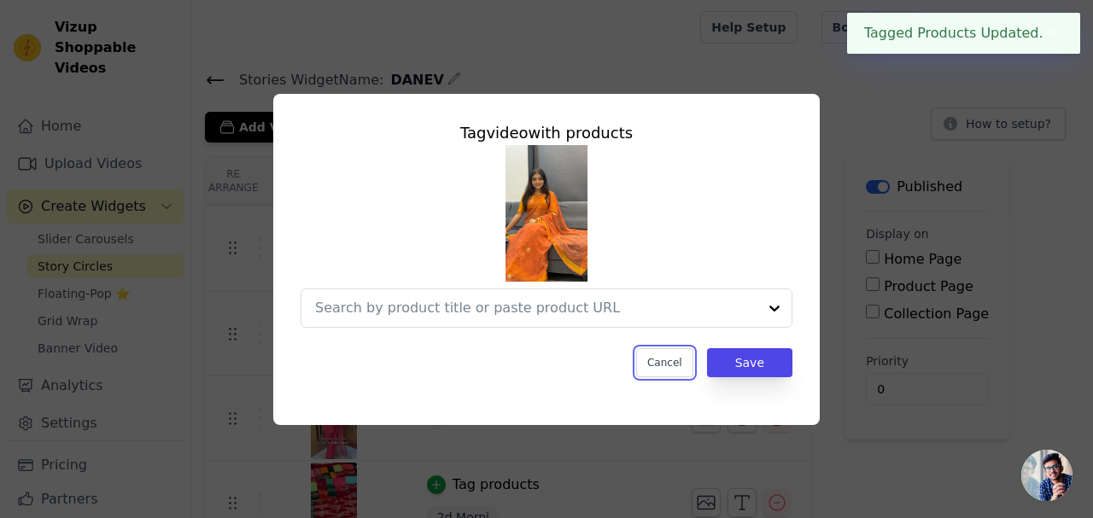
click at [668, 366] on button "Cancel" at bounding box center [664, 362] width 57 height 29
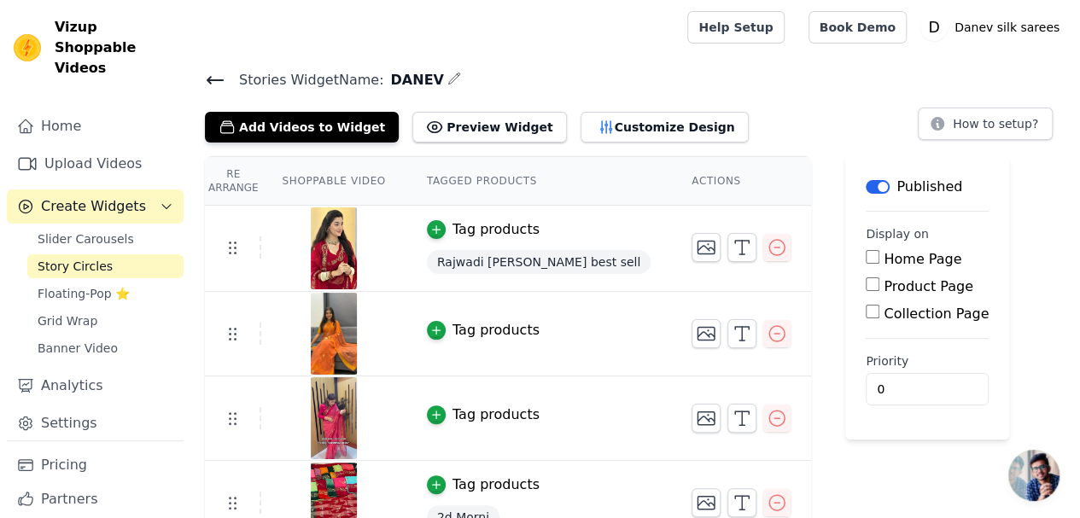
click at [618, 122] on button "Customize Design" at bounding box center [665, 127] width 168 height 31
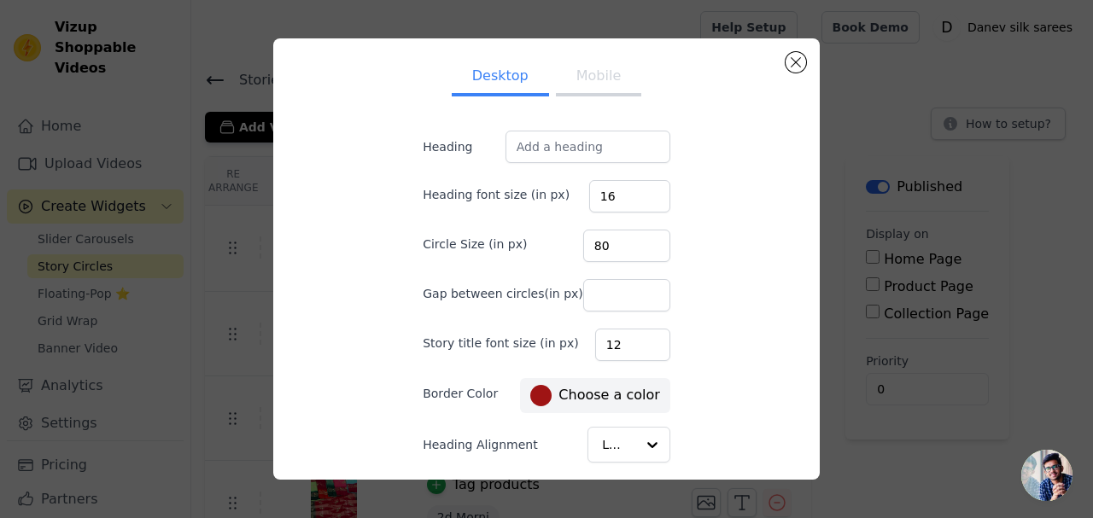
click at [605, 393] on label "#9f1414 Choose a color" at bounding box center [594, 395] width 129 height 21
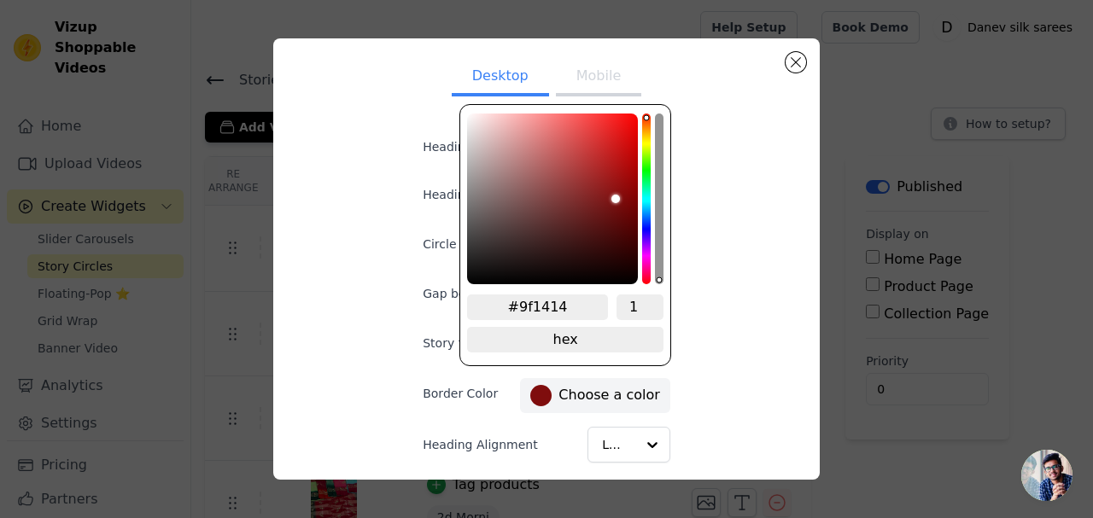
click at [620, 199] on div "color picker" at bounding box center [552, 199] width 171 height 171
click at [619, 210] on div "color picker" at bounding box center [552, 199] width 171 height 171
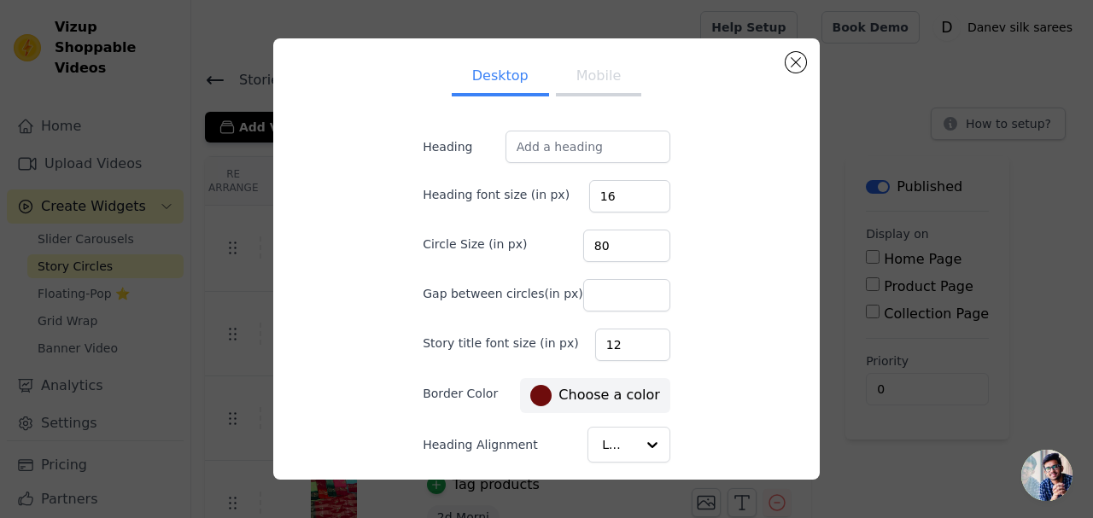
click at [907, 380] on div "Desktop Mobile Heading Heading font size (in px) 16 Circle Size (in px) 80 Gap …" at bounding box center [546, 259] width 1039 height 497
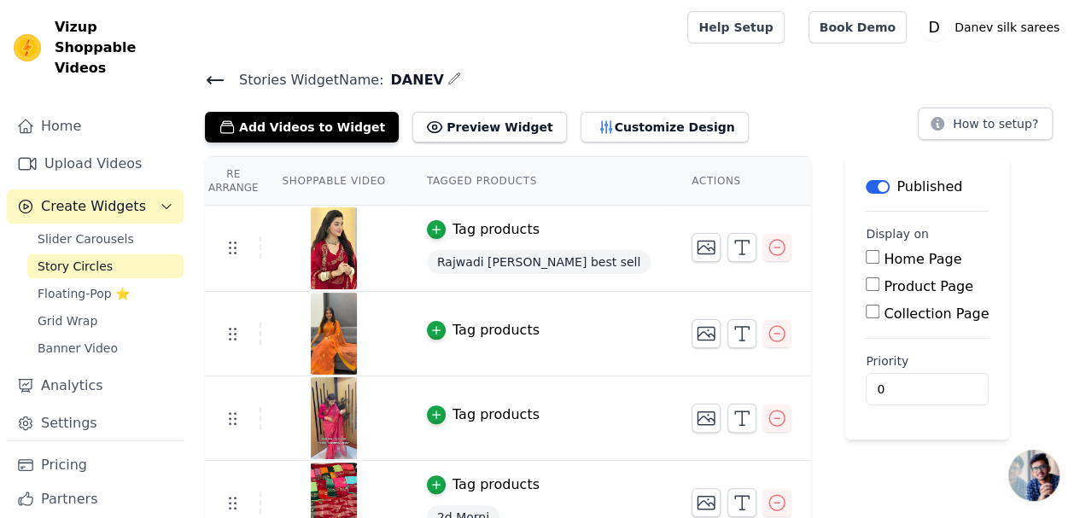
click at [628, 141] on button "Customize Design" at bounding box center [665, 127] width 168 height 31
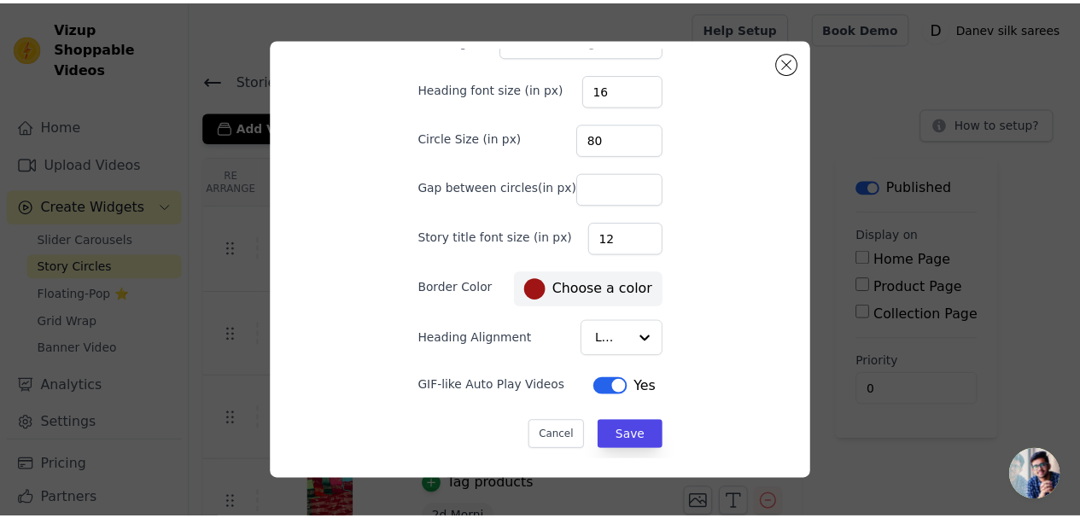
scroll to position [9, 0]
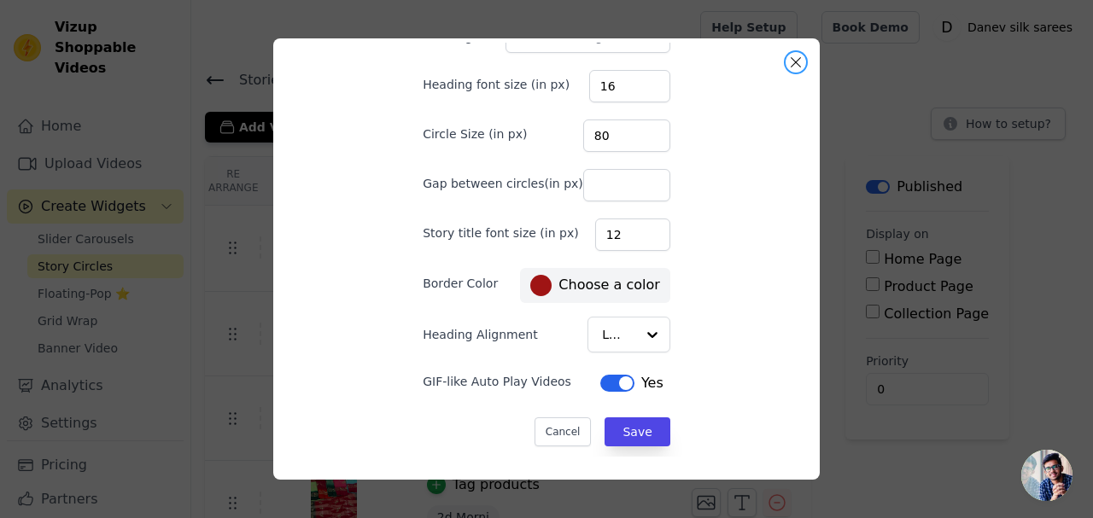
click at [799, 69] on button "Close modal" at bounding box center [796, 62] width 20 height 20
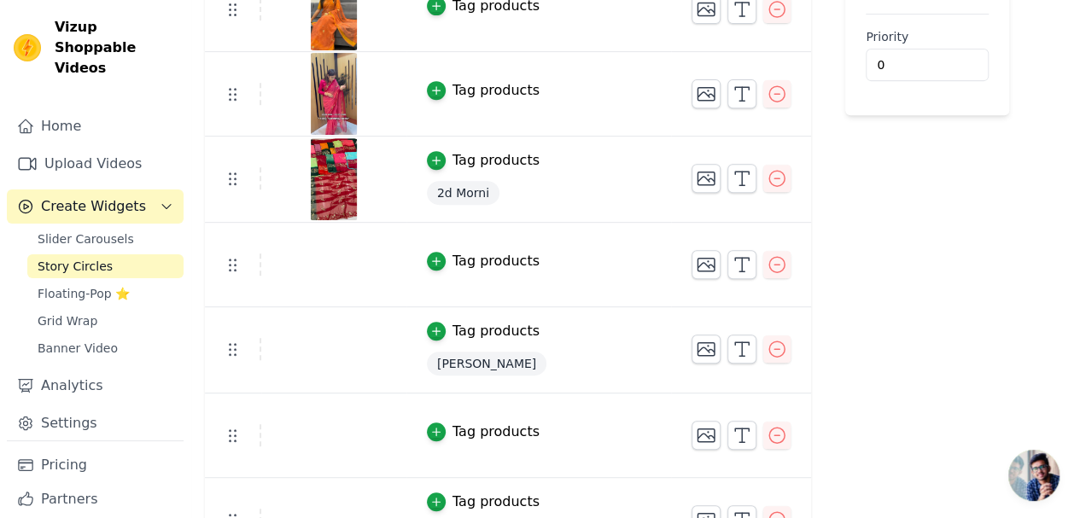
scroll to position [427, 0]
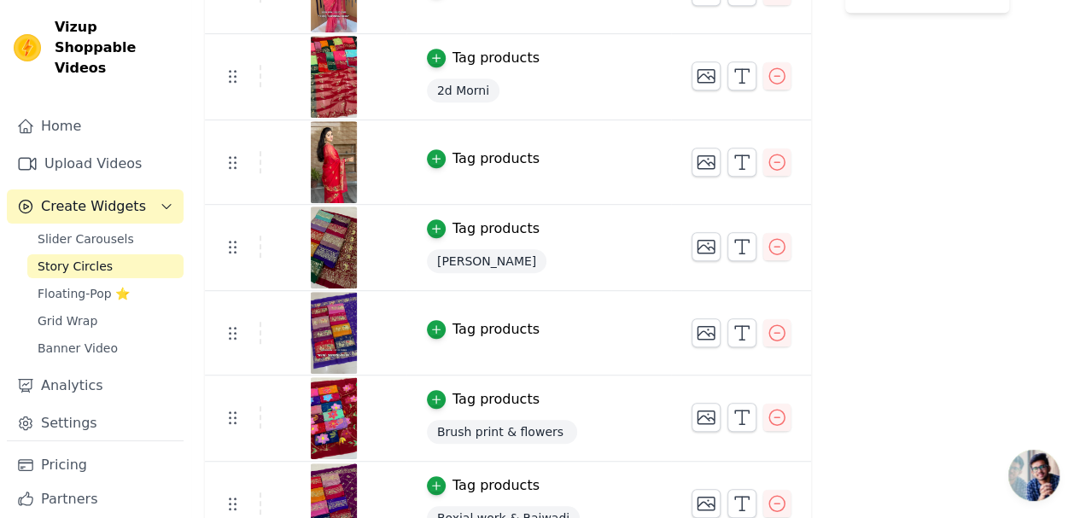
click at [465, 233] on div "Tag products" at bounding box center [496, 229] width 87 height 20
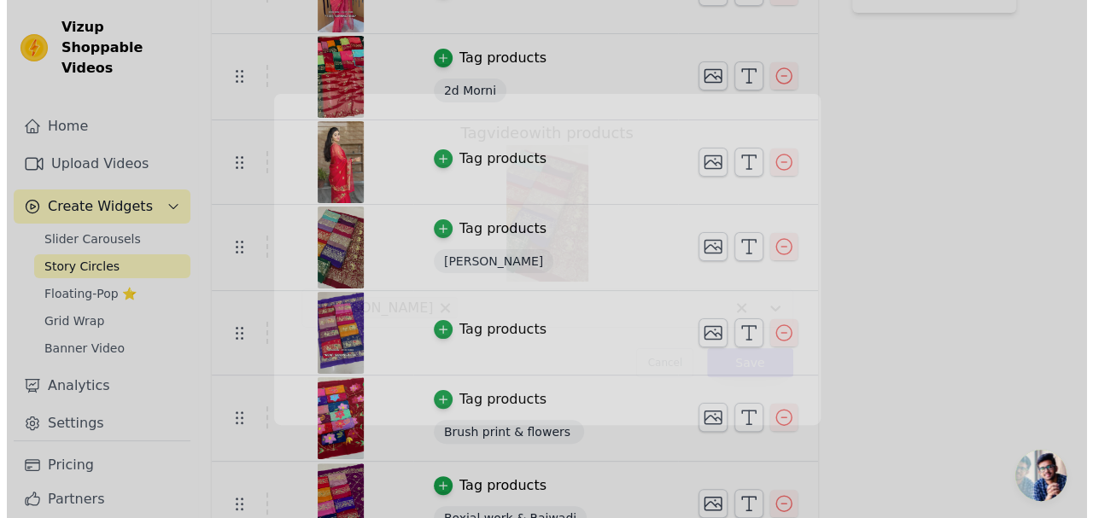
scroll to position [0, 0]
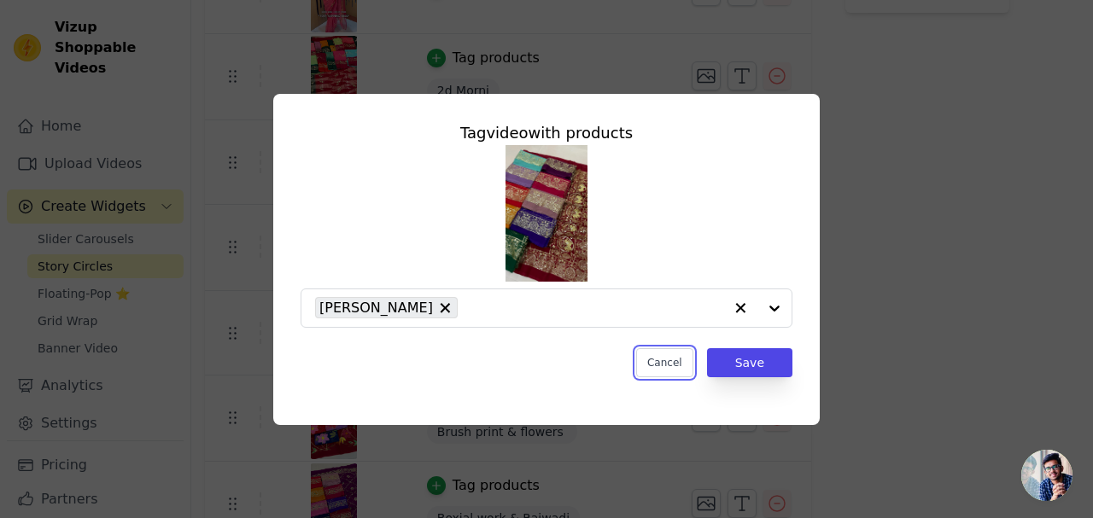
click at [677, 361] on button "Cancel" at bounding box center [664, 362] width 57 height 29
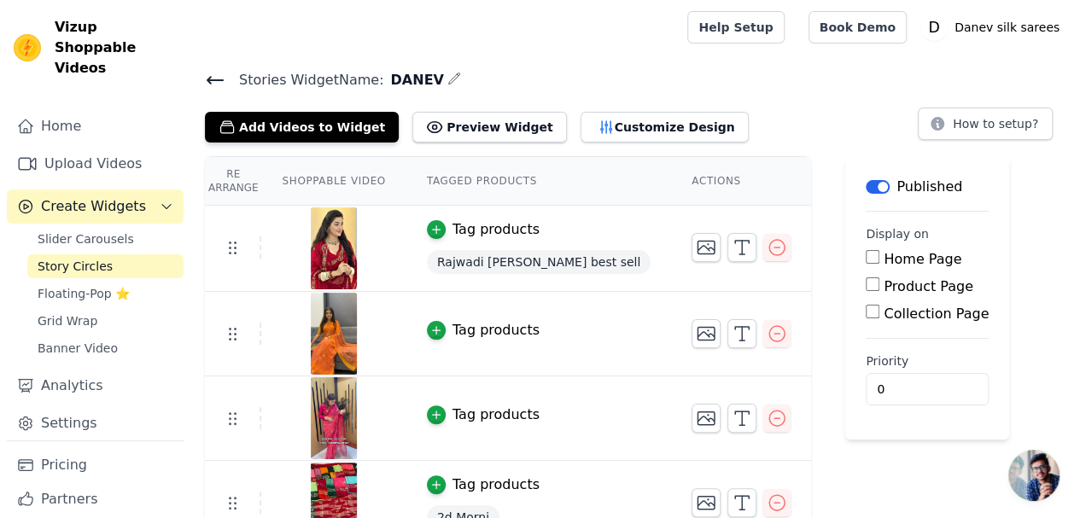
click at [125, 227] on link "Slider Carousels" at bounding box center [105, 239] width 156 height 24
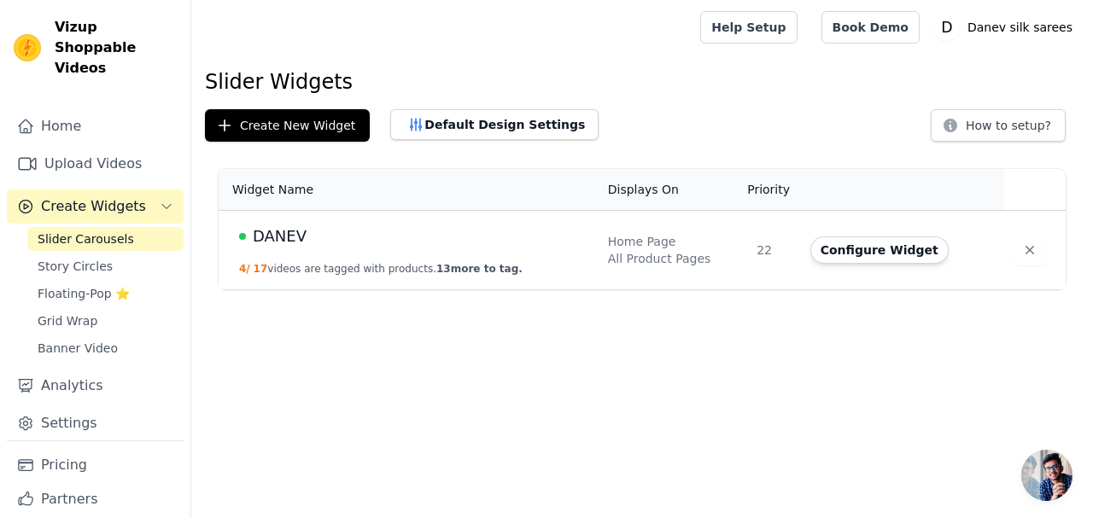
click at [876, 247] on button "Configure Widget" at bounding box center [880, 250] width 138 height 27
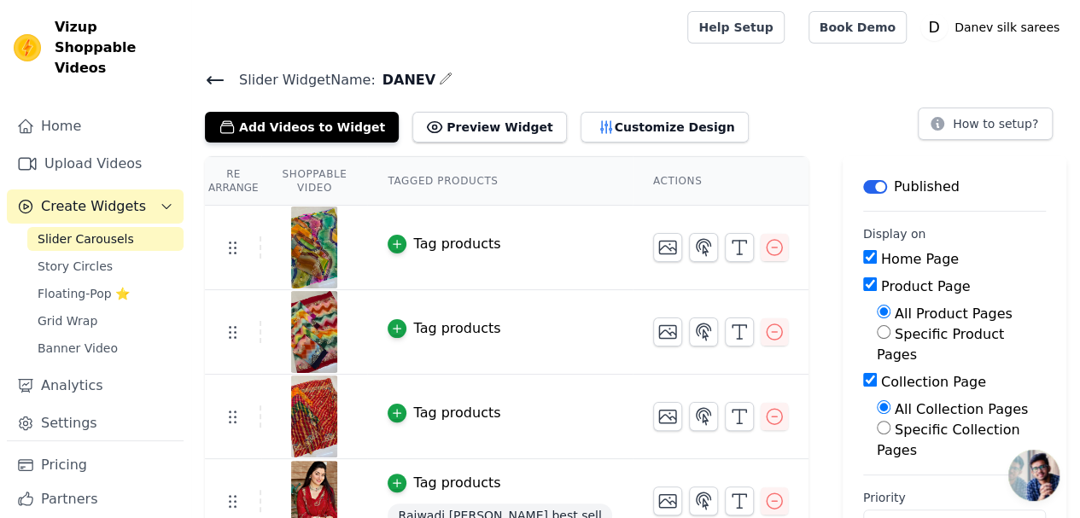
click at [612, 127] on button "Customize Design" at bounding box center [665, 127] width 168 height 31
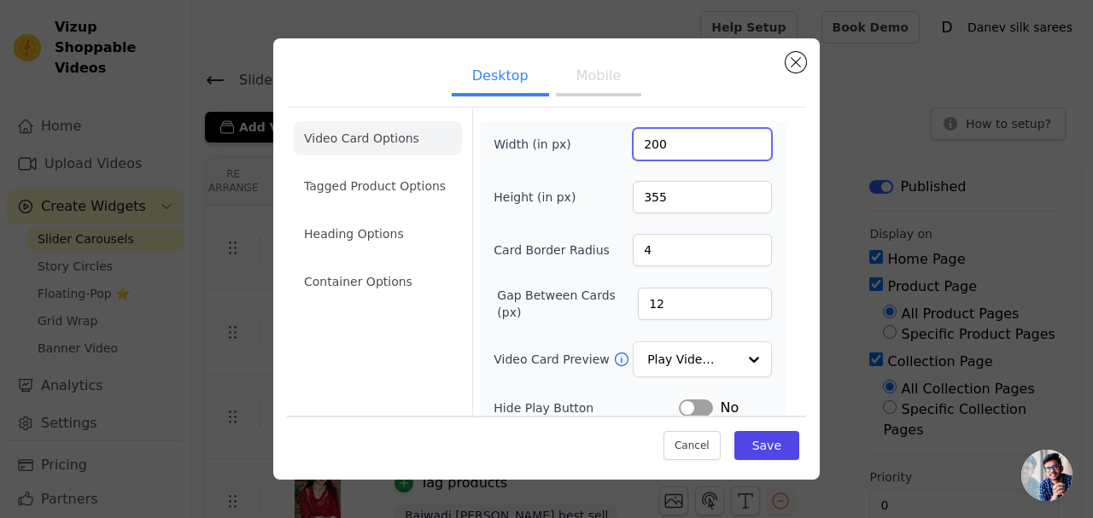
click at [673, 148] on input "200" at bounding box center [702, 144] width 139 height 32
click at [694, 353] on input "Video Card Preview" at bounding box center [692, 360] width 88 height 34
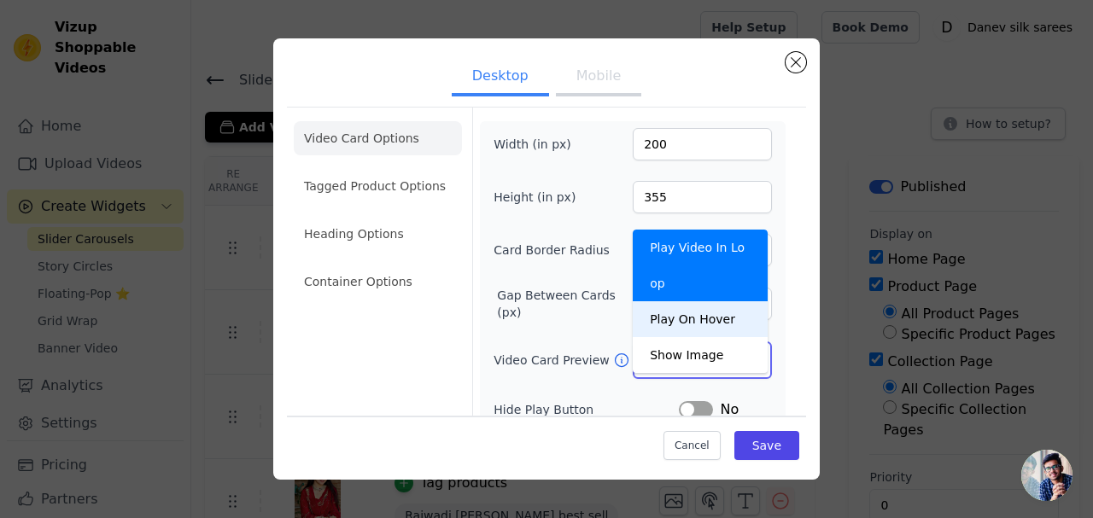
click at [688, 302] on div "Play On Hover" at bounding box center [700, 320] width 135 height 36
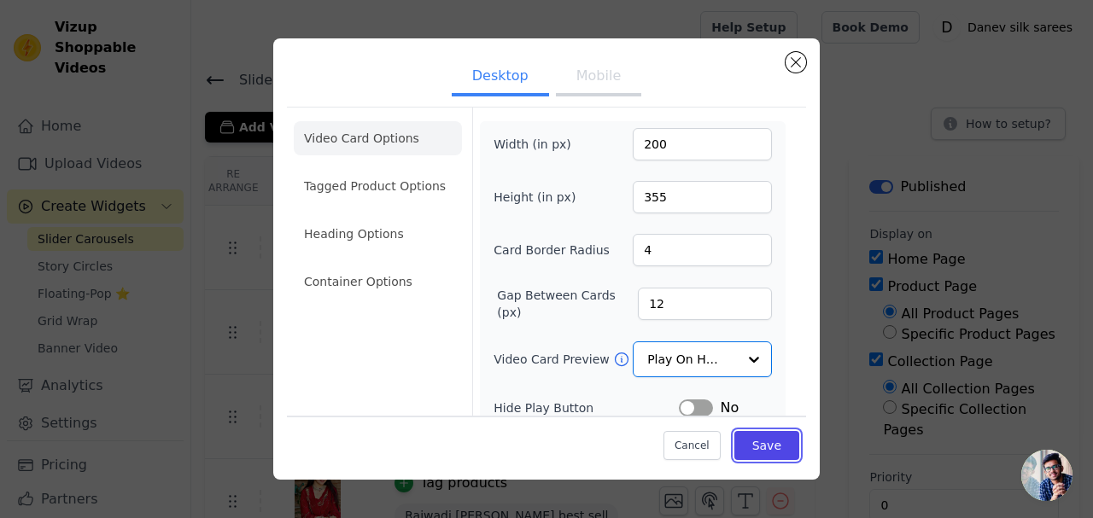
click at [746, 442] on button "Save" at bounding box center [767, 444] width 65 height 29
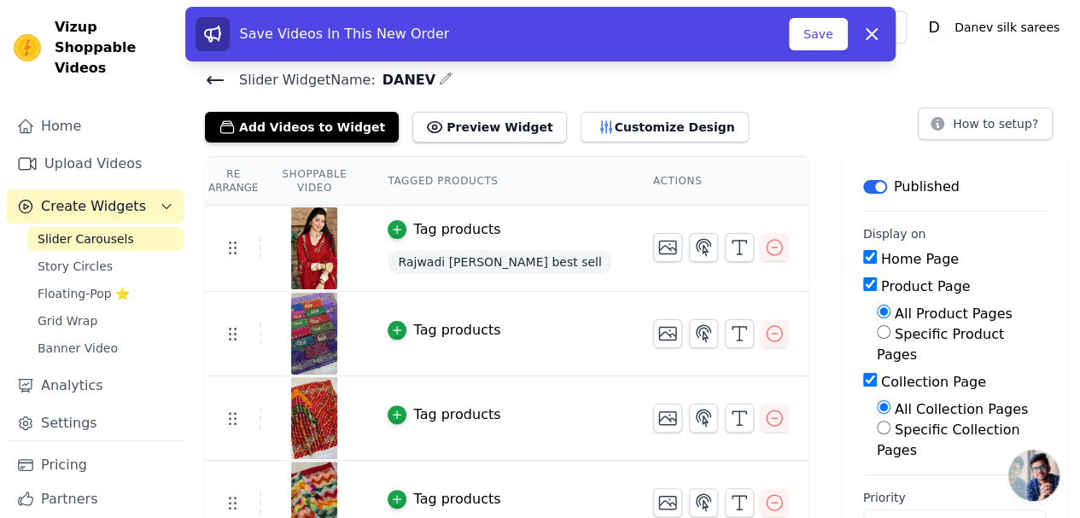
click at [594, 116] on button "Customize Design" at bounding box center [665, 127] width 168 height 31
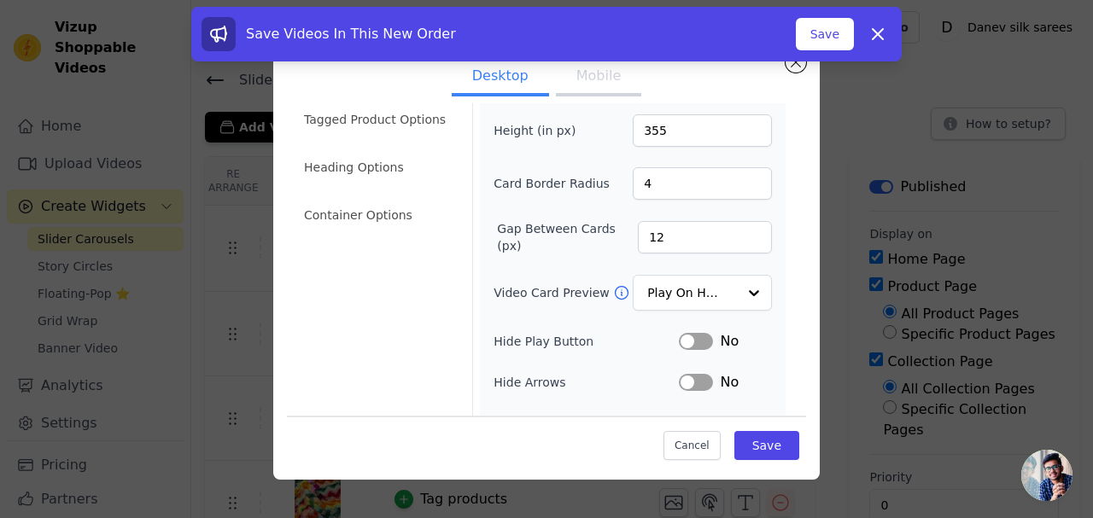
scroll to position [216, 0]
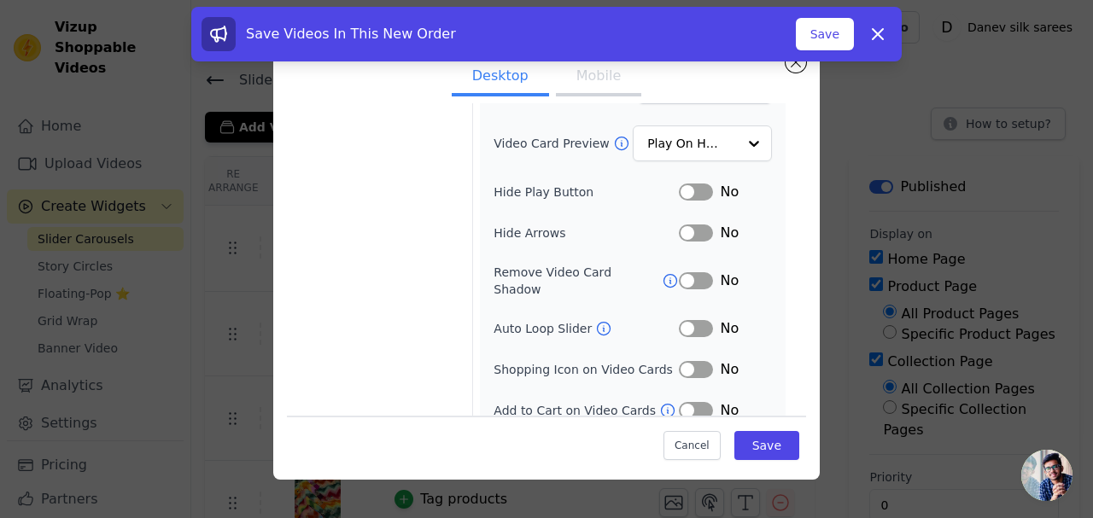
click at [679, 320] on button "Label" at bounding box center [696, 328] width 34 height 17
click at [757, 440] on button "Save" at bounding box center [767, 444] width 65 height 29
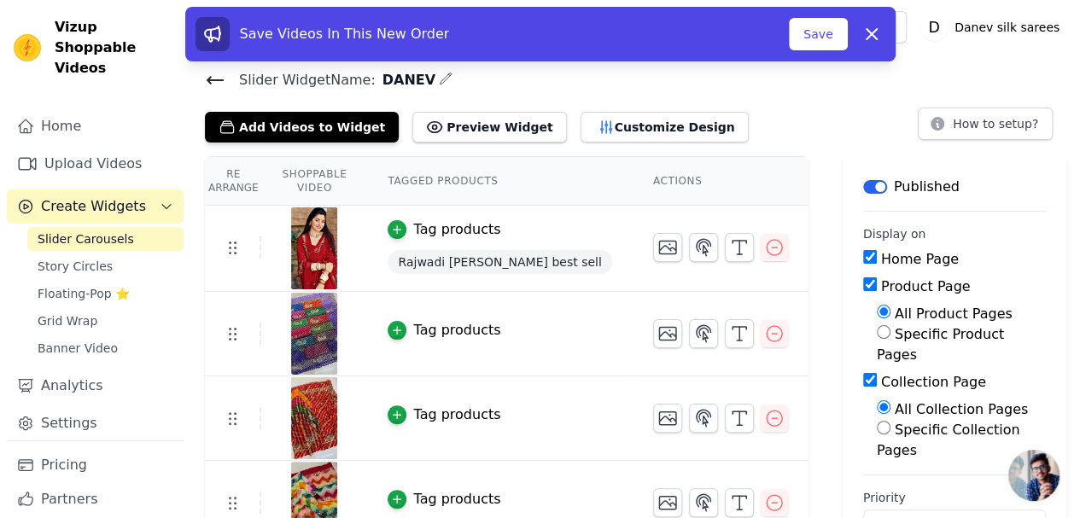
click at [599, 124] on button "Customize Design" at bounding box center [665, 127] width 168 height 31
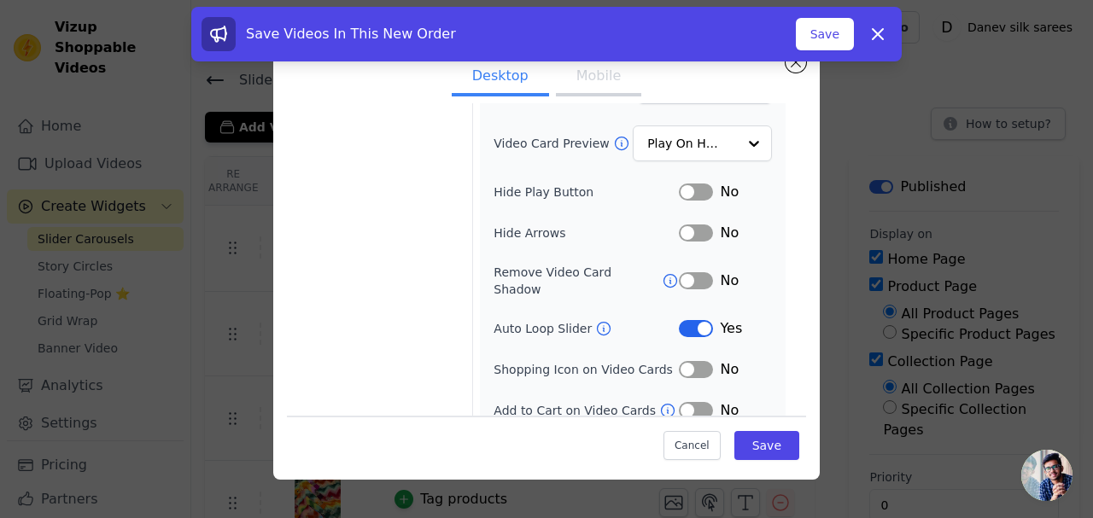
click at [690, 361] on button "Label" at bounding box center [696, 369] width 34 height 17
click at [745, 436] on button "Save" at bounding box center [767, 444] width 65 height 29
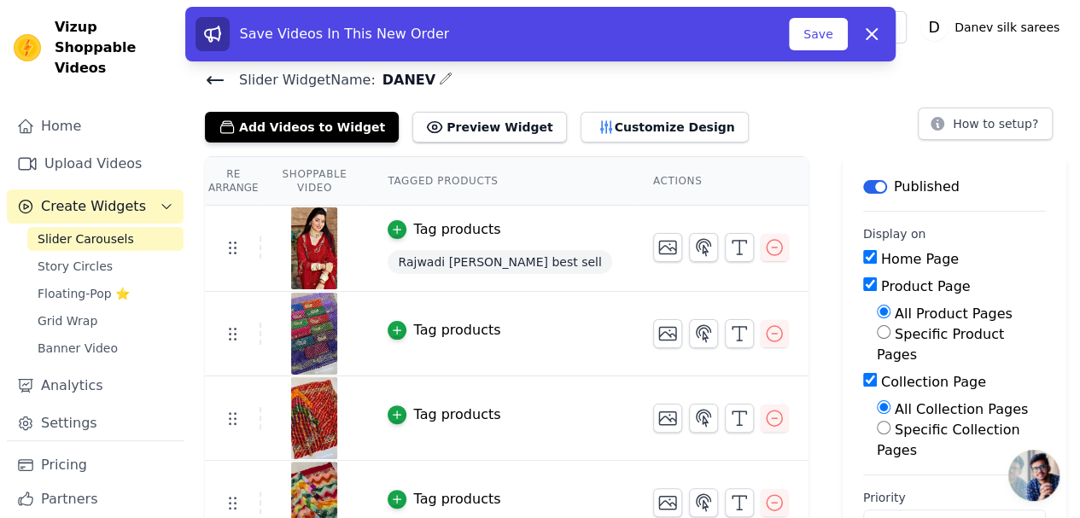
click at [764, 418] on icon "button" at bounding box center [774, 418] width 20 height 20
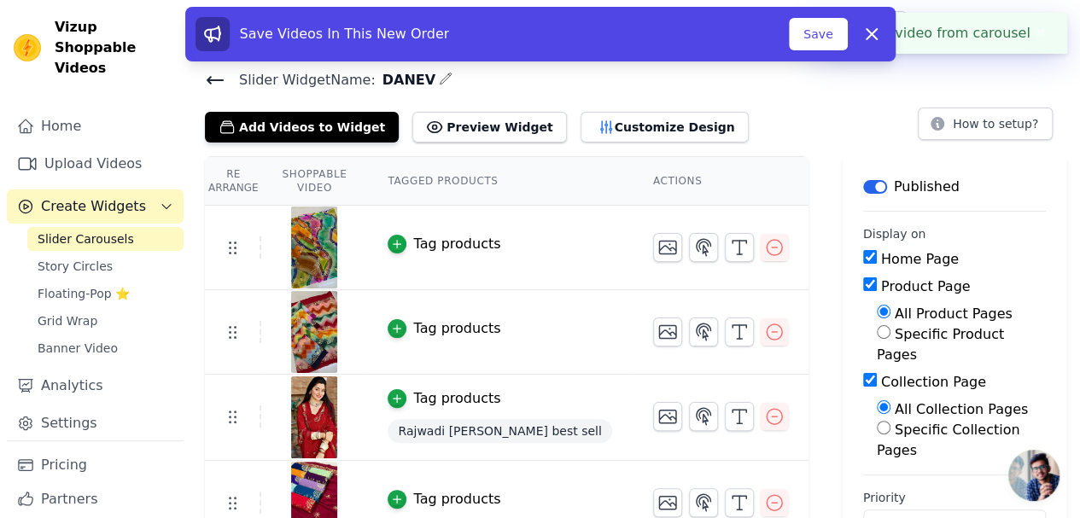
click at [764, 331] on icon "button" at bounding box center [774, 332] width 20 height 20
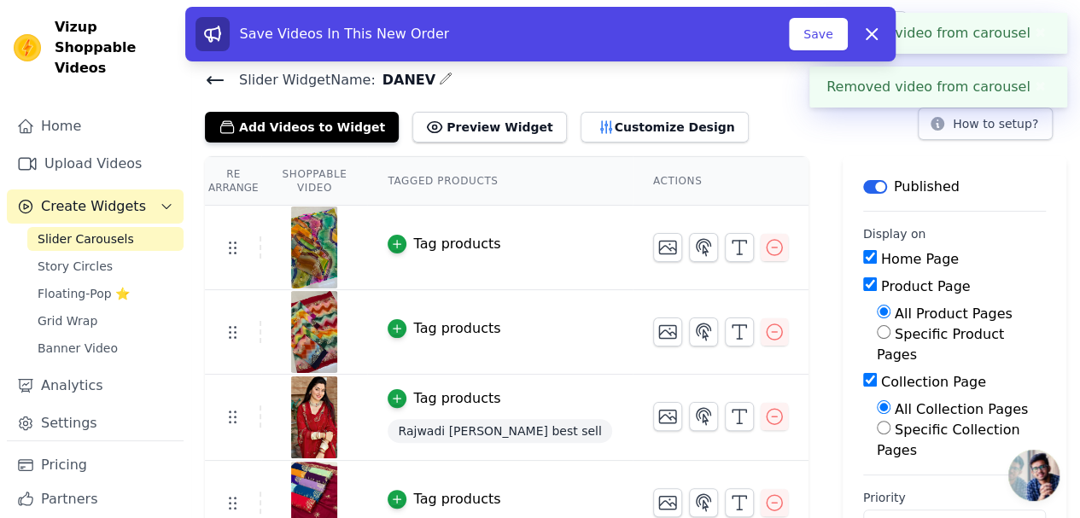
click at [764, 331] on icon "button" at bounding box center [774, 332] width 20 height 20
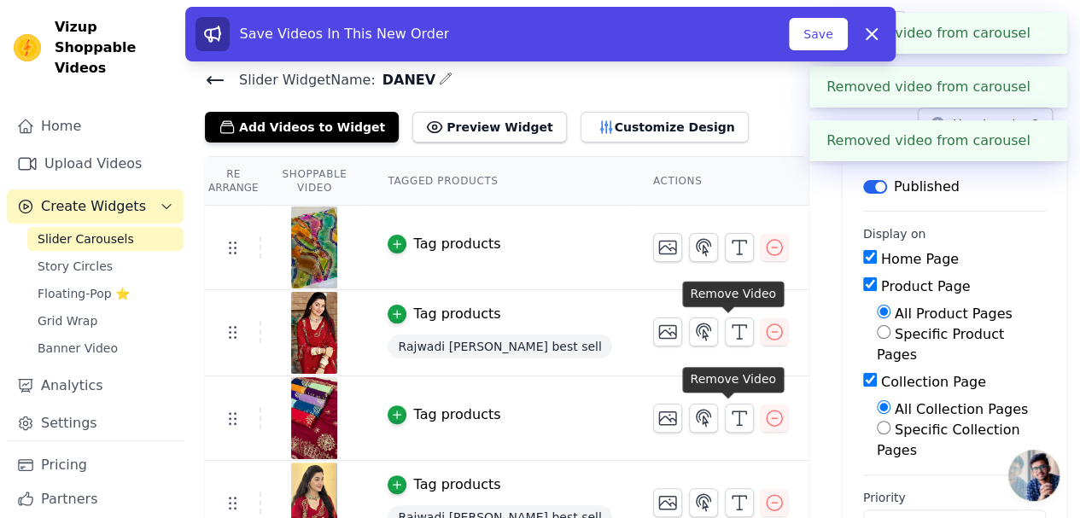
click at [764, 419] on icon "button" at bounding box center [774, 418] width 20 height 20
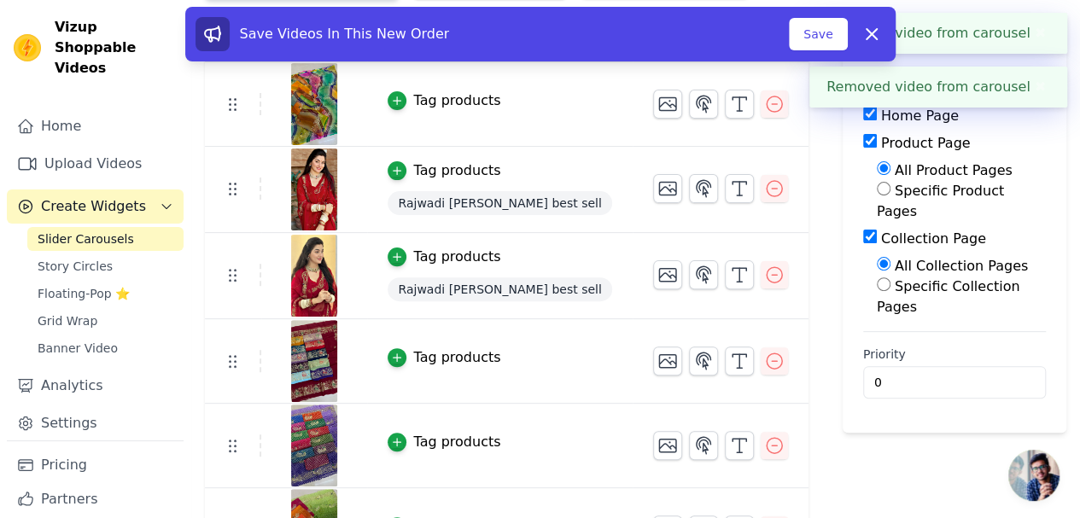
scroll to position [171, 0]
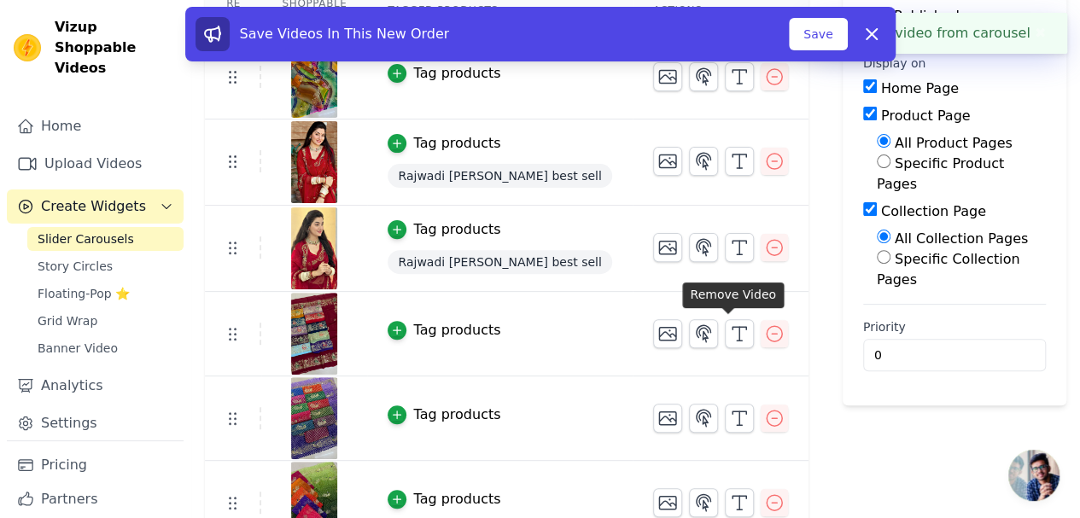
click at [764, 336] on icon "button" at bounding box center [774, 334] width 20 height 20
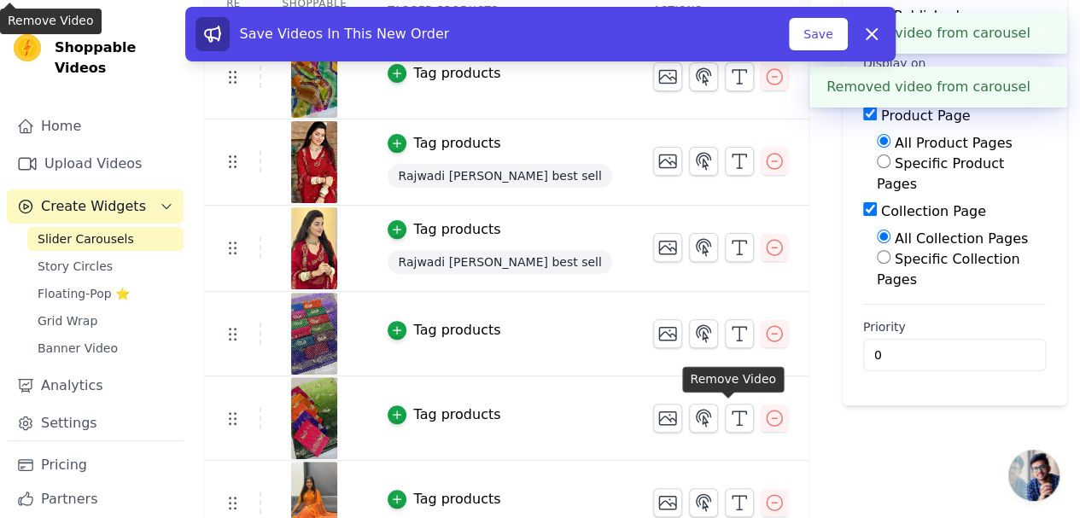
click at [764, 414] on icon "button" at bounding box center [774, 418] width 20 height 20
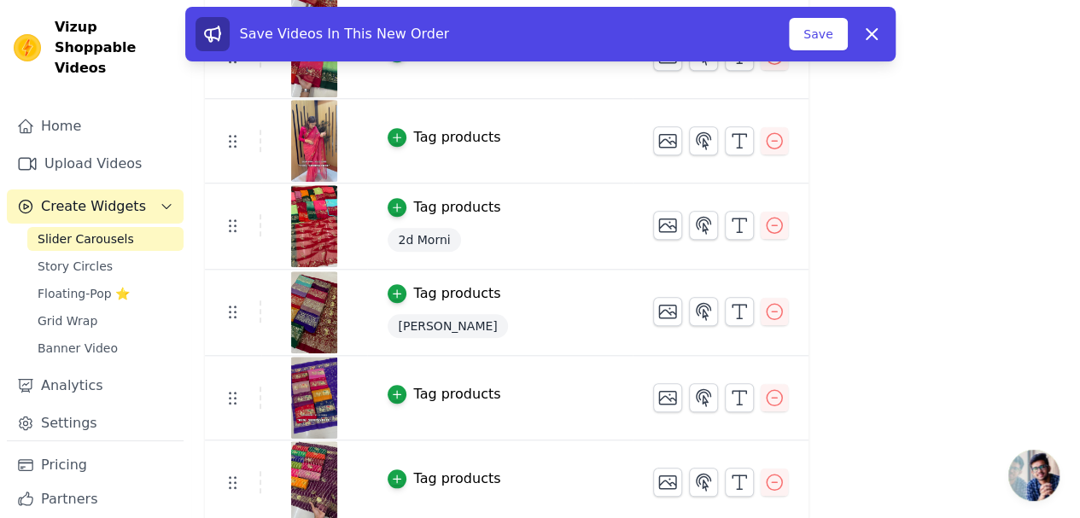
scroll to position [703, 0]
click at [764, 481] on icon "button" at bounding box center [774, 481] width 20 height 20
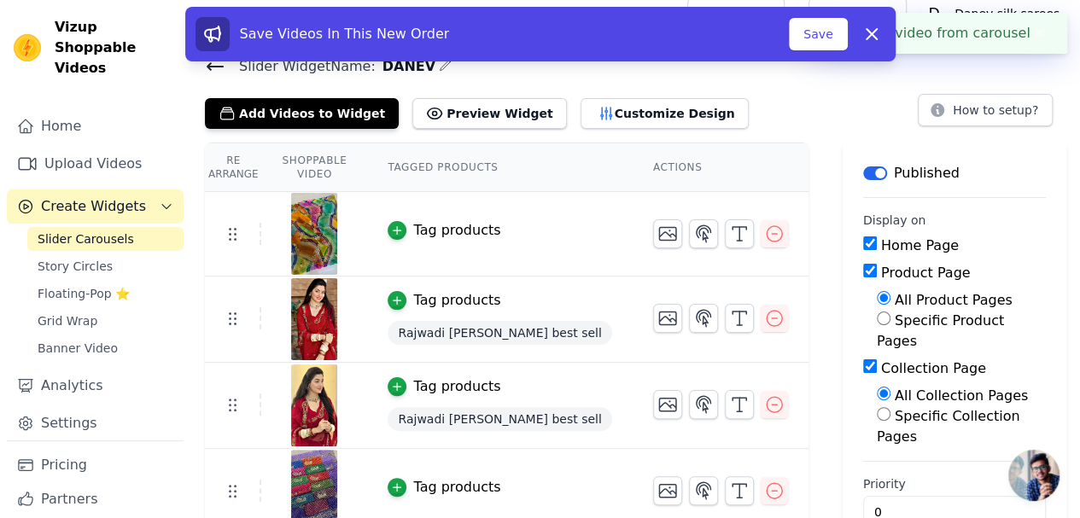
scroll to position [618, 0]
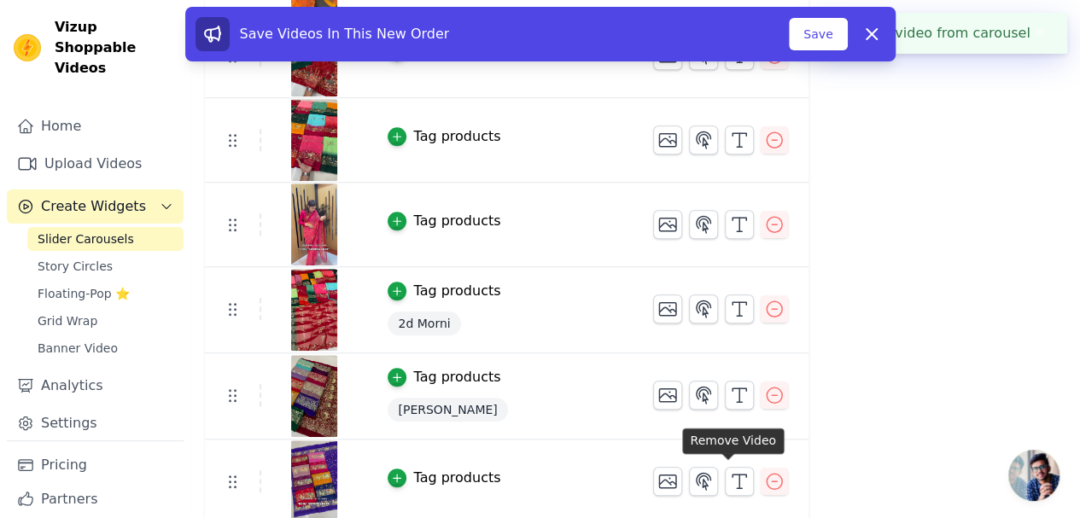
click at [764, 476] on icon "button" at bounding box center [774, 481] width 20 height 20
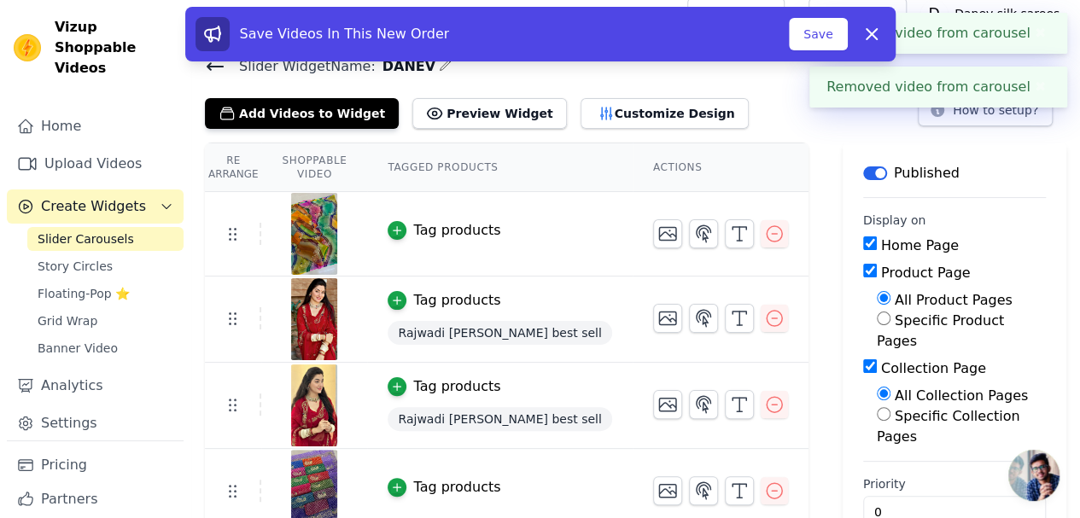
scroll to position [535, 0]
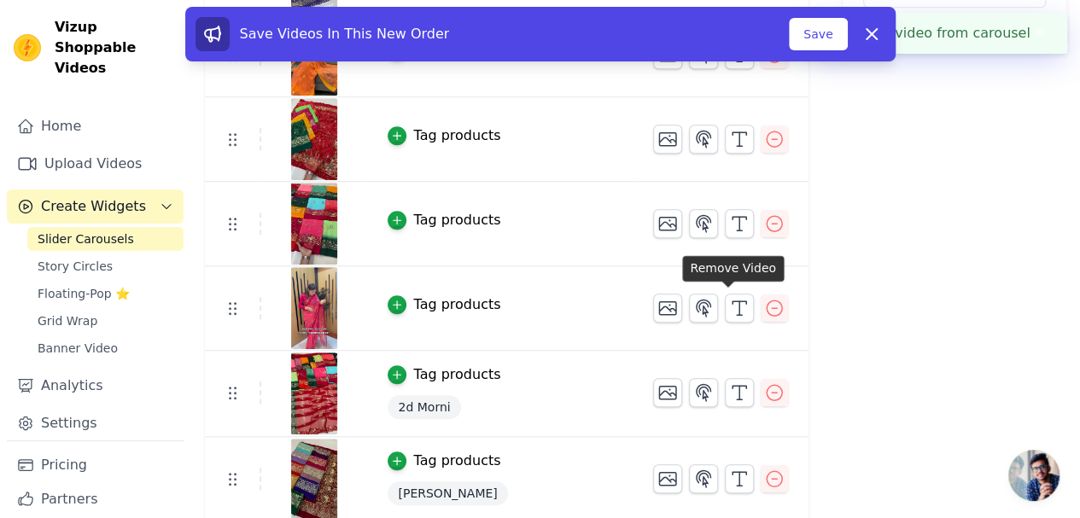
click at [764, 298] on icon "button" at bounding box center [774, 308] width 20 height 20
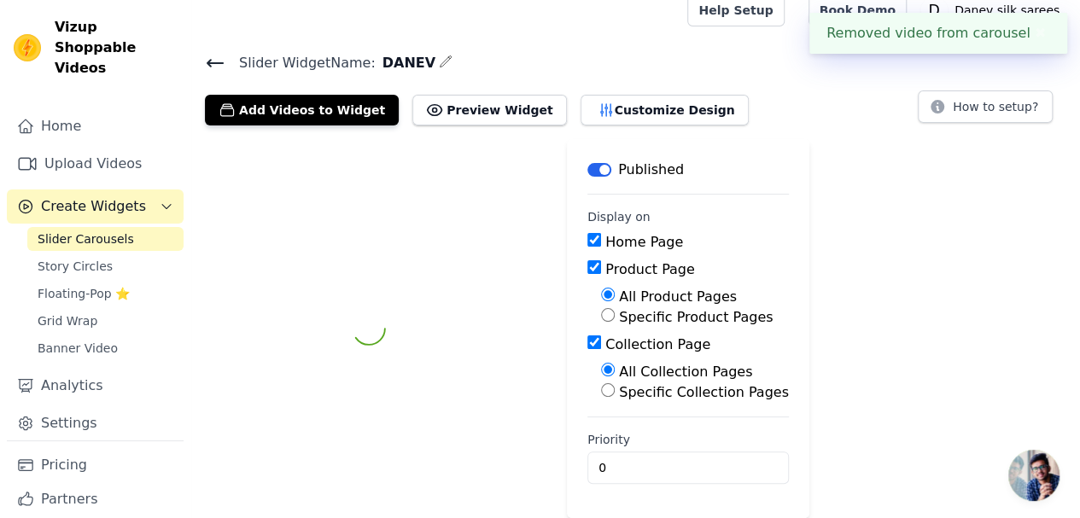
scroll to position [450, 0]
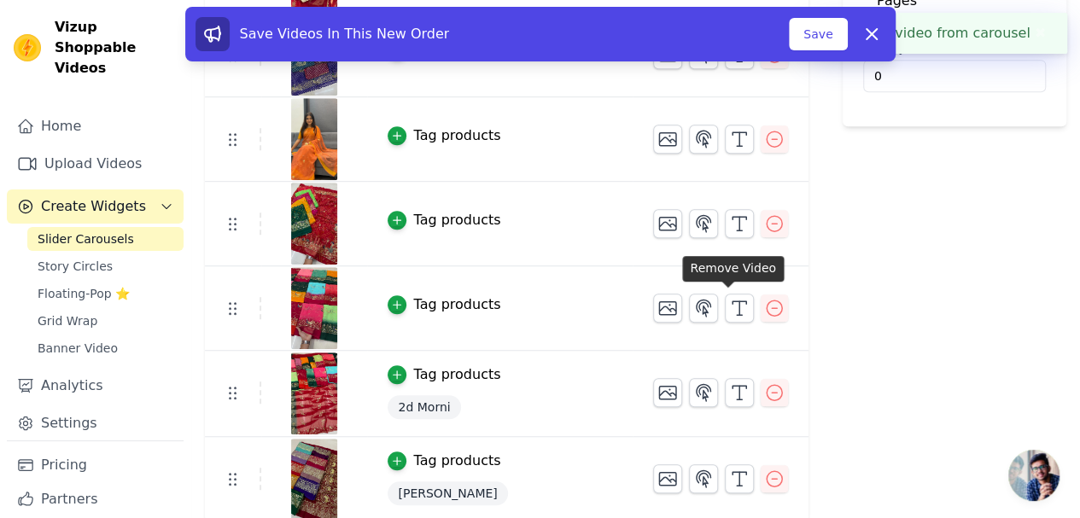
click at [764, 303] on icon "button" at bounding box center [774, 308] width 20 height 20
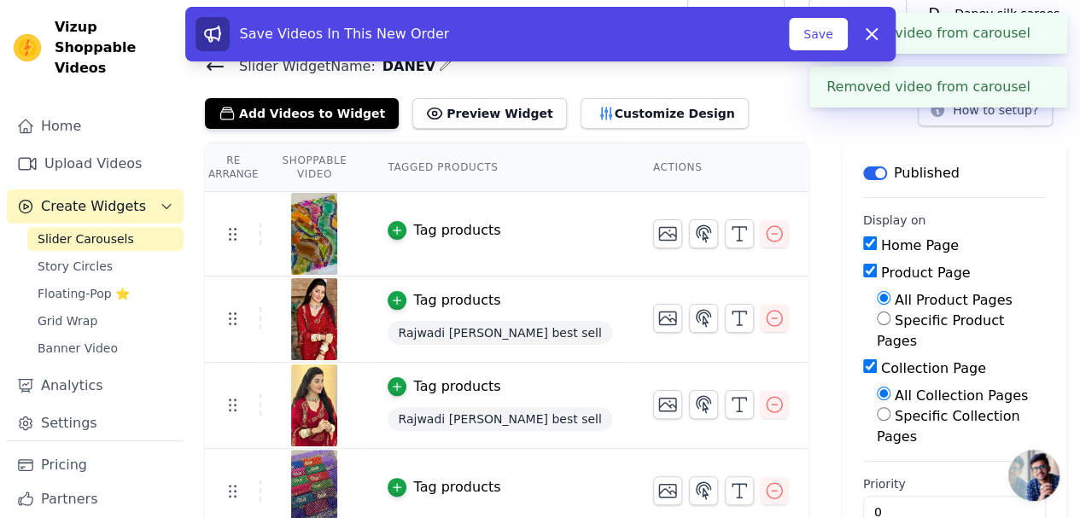
scroll to position [366, 0]
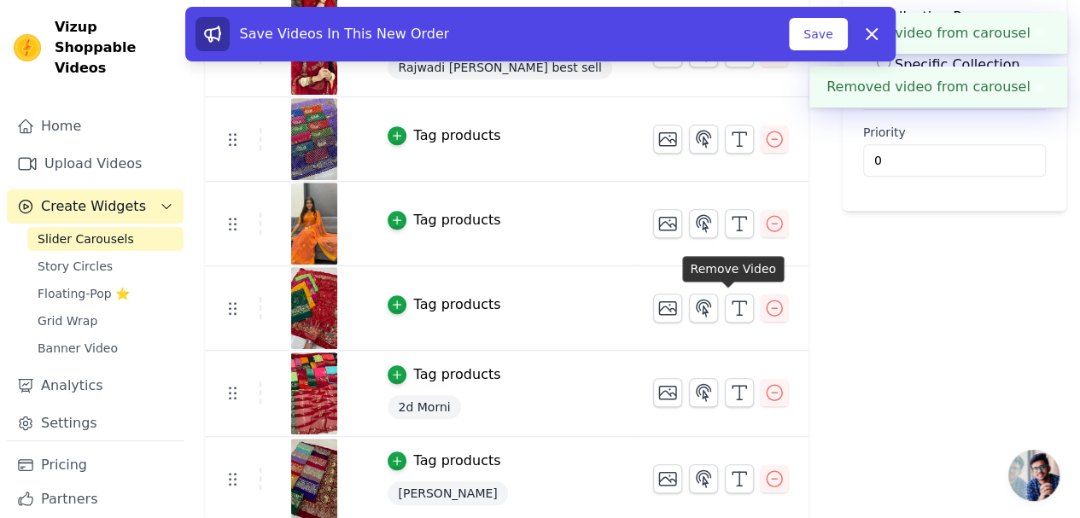
click at [767, 301] on icon "button" at bounding box center [774, 308] width 15 height 15
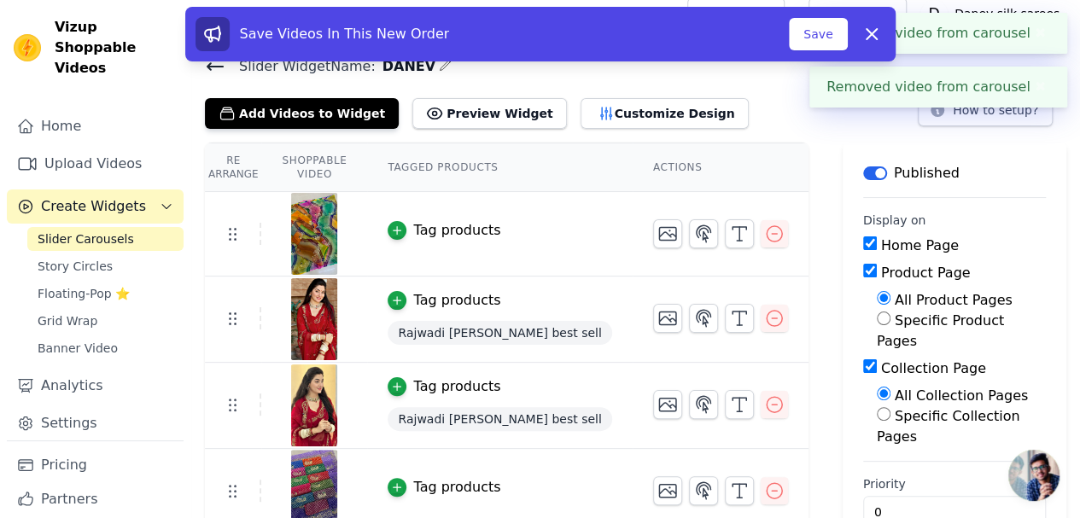
scroll to position [282, 0]
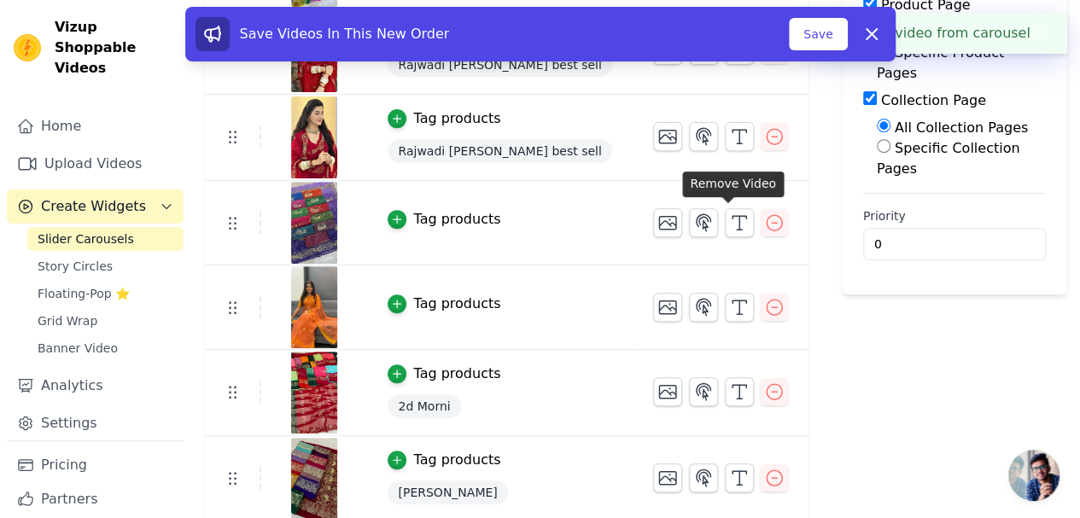
click at [761, 221] on button "button" at bounding box center [774, 222] width 27 height 27
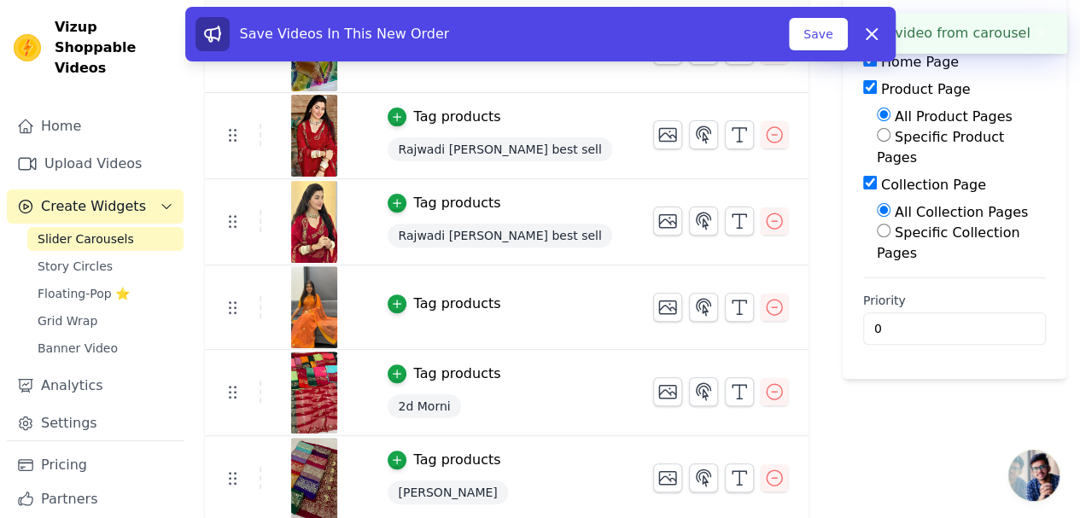
scroll to position [26, 0]
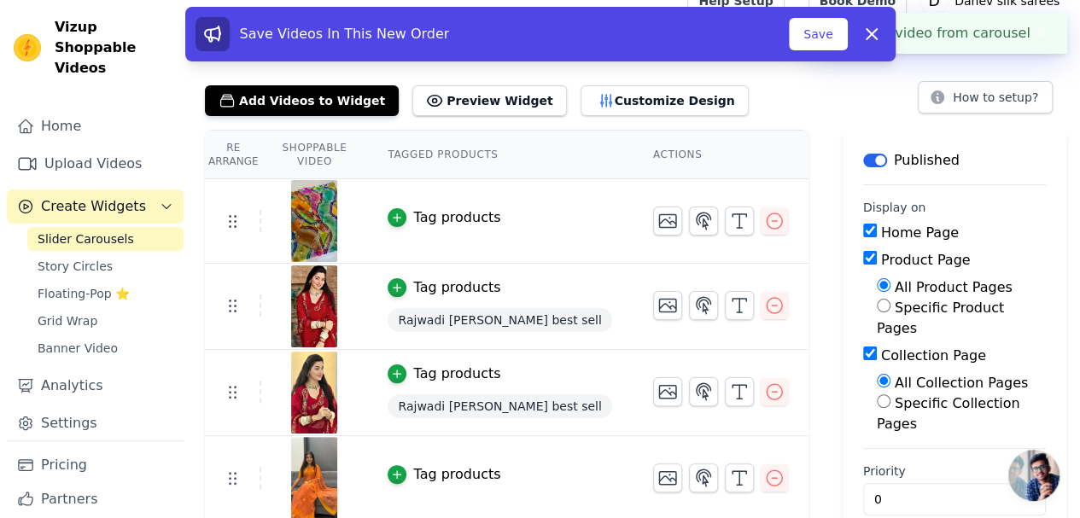
click at [764, 222] on icon "button" at bounding box center [774, 221] width 20 height 20
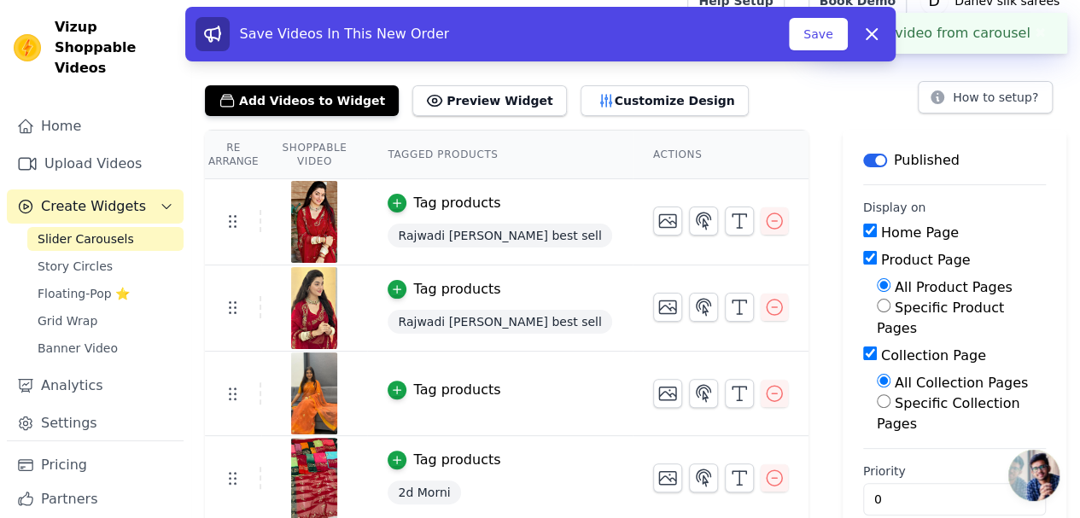
click at [334, 91] on button "Add Videos to Widget" at bounding box center [302, 100] width 194 height 31
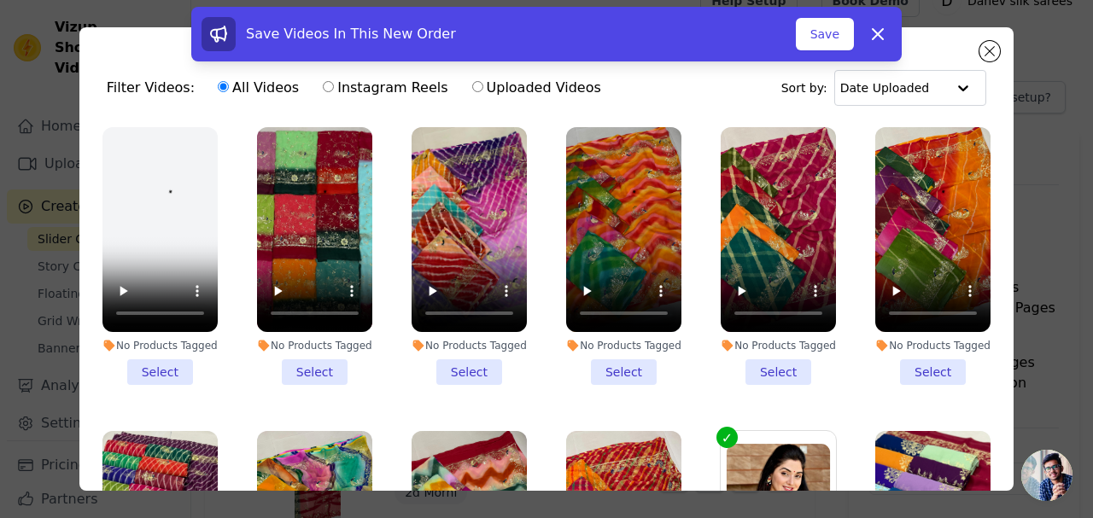
scroll to position [0, 0]
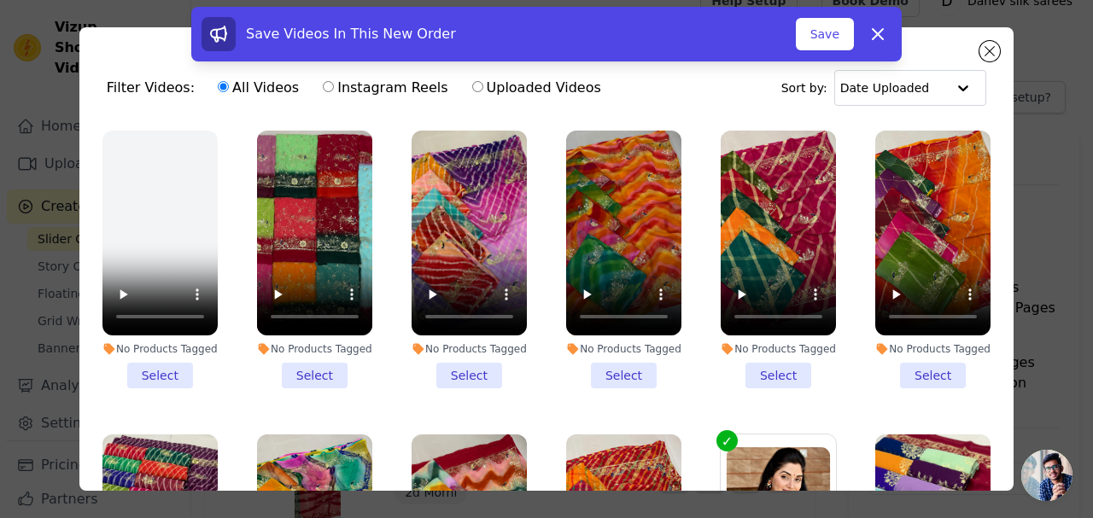
click at [537, 91] on label "Uploaded Videos" at bounding box center [536, 88] width 131 height 22
click at [483, 91] on input "Uploaded Videos" at bounding box center [477, 86] width 11 height 11
radio input "true"
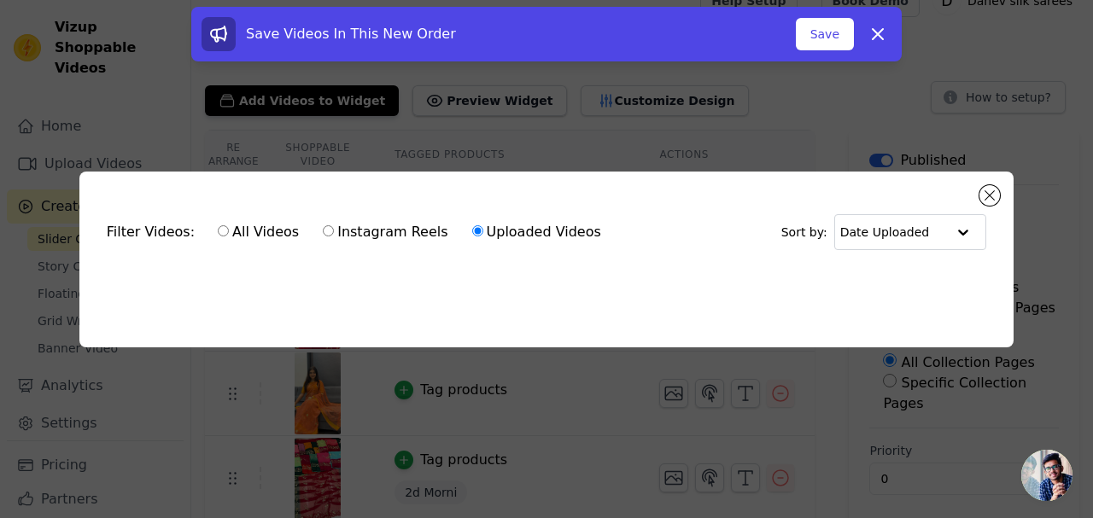
click at [398, 230] on label "Instagram Reels" at bounding box center [385, 232] width 126 height 22
click at [334, 230] on input "Instagram Reels" at bounding box center [328, 230] width 11 height 11
radio input "true"
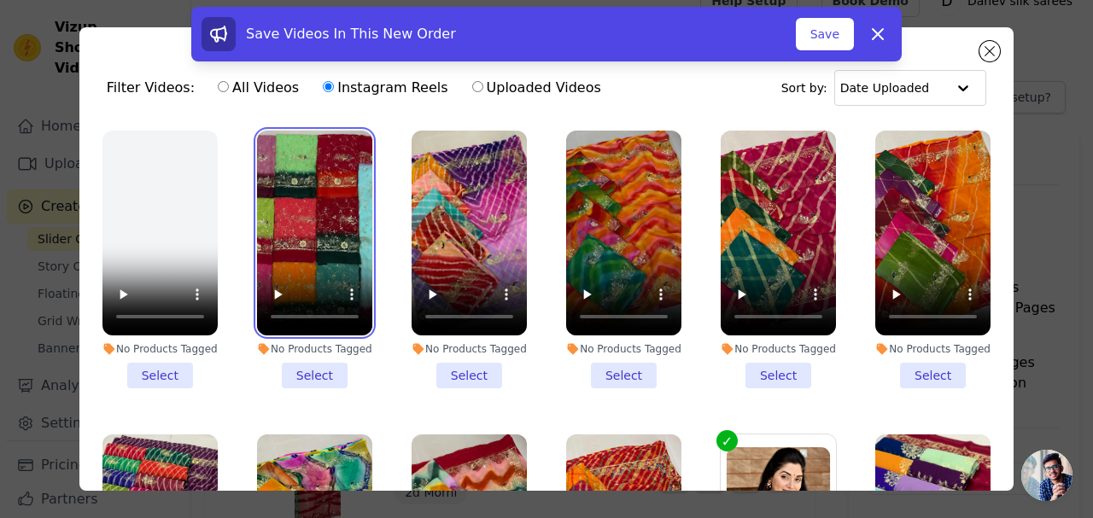
click at [321, 228] on video at bounding box center [314, 233] width 115 height 205
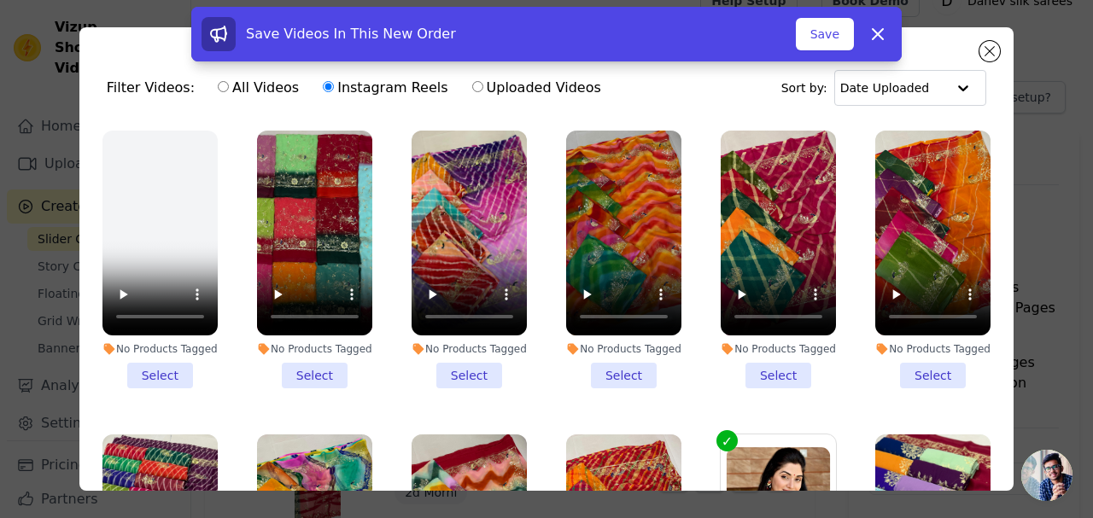
click at [322, 87] on label "Instagram Reels" at bounding box center [385, 88] width 126 height 22
click at [323, 87] on input "Instagram Reels" at bounding box center [328, 86] width 11 height 11
click at [875, 26] on icon at bounding box center [878, 34] width 20 height 20
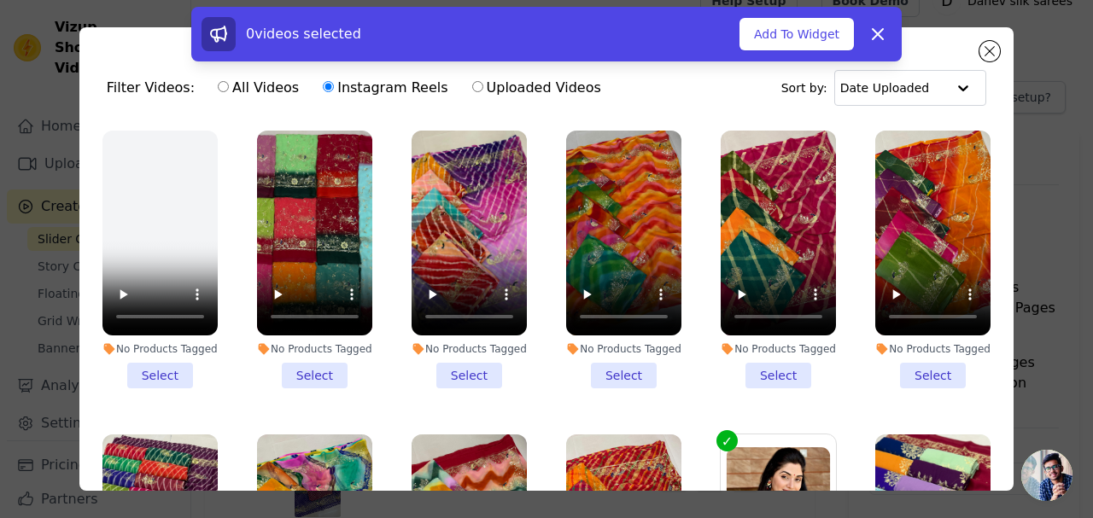
click at [985, 49] on div "0 videos selected Add To Widget Dismiss" at bounding box center [546, 37] width 1093 height 61
click at [986, 50] on div "0 videos selected Add To Widget Dismiss" at bounding box center [546, 37] width 1093 height 61
drag, startPoint x: 885, startPoint y: 33, endPoint x: 968, endPoint y: 47, distance: 84.0
click at [885, 33] on icon at bounding box center [878, 34] width 20 height 20
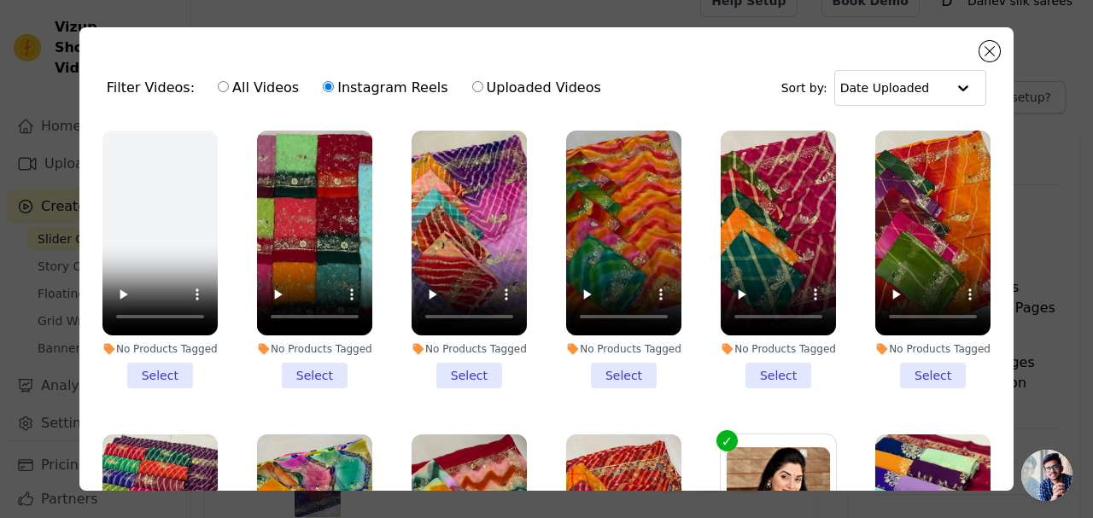
click at [978, 55] on div "Filter Videos: All Videos Instagram Reels Uploaded Videos Sort by: Date Uploaded" at bounding box center [546, 88] width 907 height 67
click at [985, 55] on button "Close modal" at bounding box center [990, 51] width 20 height 20
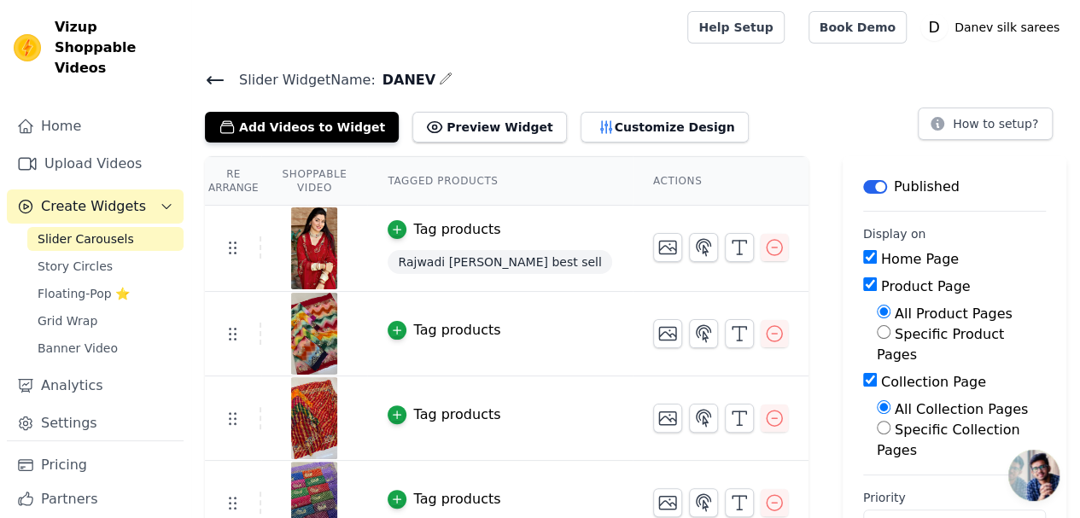
click at [581, 120] on button "Customize Design" at bounding box center [665, 127] width 168 height 31
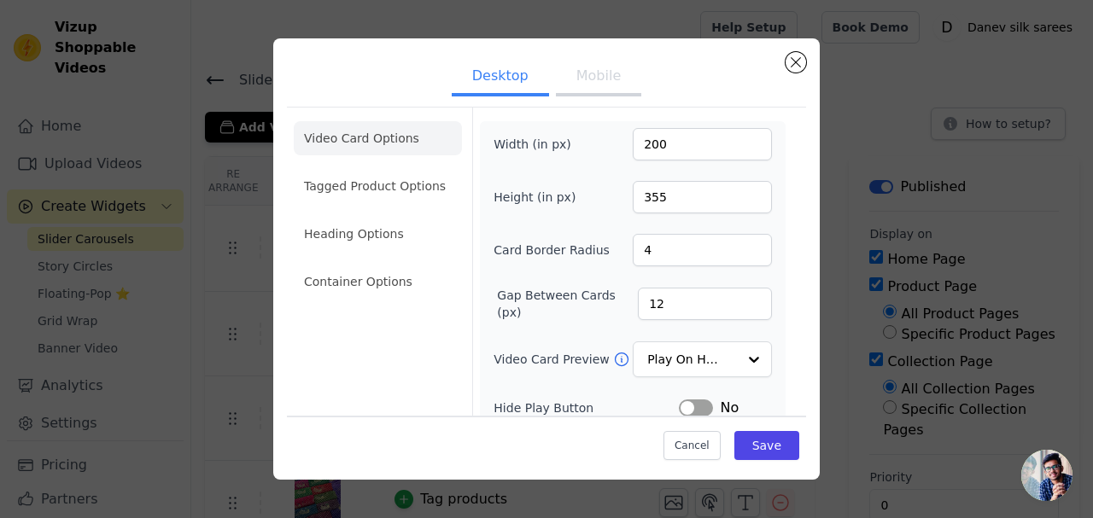
drag, startPoint x: 888, startPoint y: 85, endPoint x: 880, endPoint y: 85, distance: 8.6
click at [887, 85] on div "Desktop Mobile Video Card Options Tagged Product Options Heading Options Contai…" at bounding box center [546, 259] width 1039 height 497
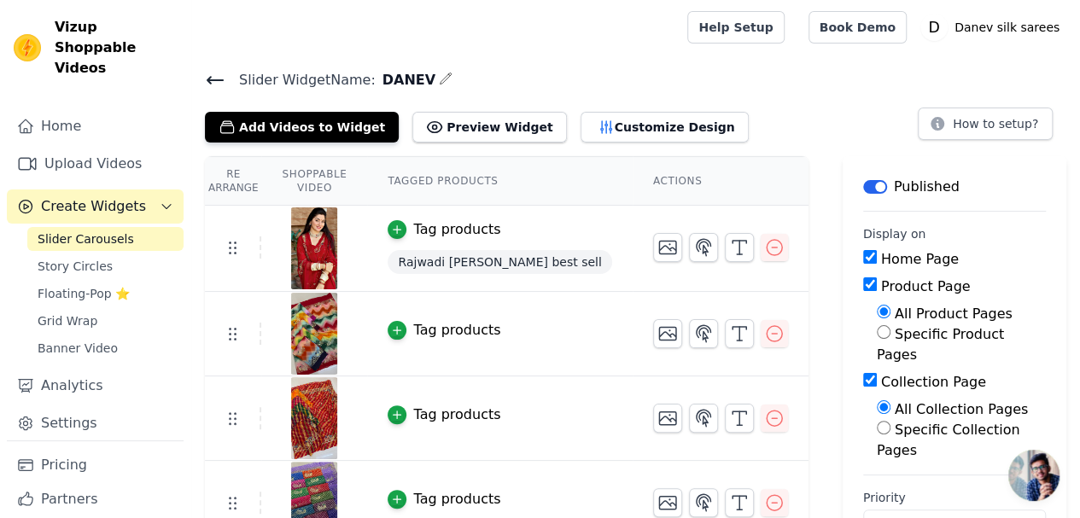
click at [224, 85] on icon at bounding box center [215, 80] width 20 height 20
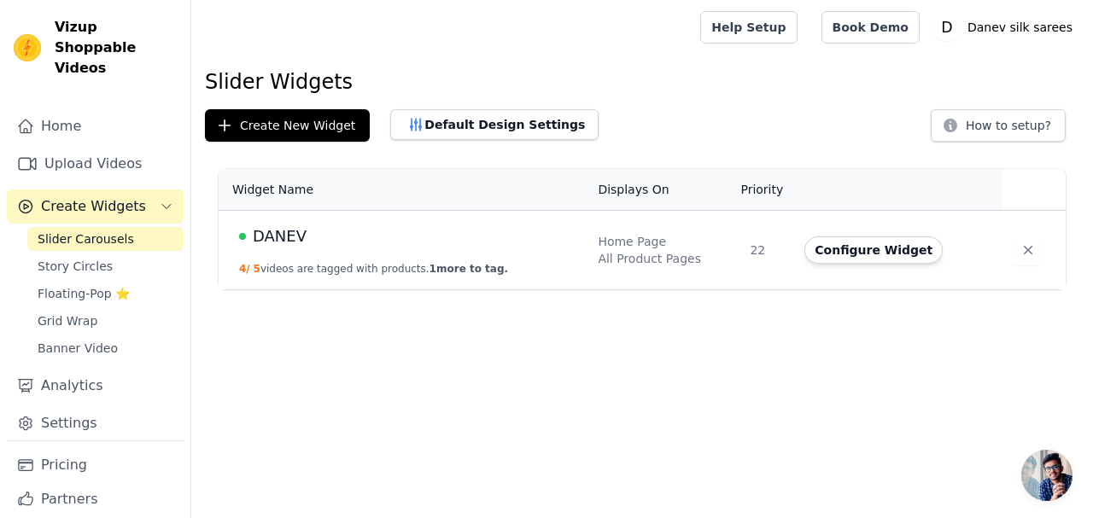
click at [65, 110] on link "Home" at bounding box center [95, 126] width 177 height 34
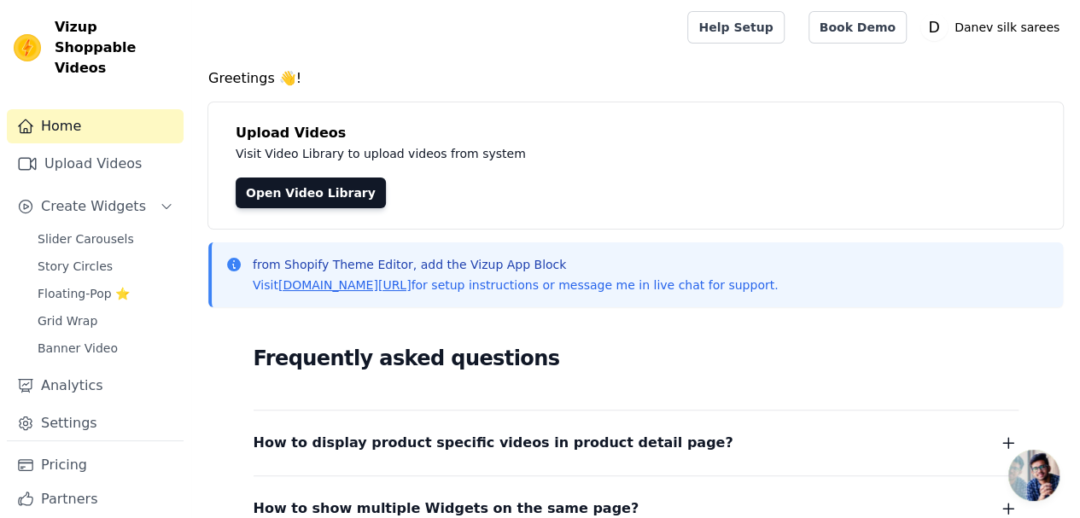
click at [80, 231] on span "Slider Carousels" at bounding box center [86, 239] width 97 height 17
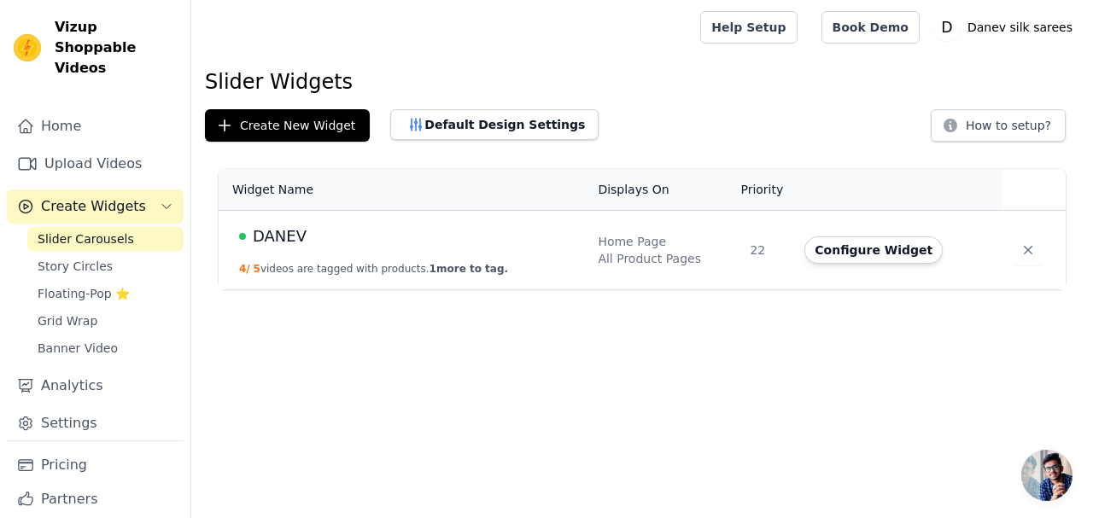
click at [83, 309] on link "Grid Wrap" at bounding box center [105, 321] width 156 height 24
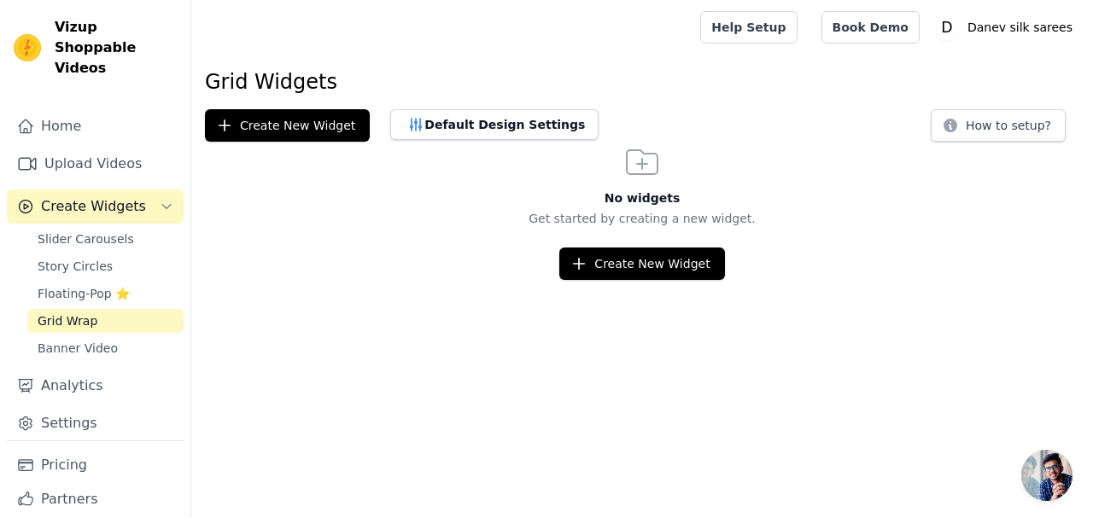
click at [95, 285] on span "Floating-Pop ⭐" at bounding box center [84, 293] width 92 height 17
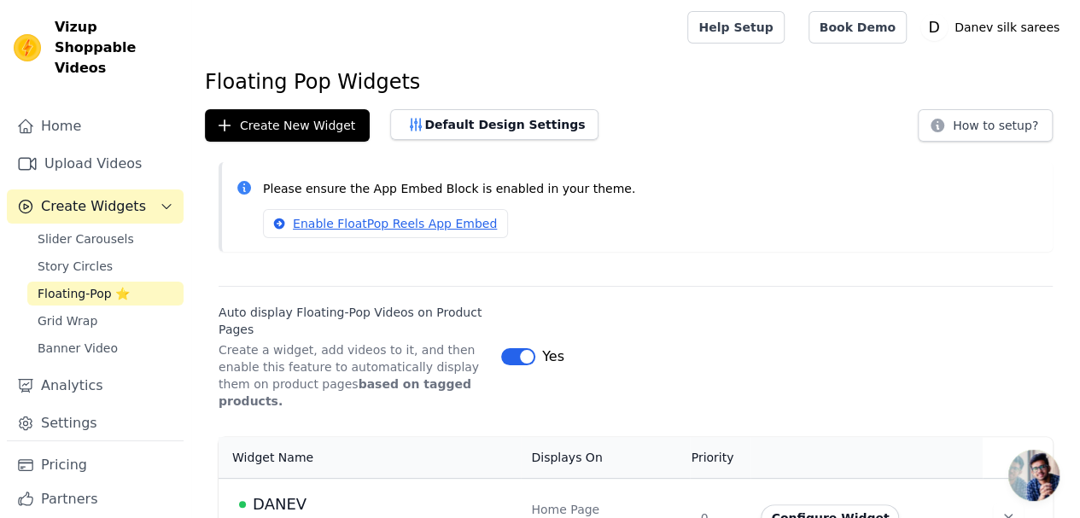
scroll to position [26, 0]
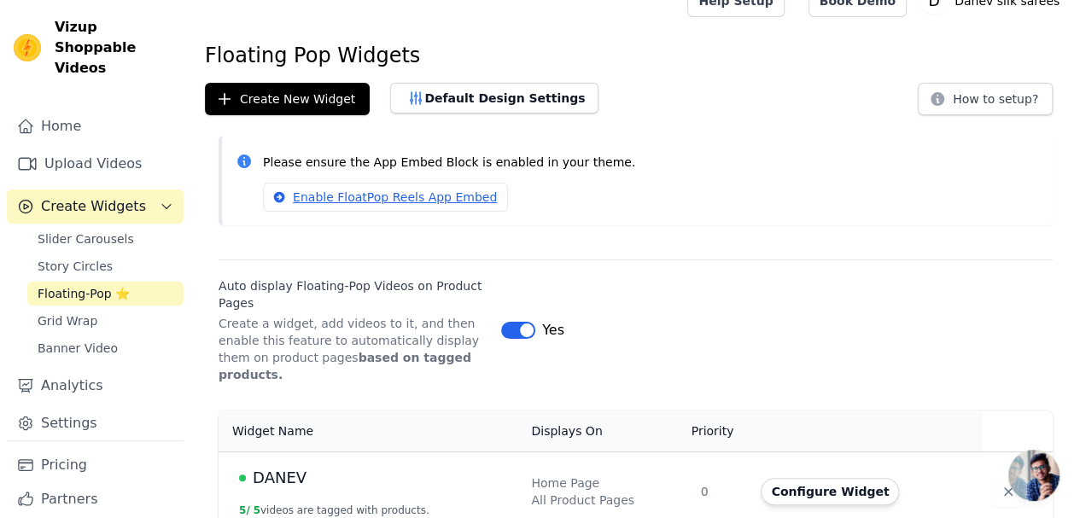
click at [79, 258] on span "Story Circles" at bounding box center [75, 266] width 75 height 17
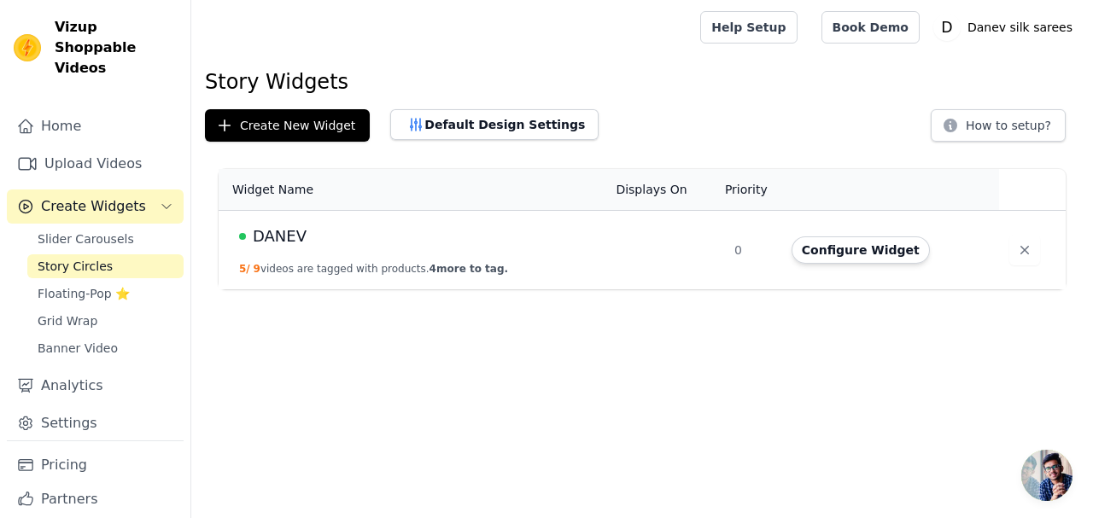
click at [81, 231] on span "Slider Carousels" at bounding box center [86, 239] width 97 height 17
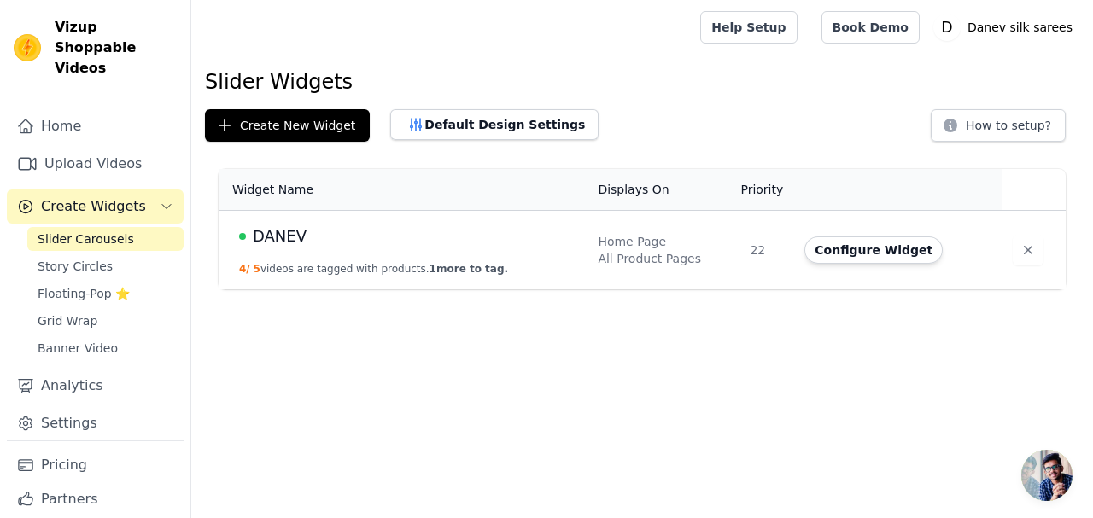
click at [851, 249] on button "Configure Widget" at bounding box center [874, 250] width 138 height 27
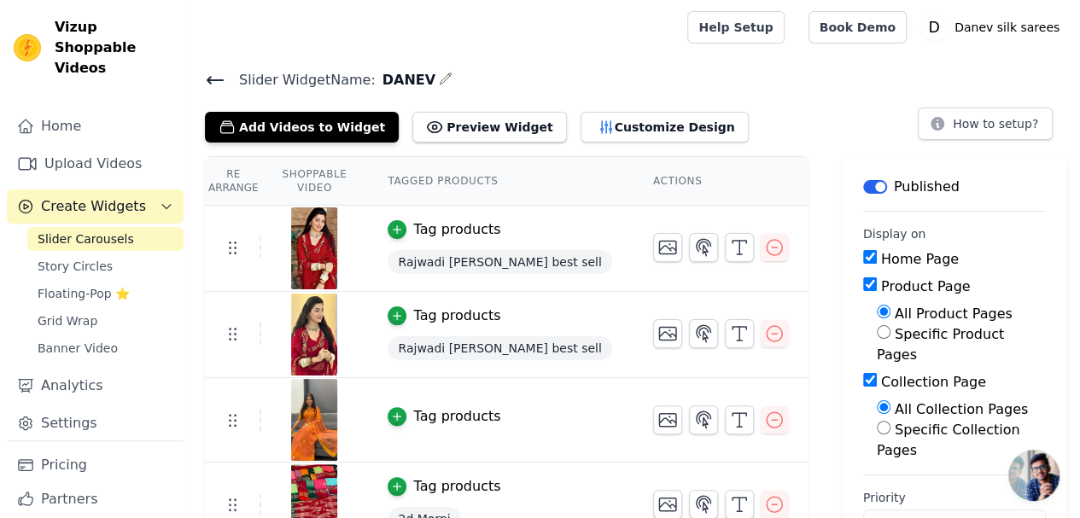
click at [348, 126] on button "Add Videos to Widget" at bounding box center [302, 127] width 194 height 31
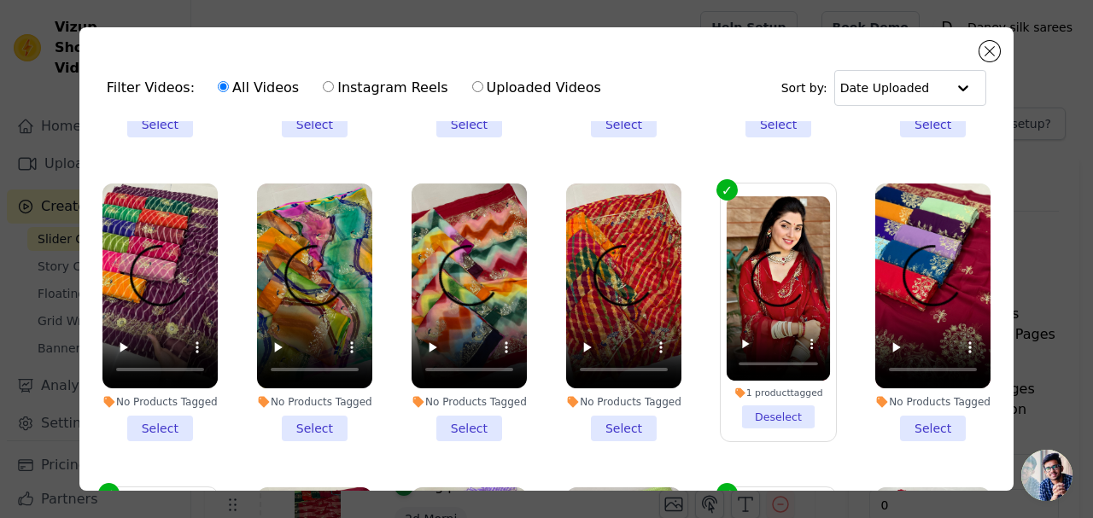
scroll to position [427, 0]
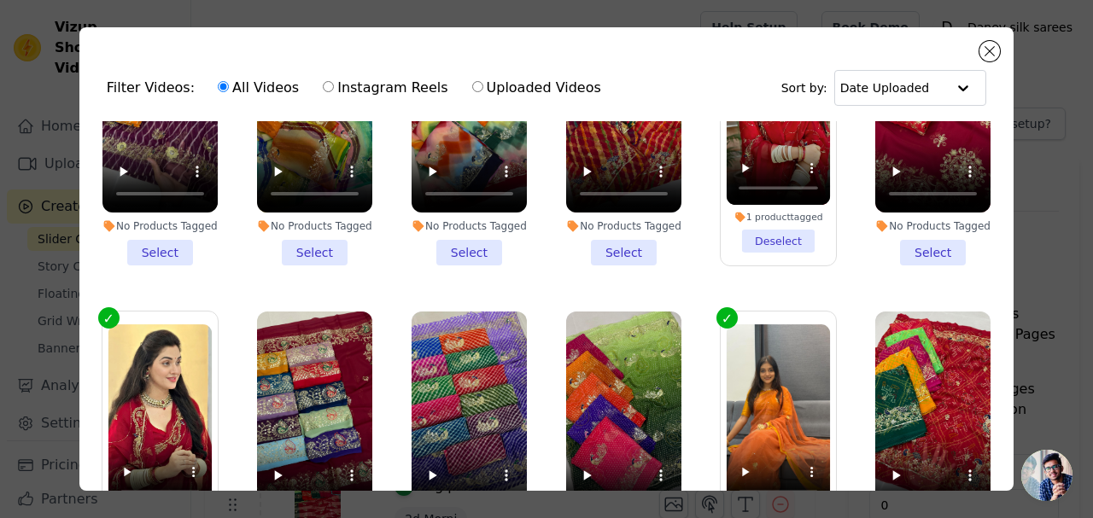
click at [854, 80] on input "text" at bounding box center [893, 88] width 106 height 34
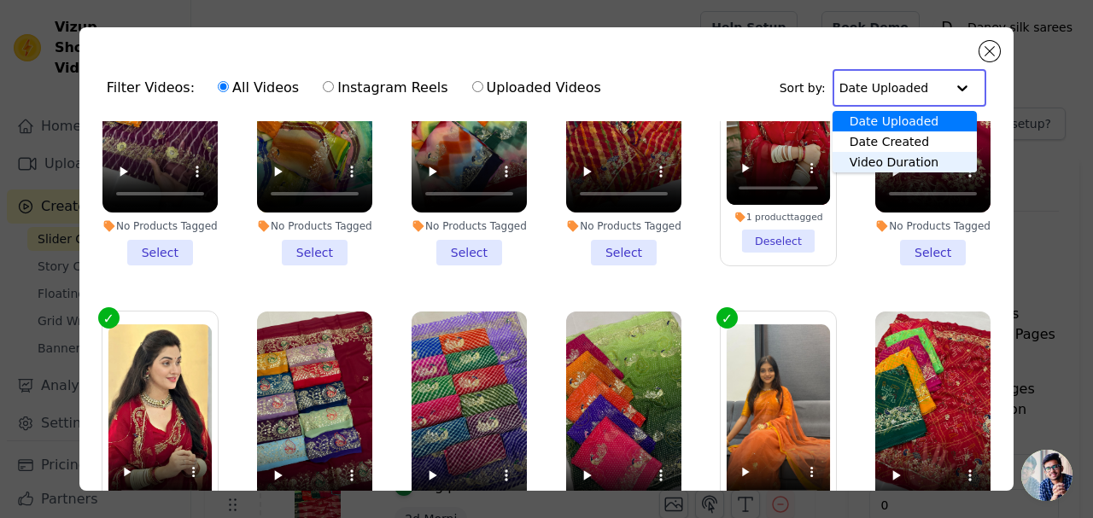
click at [875, 158] on div "Video Duration" at bounding box center [905, 162] width 144 height 20
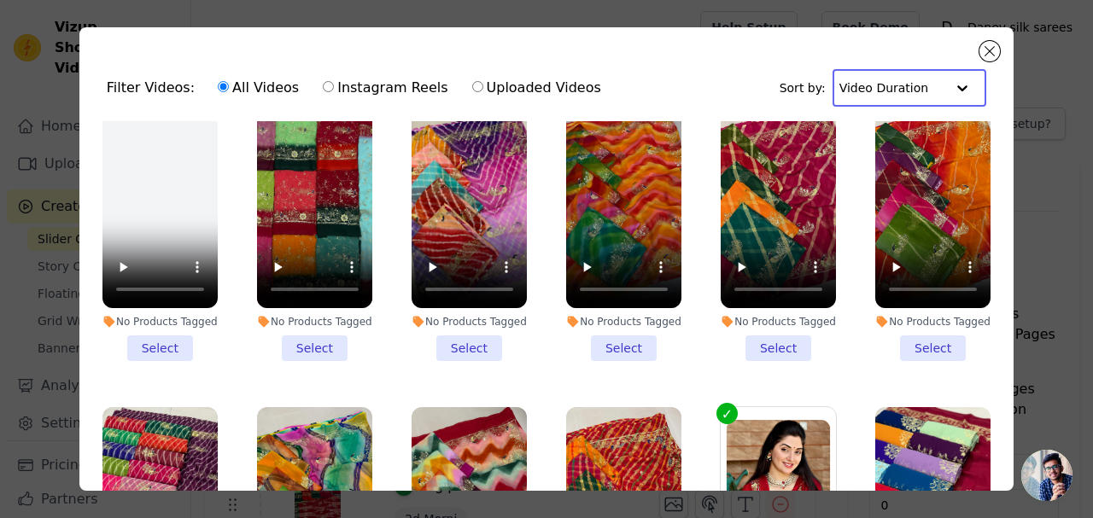
scroll to position [0, 0]
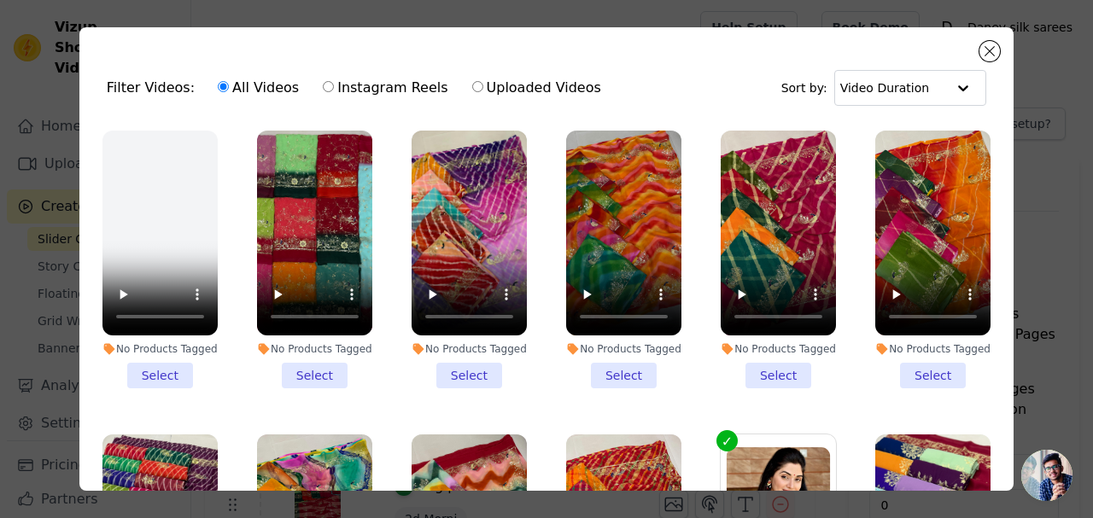
click at [361, 91] on label "Instagram Reels" at bounding box center [385, 88] width 126 height 22
click at [334, 91] on input "Instagram Reels" at bounding box center [328, 86] width 11 height 11
radio input "true"
click at [231, 90] on label "All Videos" at bounding box center [258, 88] width 83 height 22
click at [229, 90] on input "All Videos" at bounding box center [223, 86] width 11 height 11
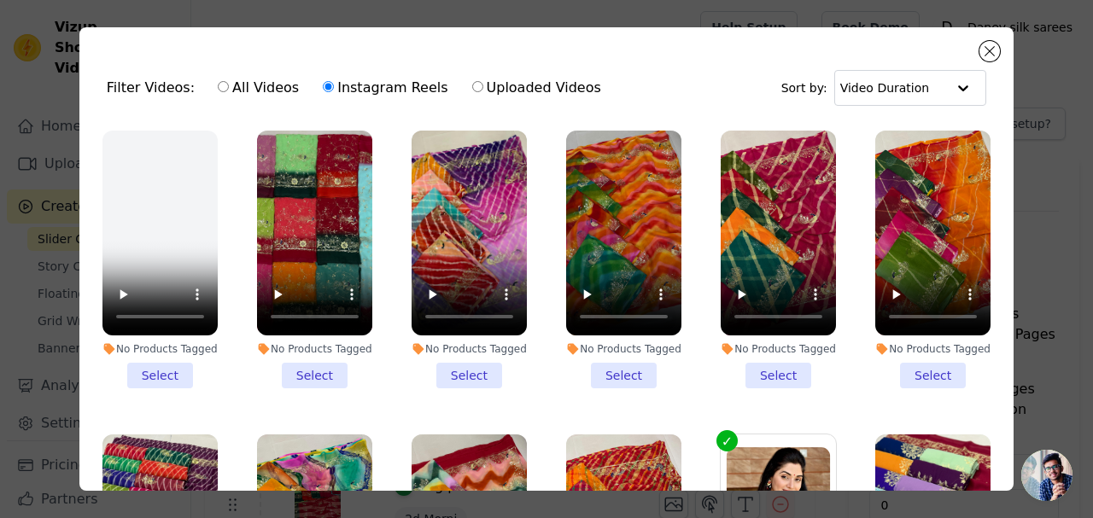
radio input "true"
click at [502, 92] on label "Uploaded Videos" at bounding box center [536, 88] width 131 height 22
click at [483, 92] on input "Uploaded Videos" at bounding box center [477, 86] width 11 height 11
radio input "true"
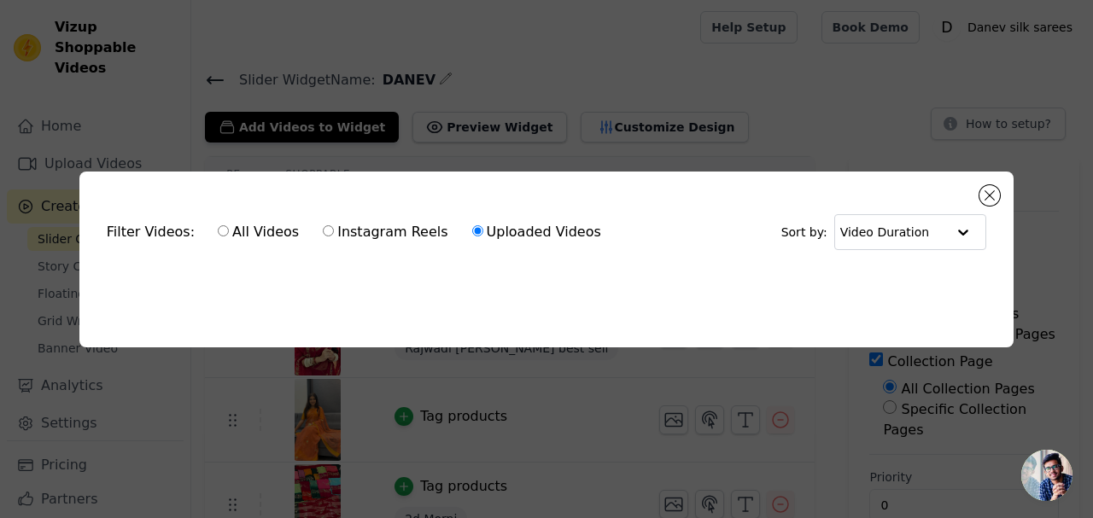
click at [902, 216] on input "text" at bounding box center [893, 232] width 106 height 34
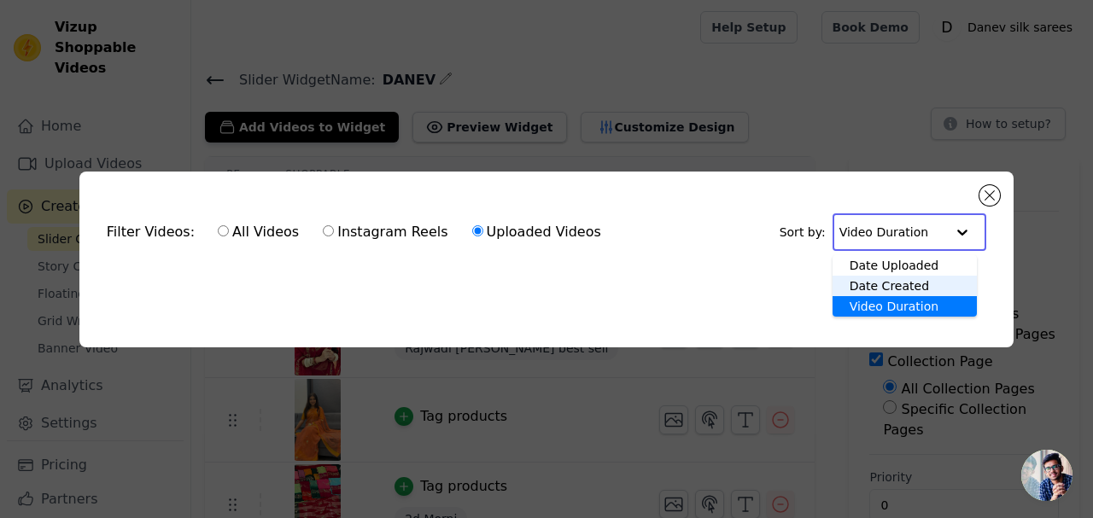
click at [880, 281] on div "Date Created" at bounding box center [905, 286] width 145 height 20
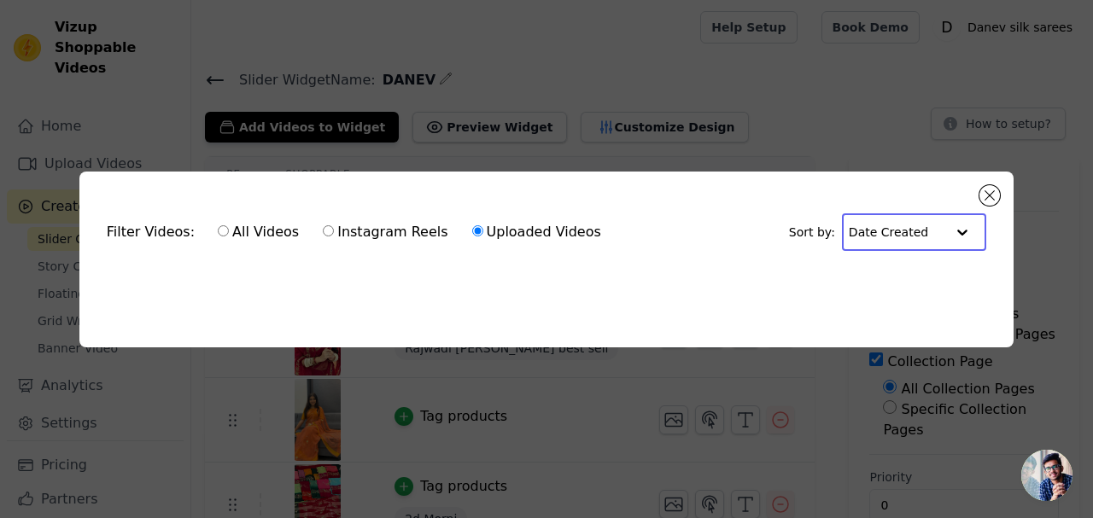
drag, startPoint x: 888, startPoint y: 225, endPoint x: 859, endPoint y: 230, distance: 29.5
click at [888, 225] on input "text" at bounding box center [897, 232] width 97 height 34
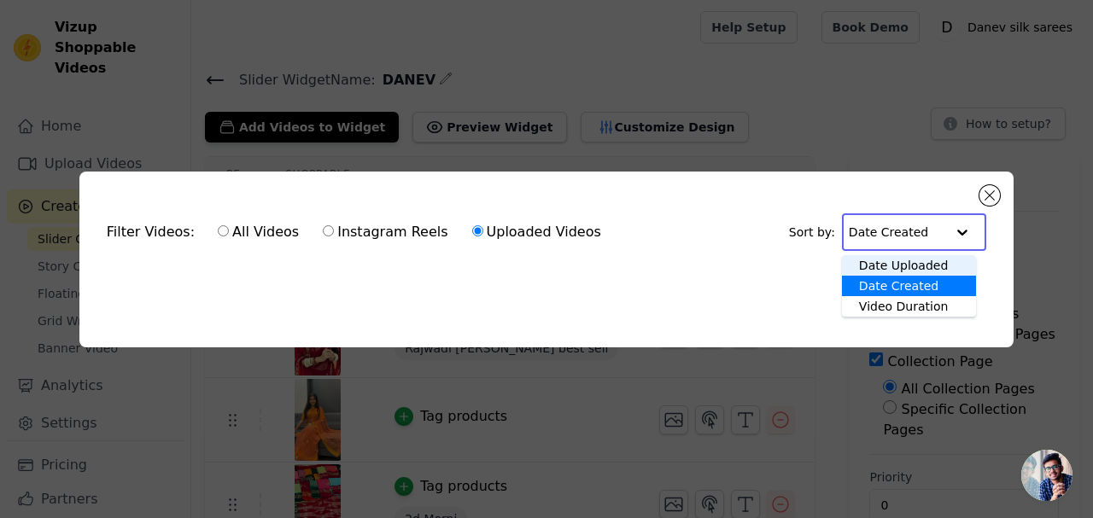
click at [868, 255] on div "Date Uploaded" at bounding box center [909, 265] width 134 height 20
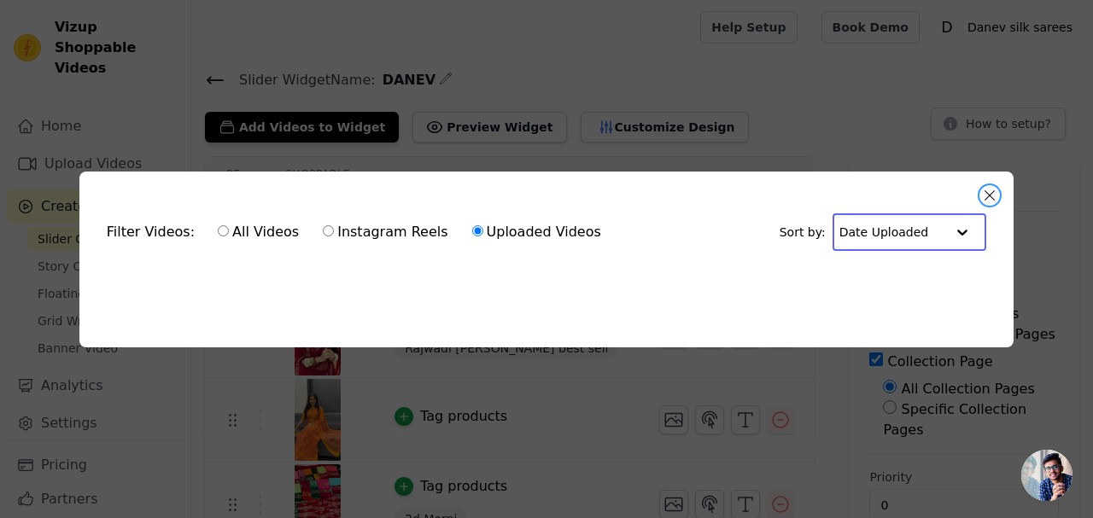
click at [987, 192] on button "Close modal" at bounding box center [990, 195] width 20 height 20
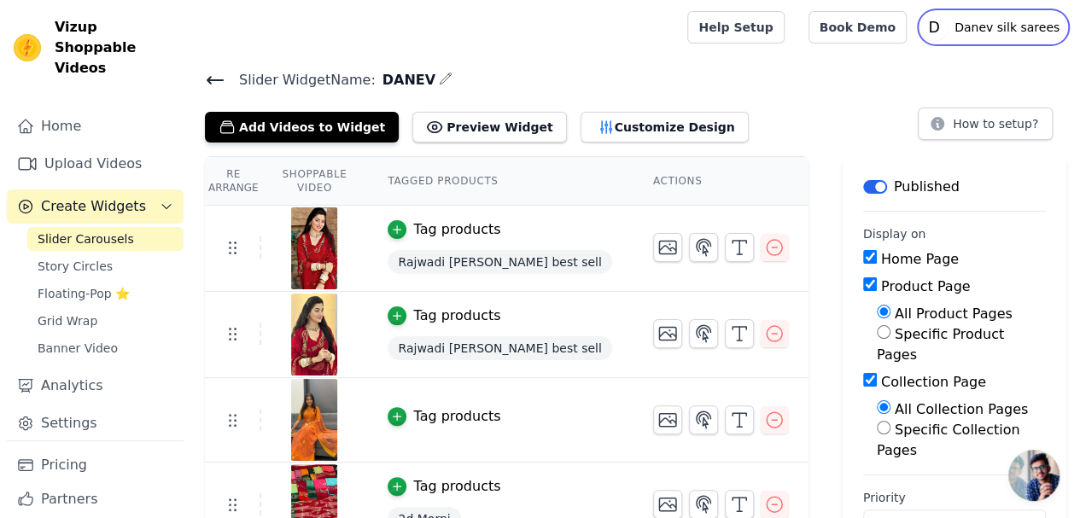
click at [940, 21] on text "D" at bounding box center [933, 27] width 11 height 17
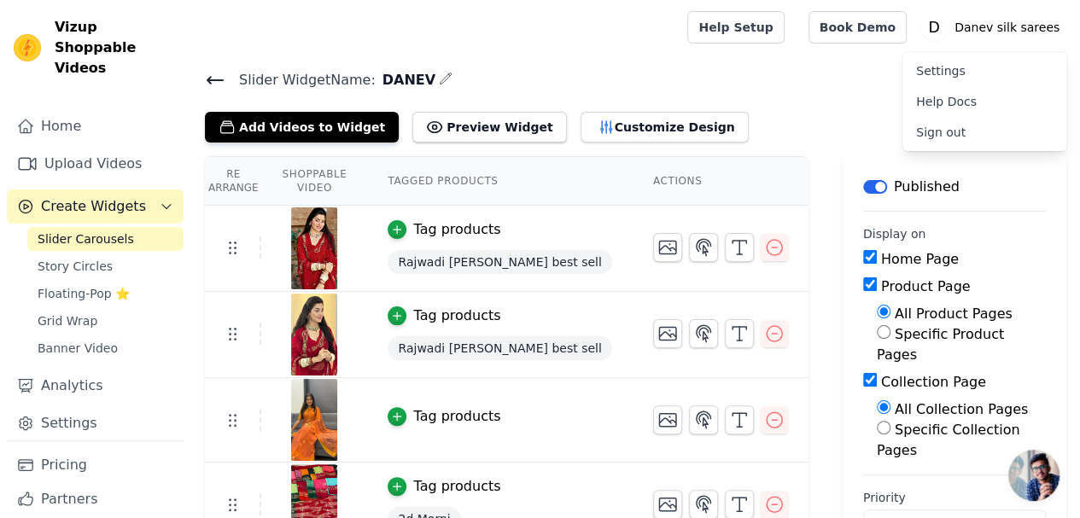
click at [936, 68] on link "Settings" at bounding box center [985, 71] width 164 height 31
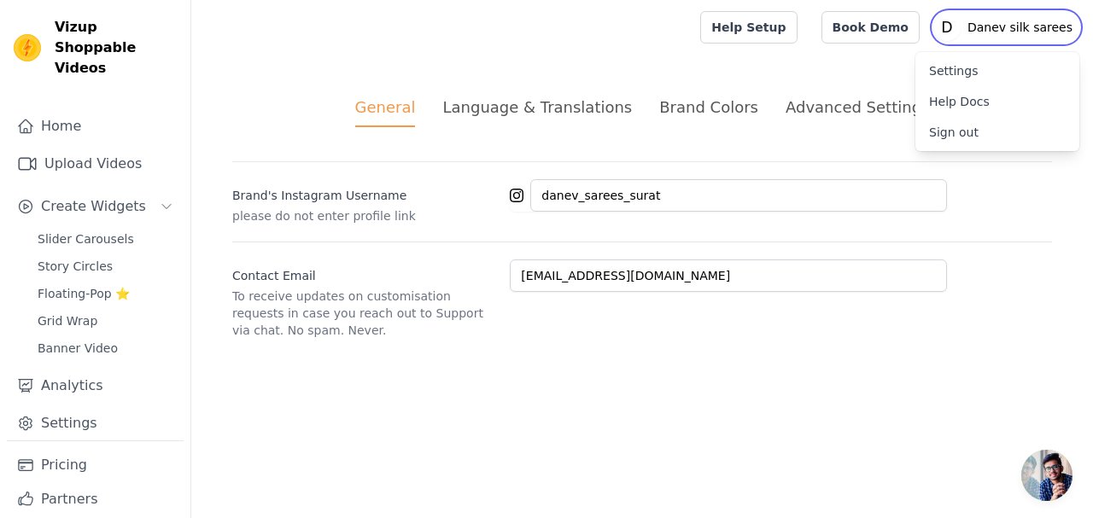
click at [994, 40] on p "Danev silk sarees" at bounding box center [1020, 27] width 119 height 31
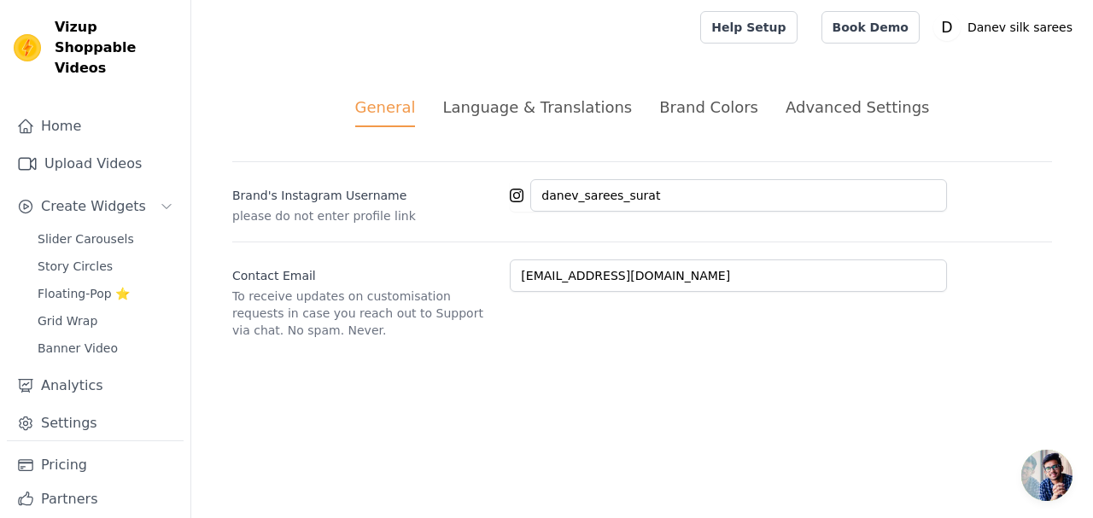
click at [124, 149] on link "Upload Videos" at bounding box center [95, 164] width 177 height 34
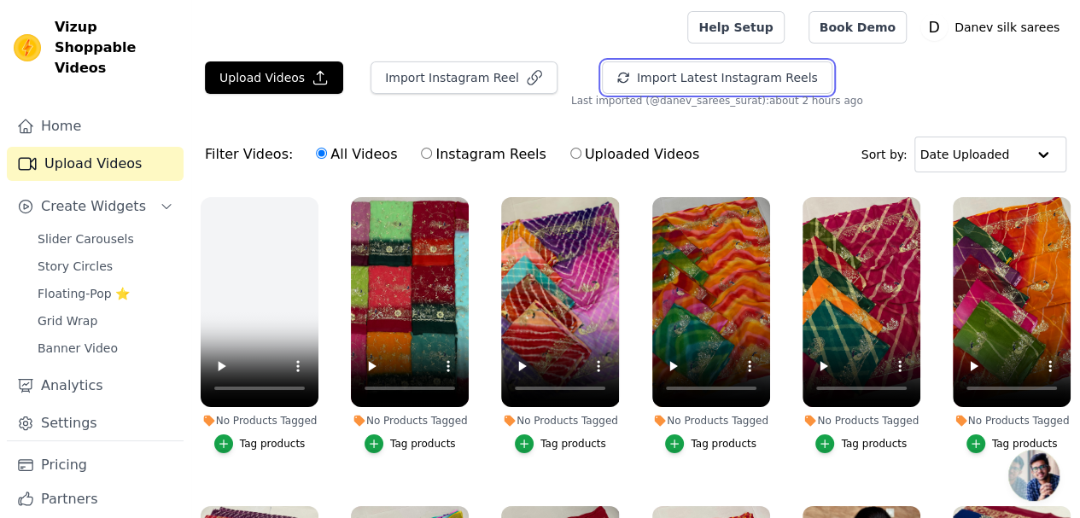
click at [651, 79] on button "Import Latest Instagram Reels" at bounding box center [717, 77] width 231 height 32
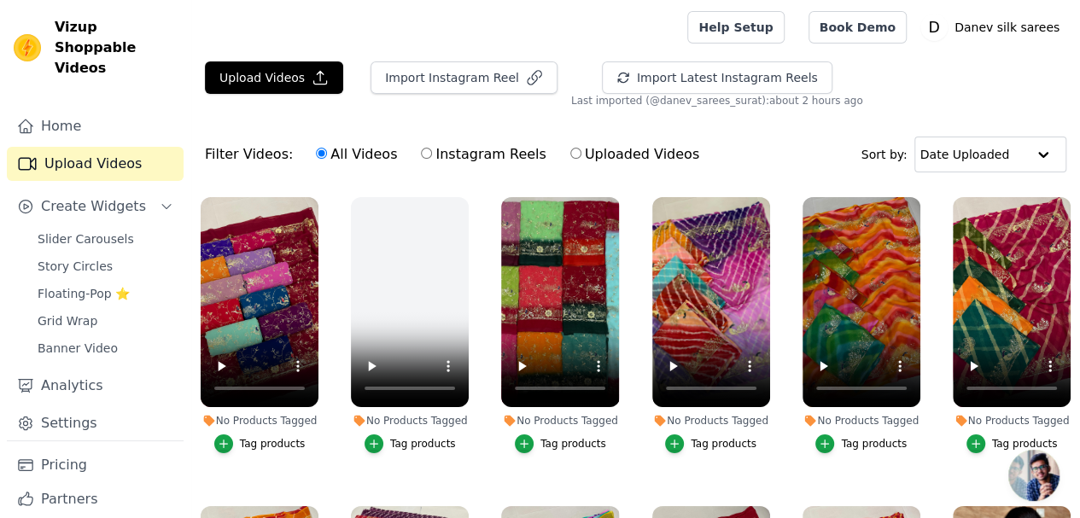
click at [240, 437] on div "Tag products" at bounding box center [273, 444] width 66 height 14
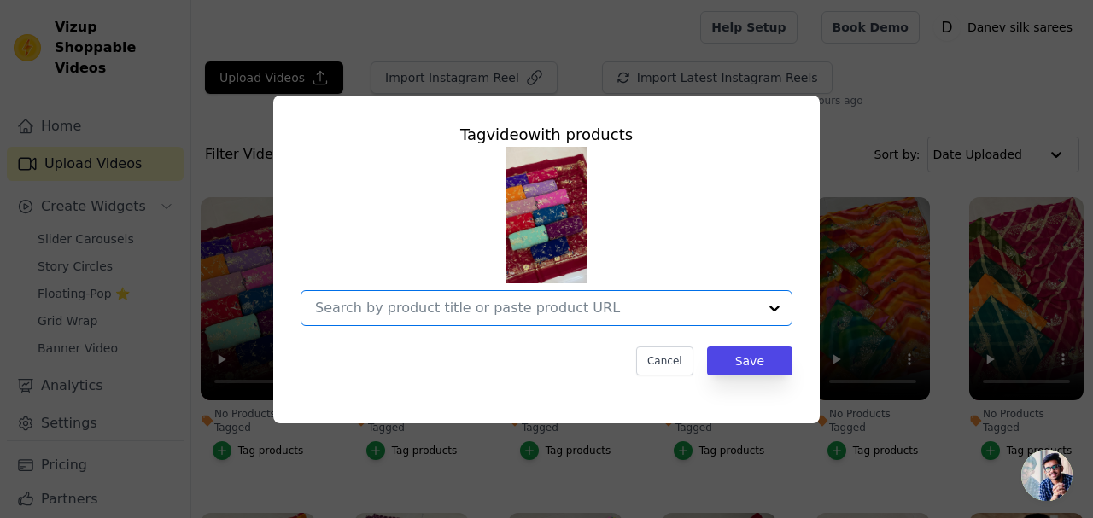
click at [606, 312] on input "No Products Tagged Tag video with products Option undefined, selected. Select i…" at bounding box center [536, 308] width 442 height 16
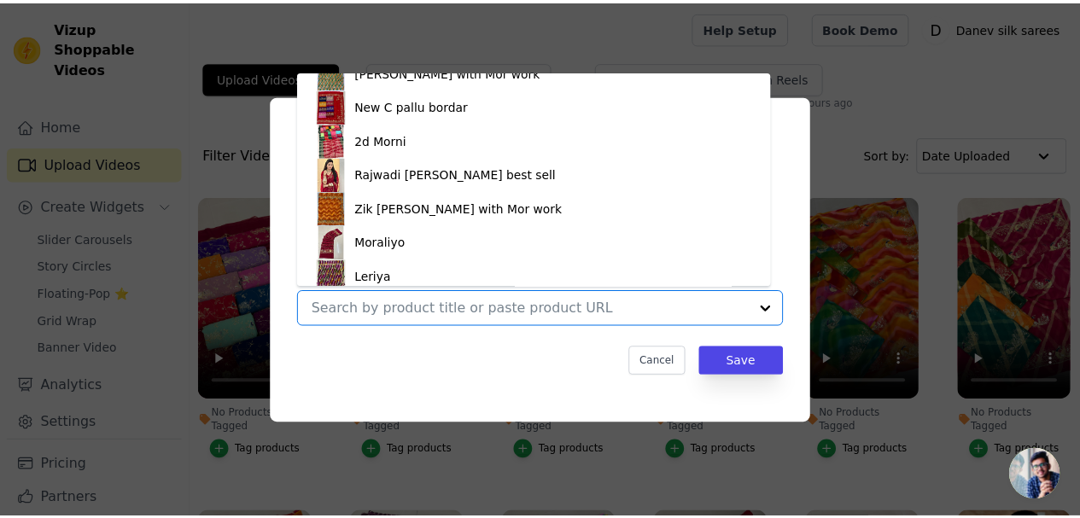
scroll to position [161, 0]
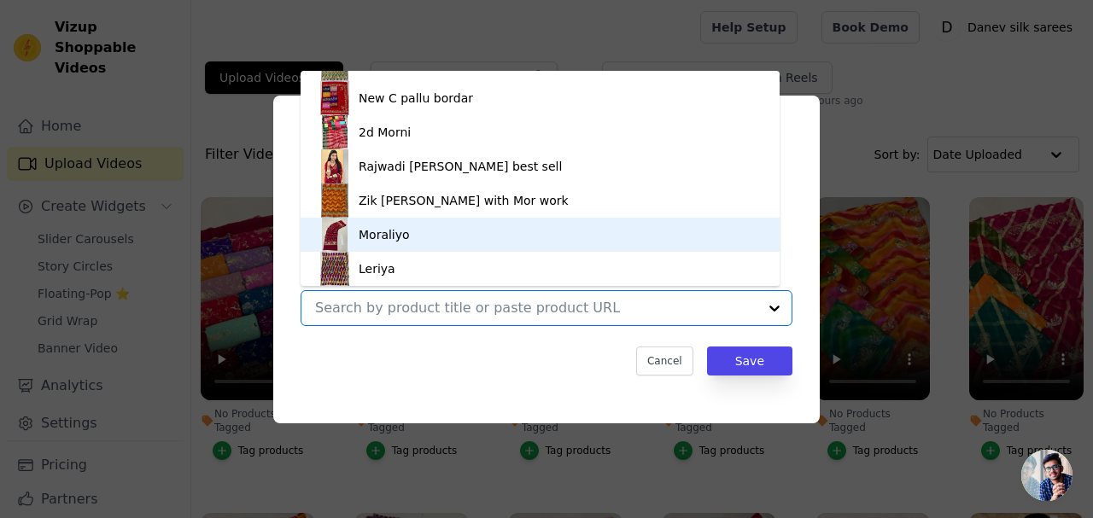
click at [386, 243] on div "Moraliyo" at bounding box center [540, 235] width 445 height 34
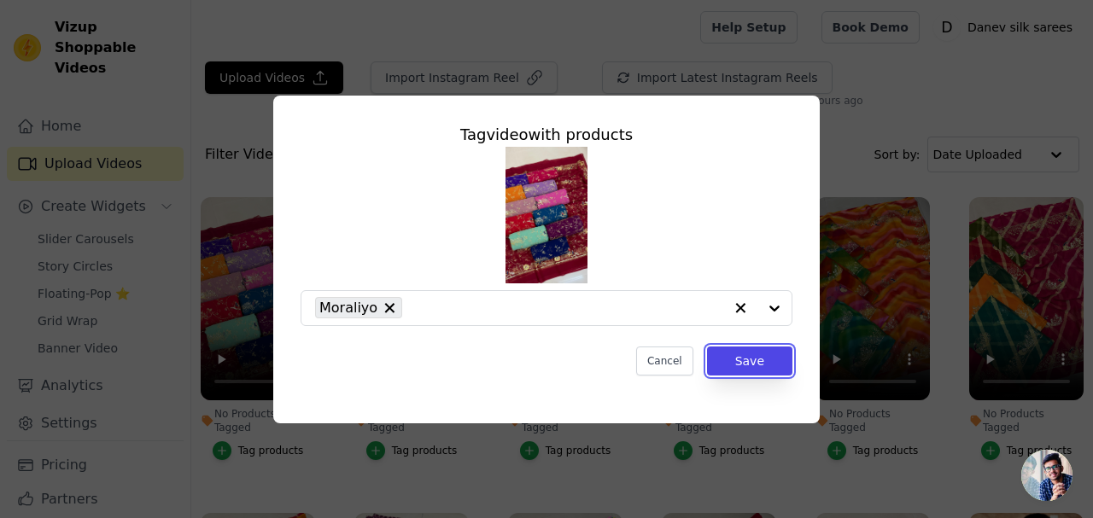
click at [740, 368] on button "Save" at bounding box center [749, 361] width 85 height 29
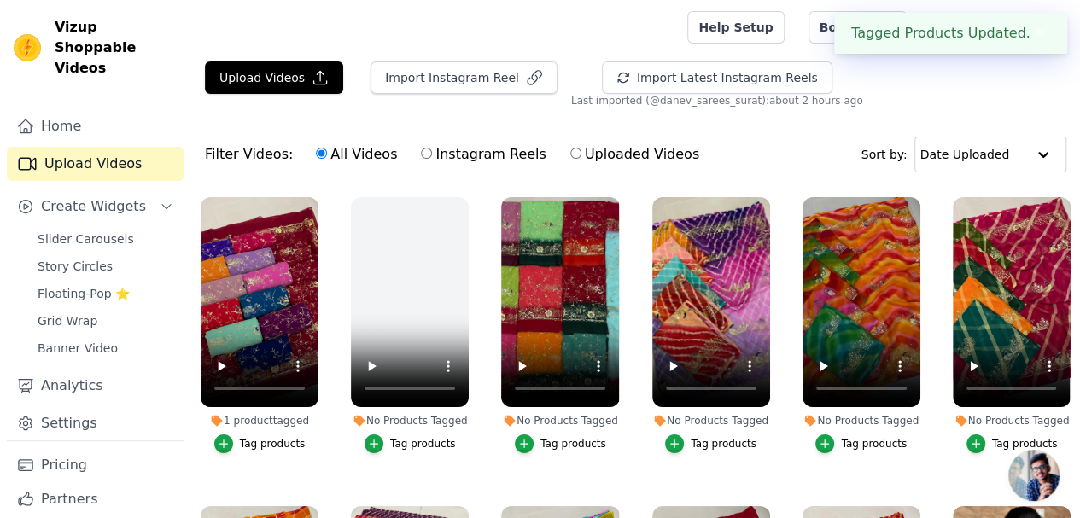
click at [91, 258] on span "Story Circles" at bounding box center [75, 266] width 75 height 17
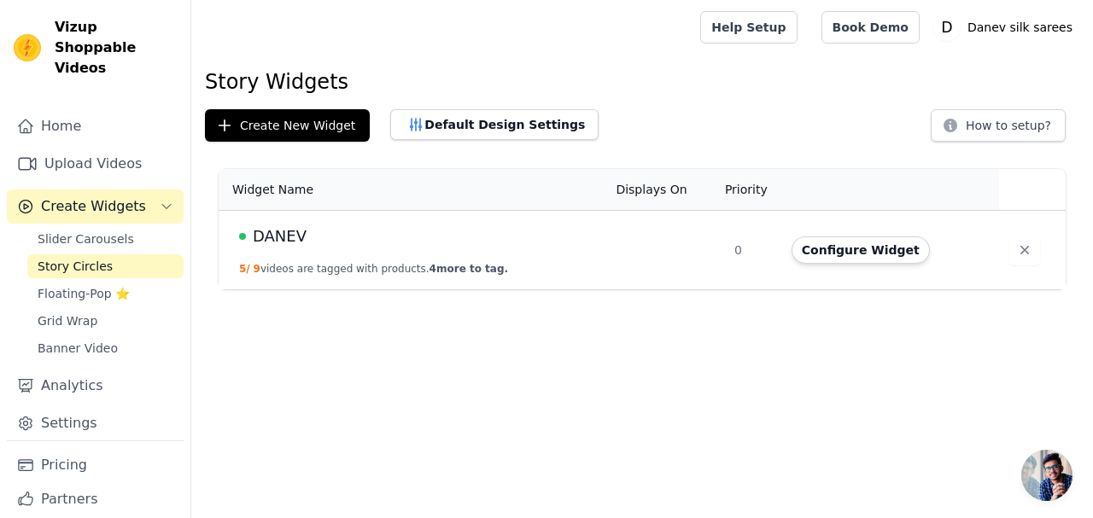
click at [805, 246] on button "Configure Widget" at bounding box center [861, 250] width 138 height 27
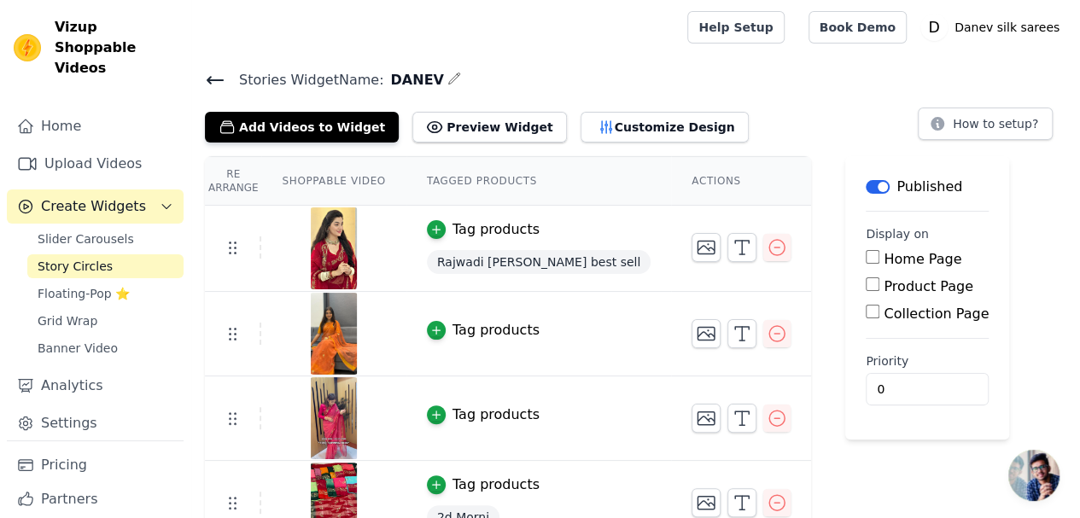
click at [338, 123] on button "Add Videos to Widget" at bounding box center [302, 127] width 194 height 31
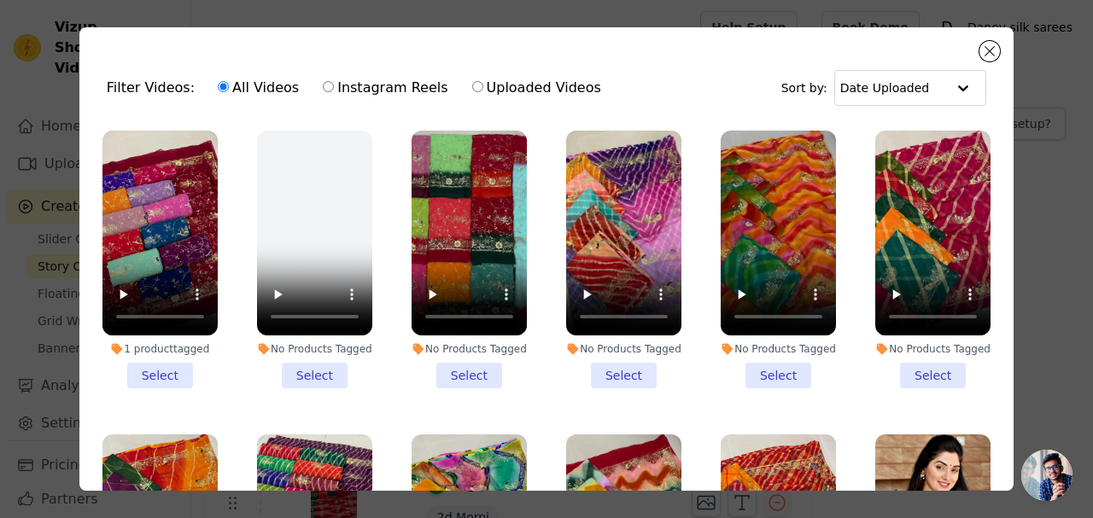
click at [161, 375] on li "1 product tagged Select" at bounding box center [159, 260] width 115 height 258
click at [0, 0] on input "1 product tagged Select" at bounding box center [0, 0] width 0 height 0
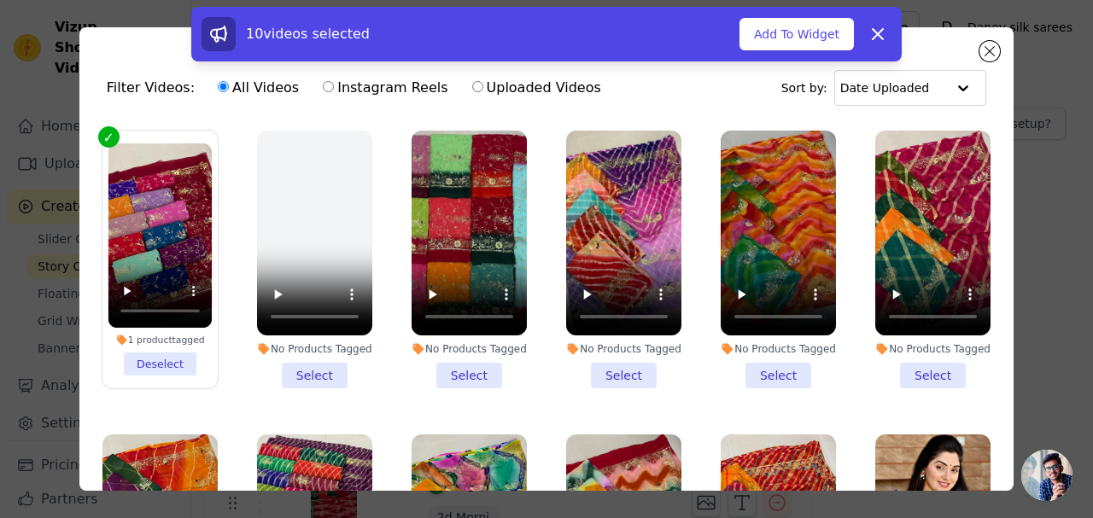
click at [805, 38] on button "Add To Widget" at bounding box center [797, 34] width 114 height 32
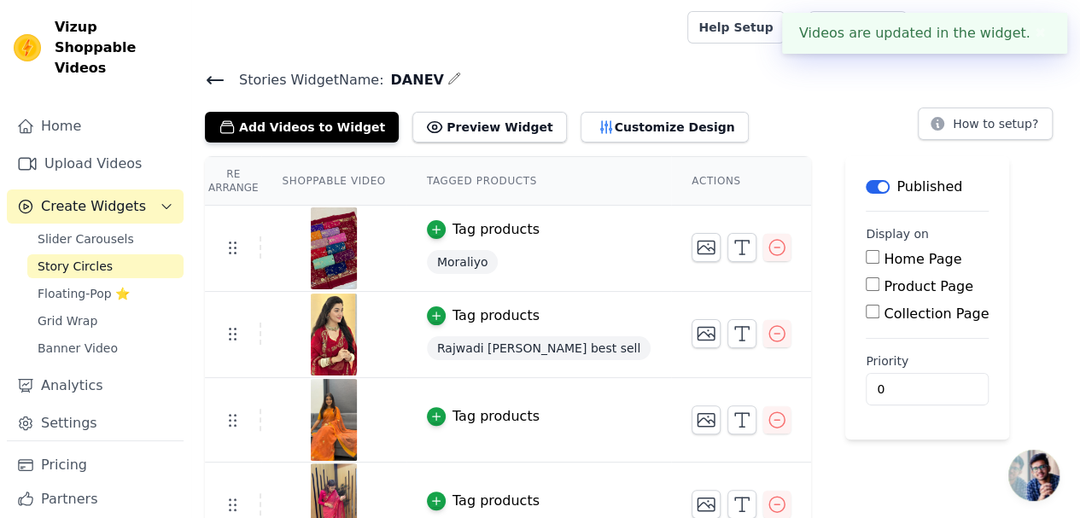
click at [79, 285] on span "Floating-Pop ⭐" at bounding box center [84, 293] width 92 height 17
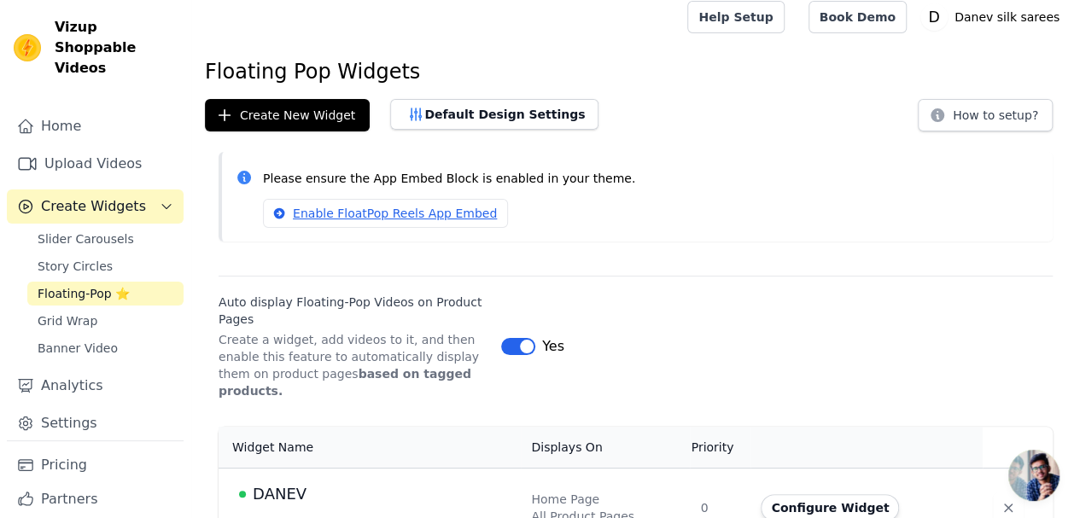
scroll to position [26, 0]
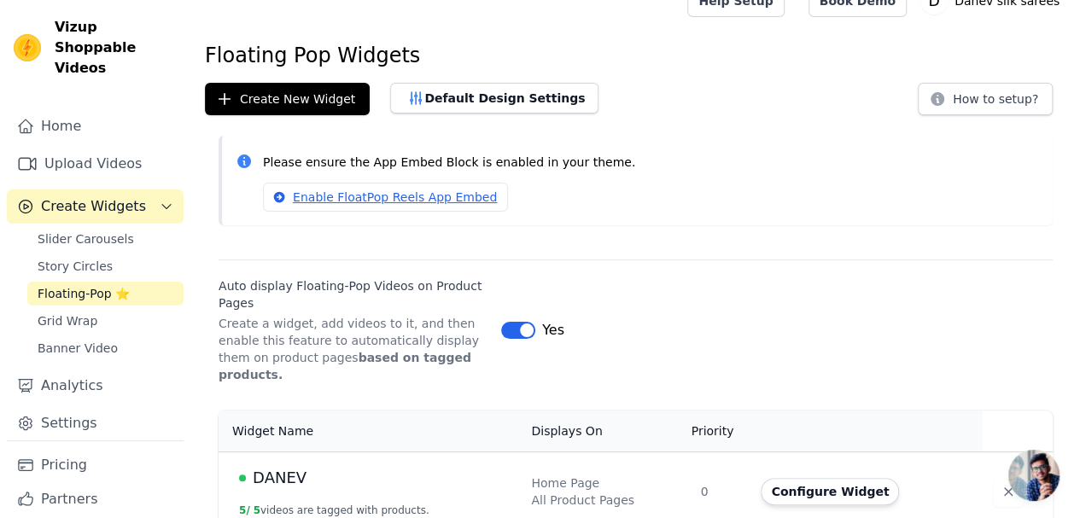
click at [788, 478] on button "Configure Widget" at bounding box center [830, 491] width 138 height 27
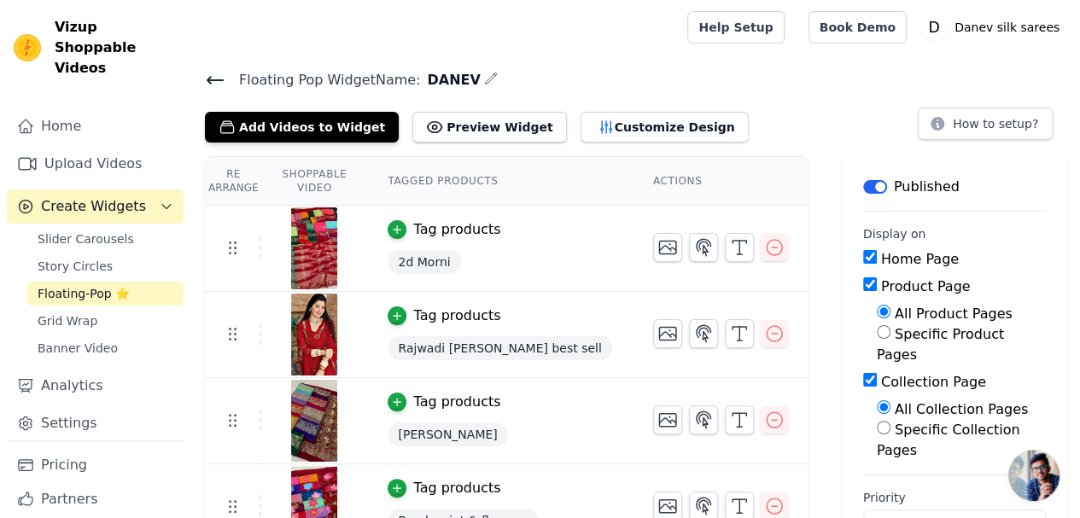
click at [313, 127] on button "Add Videos to Widget" at bounding box center [302, 127] width 194 height 31
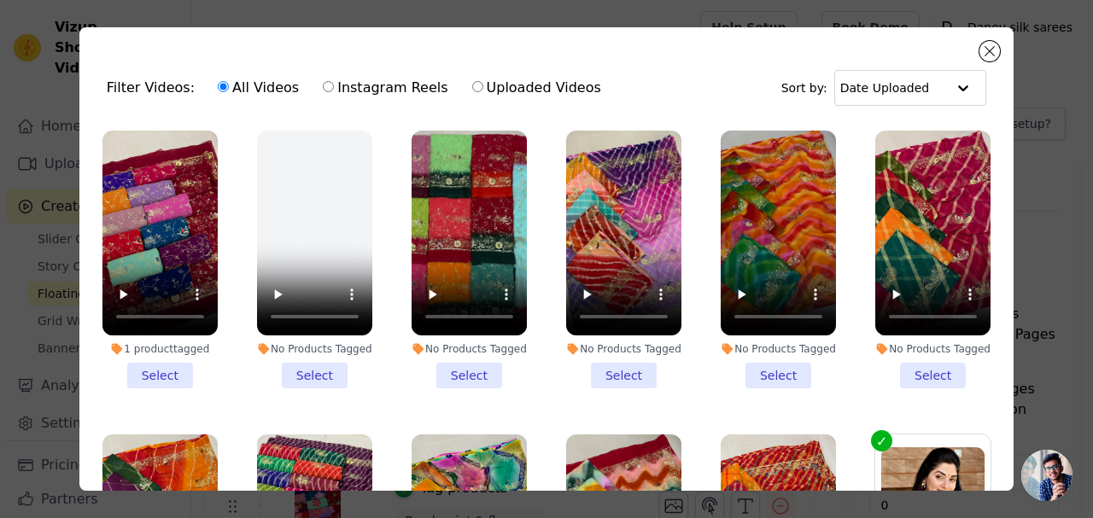
click at [145, 372] on li "1 product tagged Select" at bounding box center [159, 260] width 115 height 258
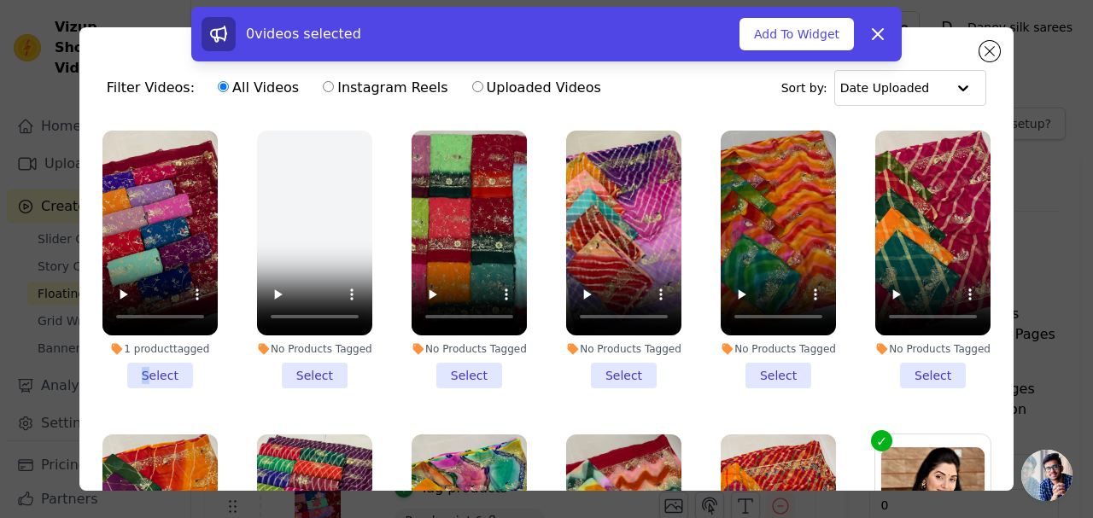
click at [769, 32] on button "Add To Widget" at bounding box center [797, 34] width 114 height 32
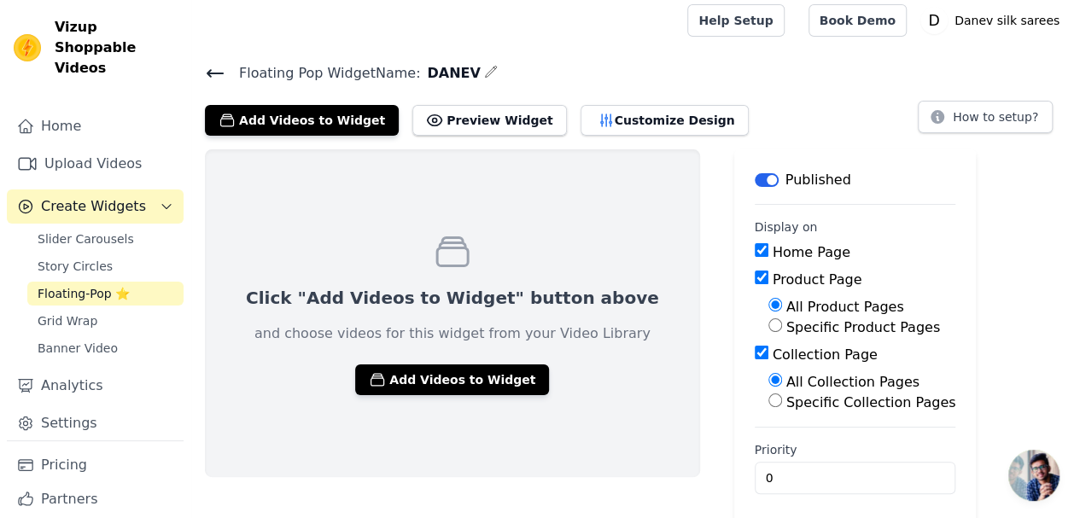
scroll to position [14, 0]
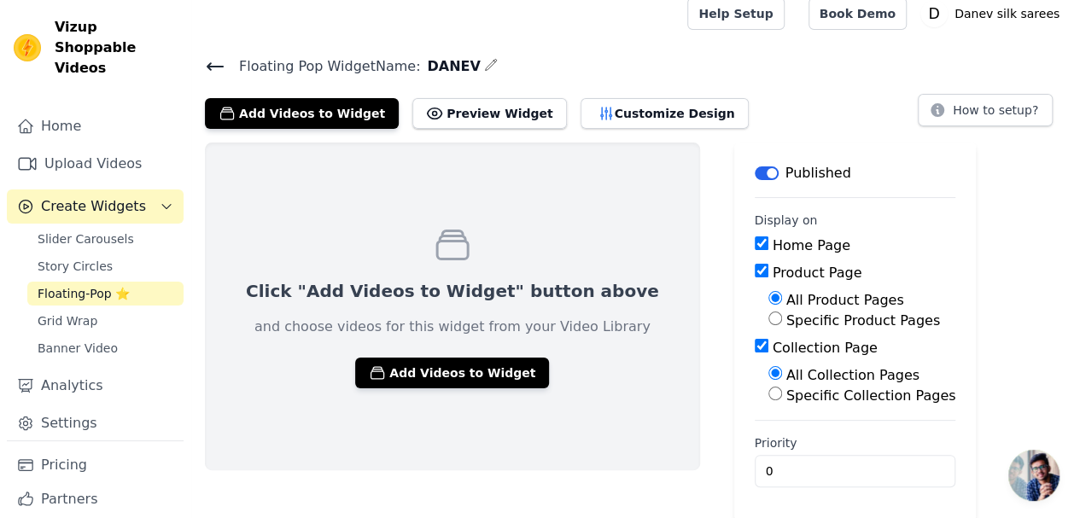
click at [304, 111] on button "Add Videos to Widget" at bounding box center [302, 113] width 194 height 31
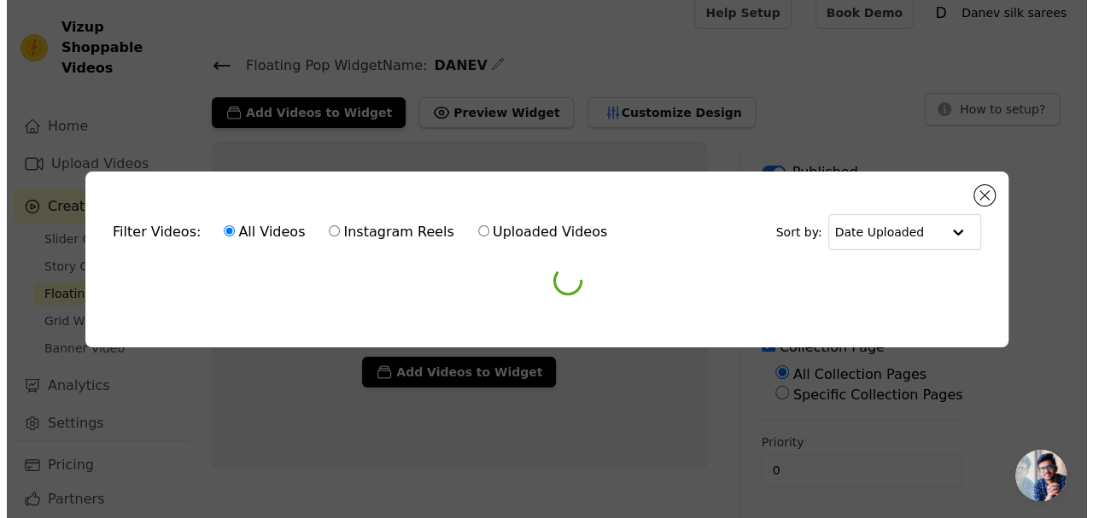
scroll to position [0, 0]
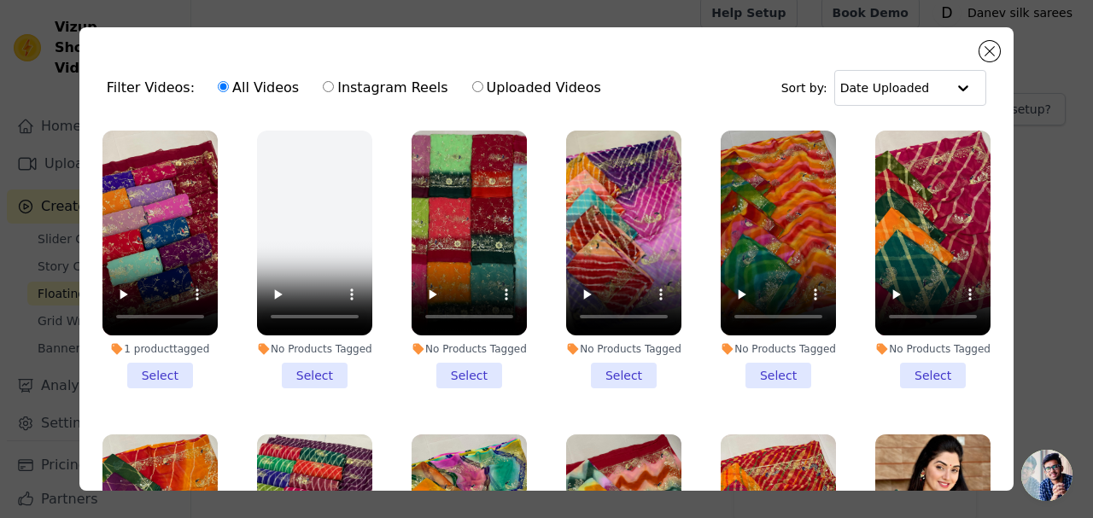
click at [177, 368] on li "1 product tagged Select" at bounding box center [159, 260] width 115 height 258
click at [0, 0] on input "1 product tagged Select" at bounding box center [0, 0] width 0 height 0
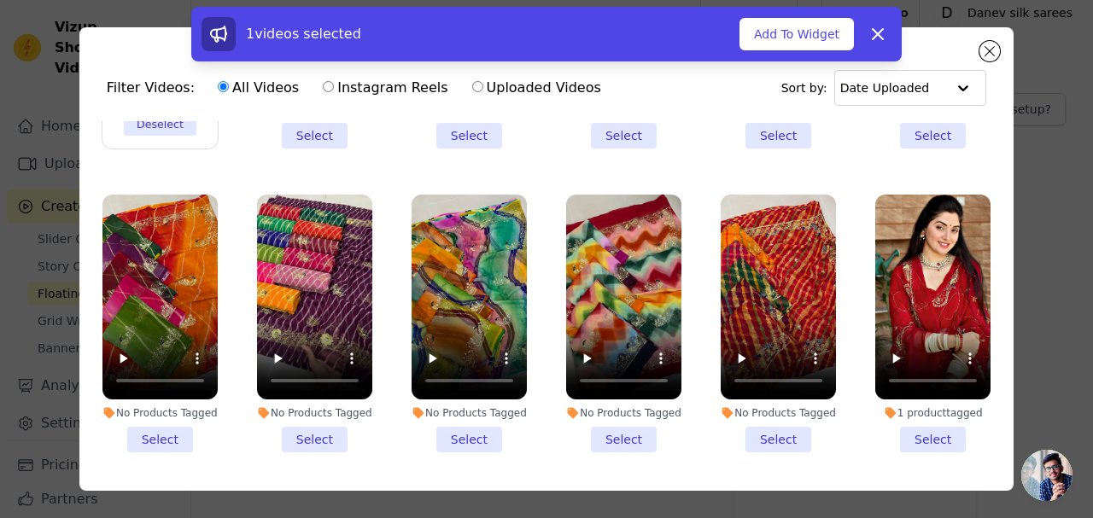
scroll to position [256, 0]
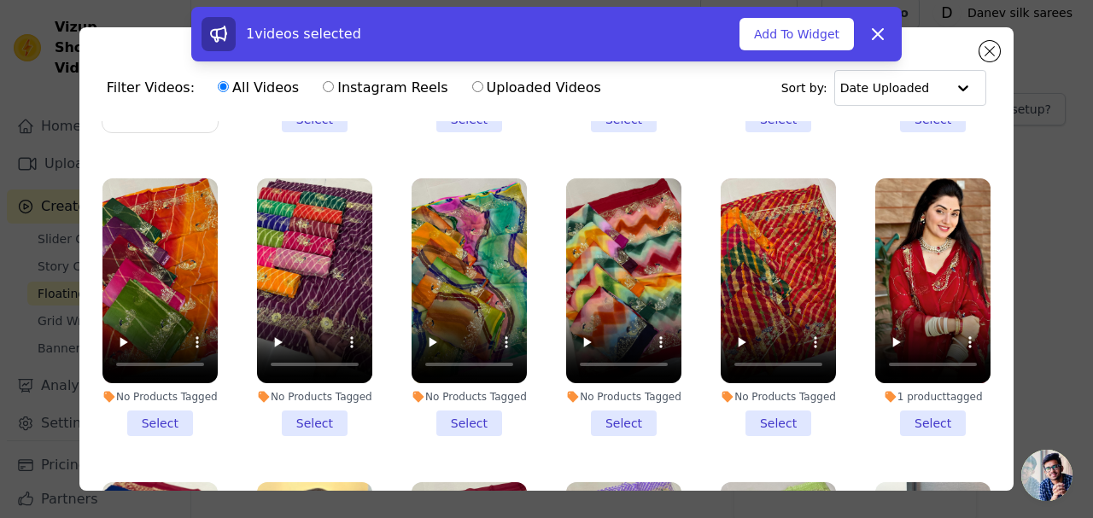
click at [898, 416] on li "1 product tagged Select" at bounding box center [932, 308] width 115 height 258
click at [0, 0] on input "1 product tagged Select" at bounding box center [0, 0] width 0 height 0
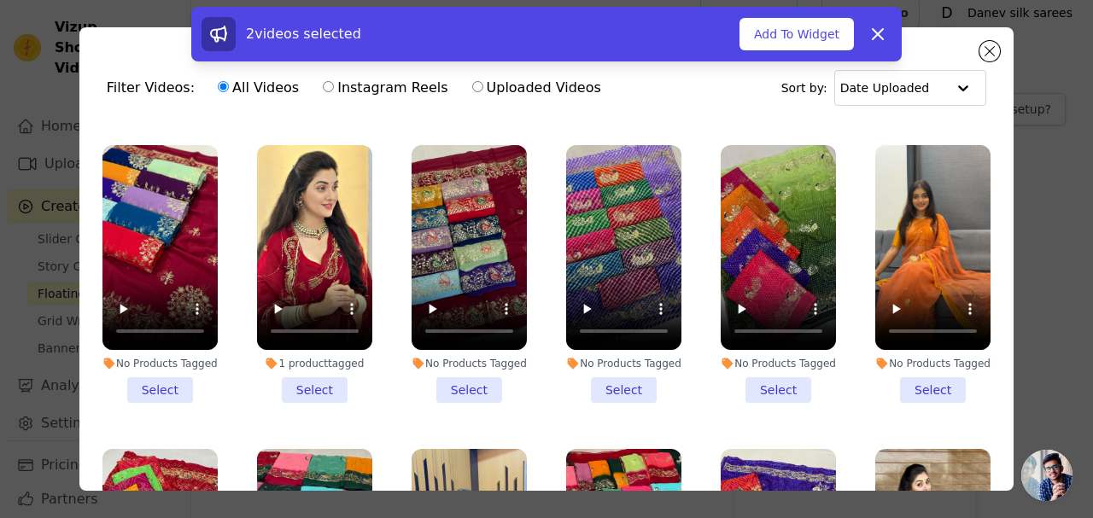
scroll to position [598, 0]
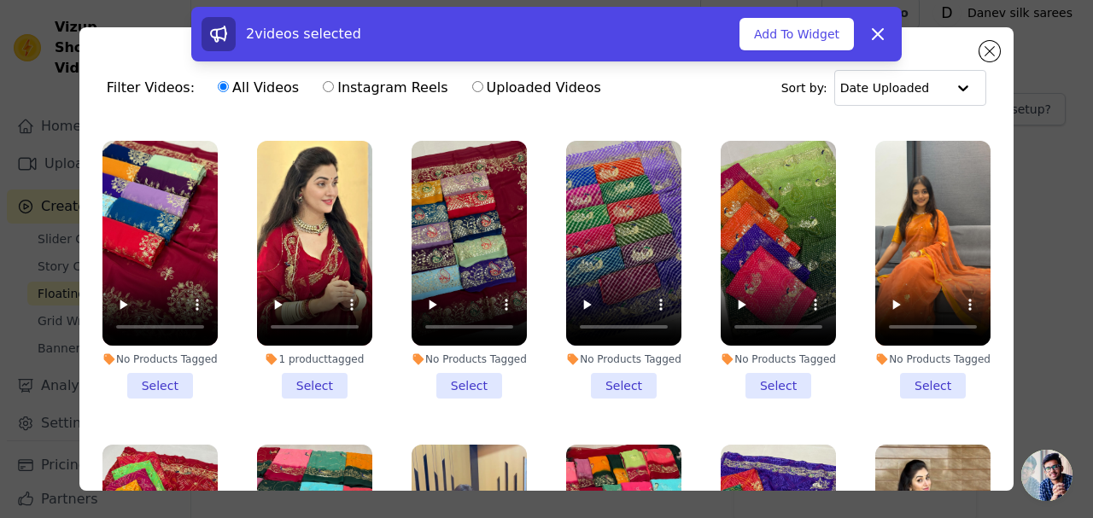
click at [302, 365] on li "1 product tagged Select" at bounding box center [314, 270] width 115 height 258
click at [0, 0] on input "1 product tagged Select" at bounding box center [0, 0] width 0 height 0
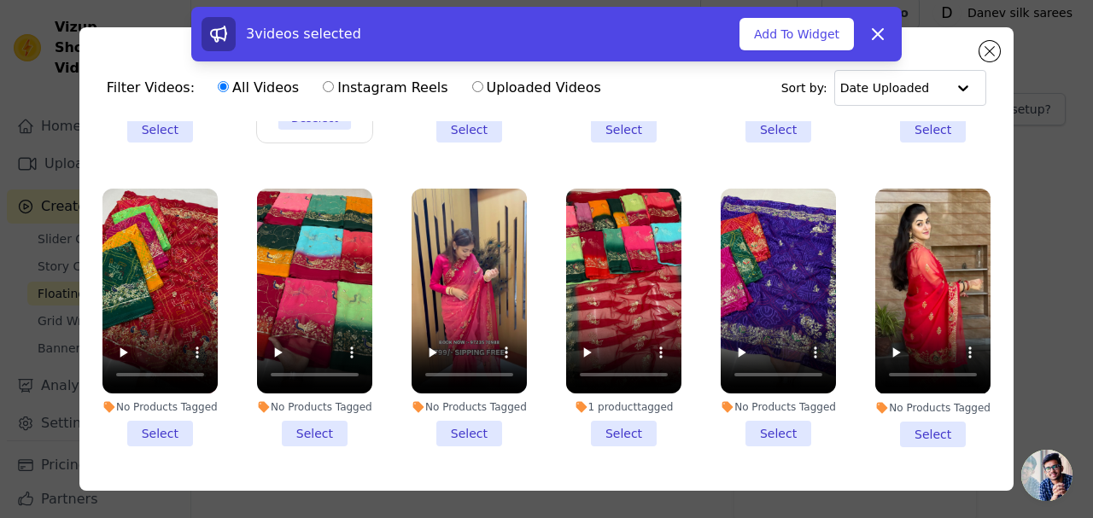
scroll to position [1025, 0]
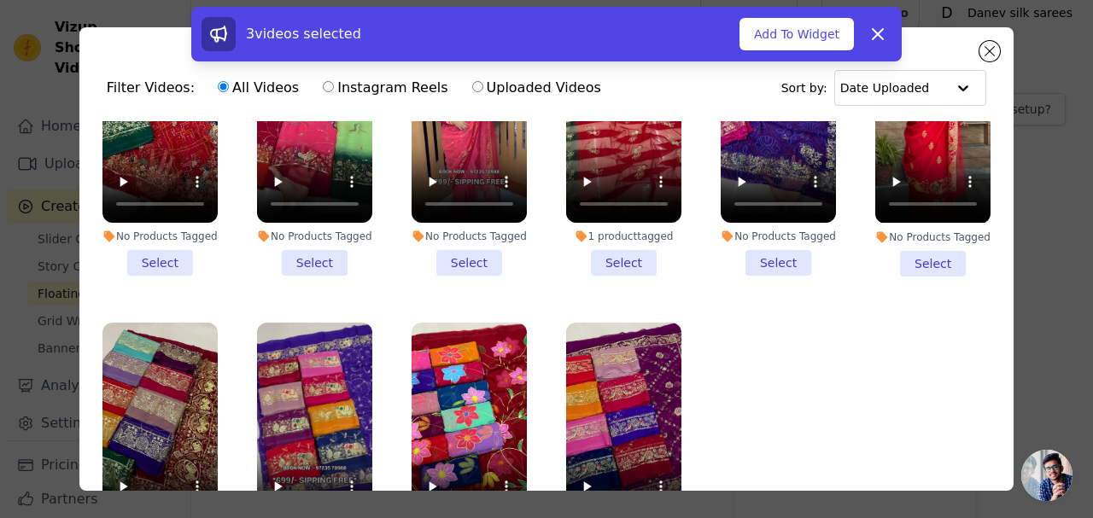
click at [604, 235] on li "1 product tagged Select" at bounding box center [623, 147] width 115 height 258
click at [0, 0] on input "1 product tagged Select" at bounding box center [0, 0] width 0 height 0
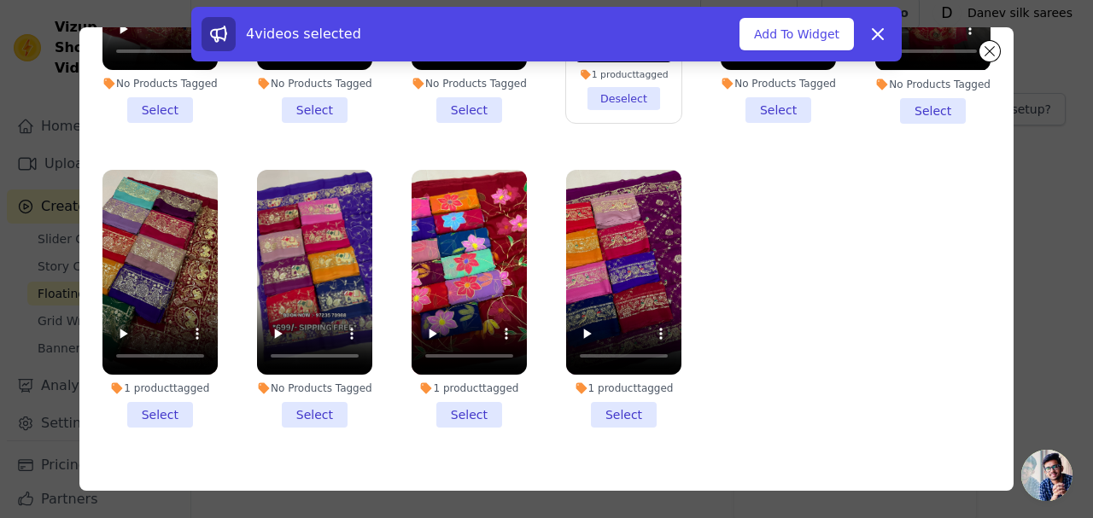
scroll to position [148, 0]
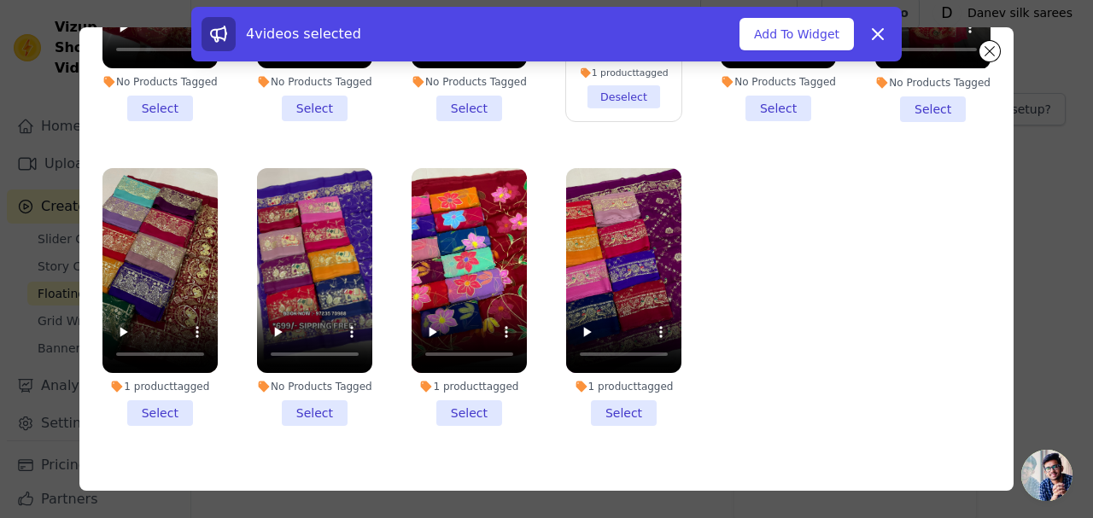
click at [606, 386] on li "1 product tagged Select" at bounding box center [623, 297] width 115 height 258
click at [0, 0] on input "1 product tagged Select" at bounding box center [0, 0] width 0 height 0
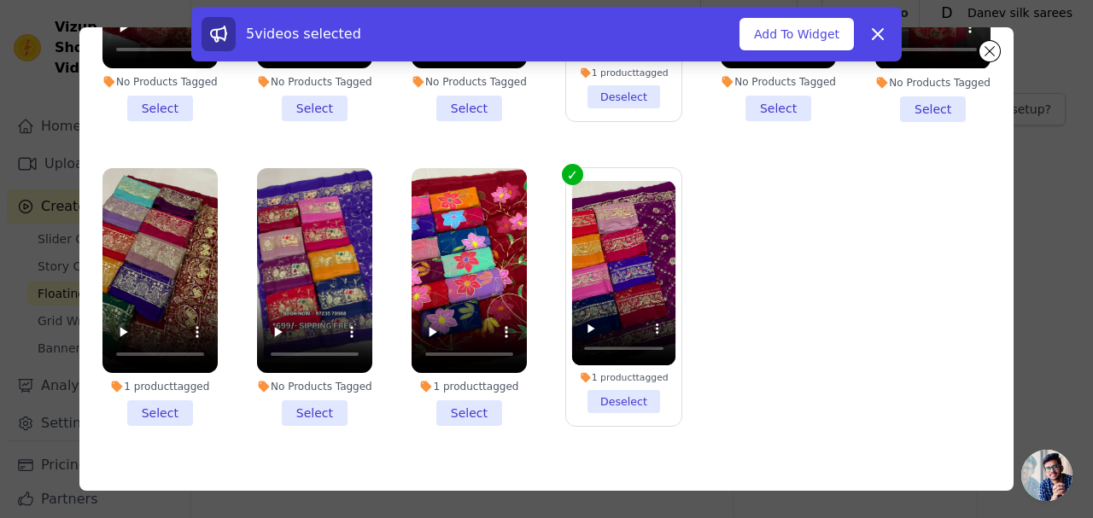
drag, startPoint x: 483, startPoint y: 383, endPoint x: 471, endPoint y: 379, distance: 11.6
click at [479, 383] on li "1 product tagged Select" at bounding box center [469, 297] width 115 height 258
click at [0, 0] on input "1 product tagged Select" at bounding box center [0, 0] width 0 height 0
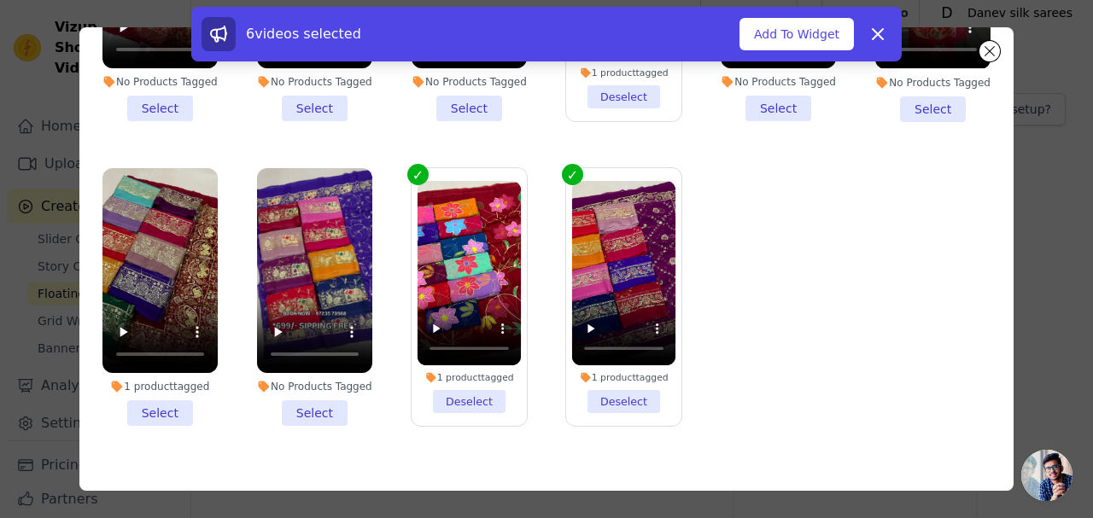
click at [173, 370] on li "1 product tagged Select" at bounding box center [159, 297] width 115 height 258
click at [0, 0] on input "1 product tagged Select" at bounding box center [0, 0] width 0 height 0
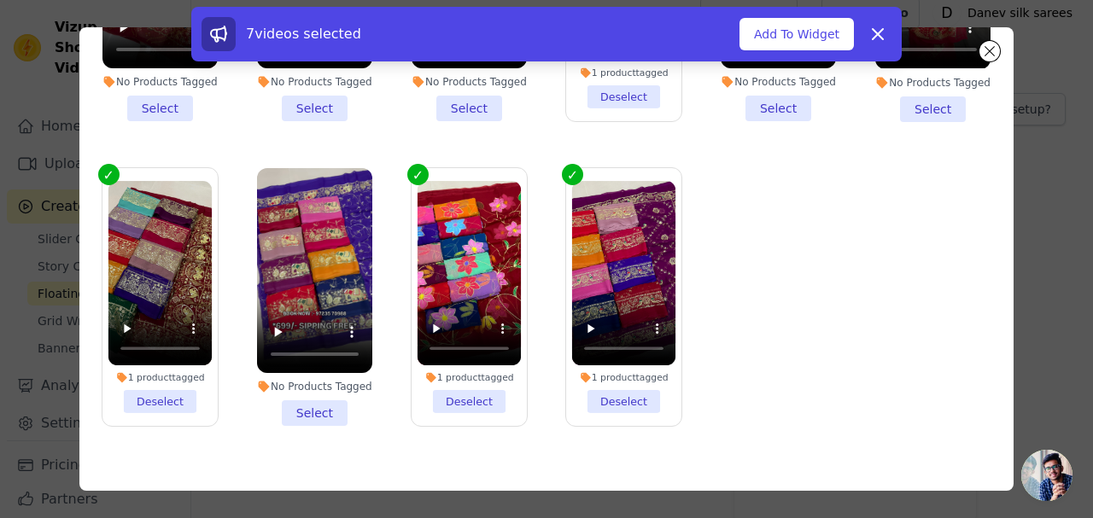
click at [821, 34] on button "Add To Widget" at bounding box center [797, 34] width 114 height 32
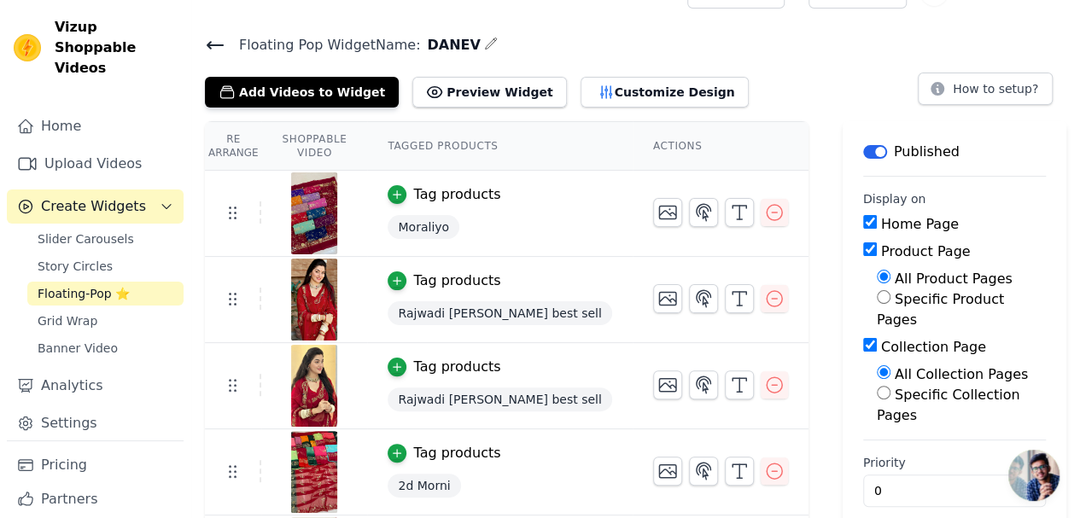
scroll to position [0, 0]
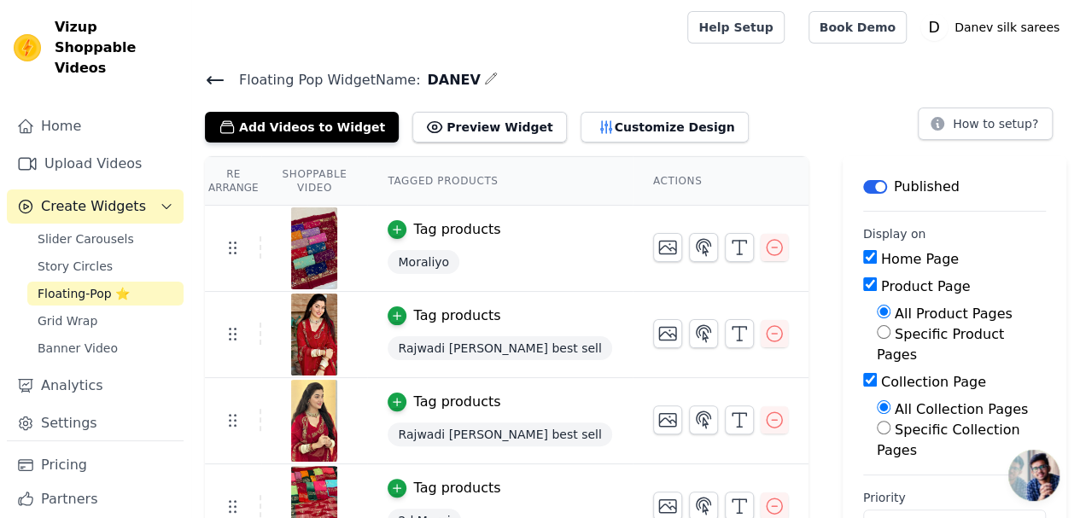
click at [224, 73] on icon at bounding box center [215, 80] width 20 height 20
